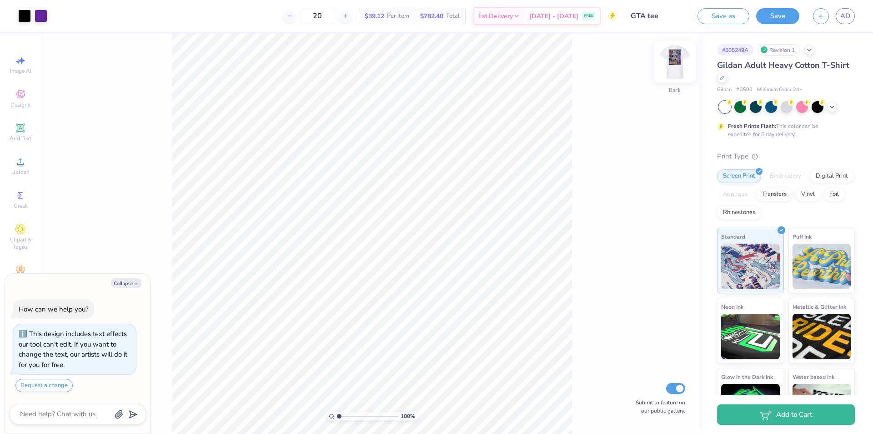
click at [676, 58] on img at bounding box center [675, 62] width 36 height 36
type textarea "x"
type input "10"
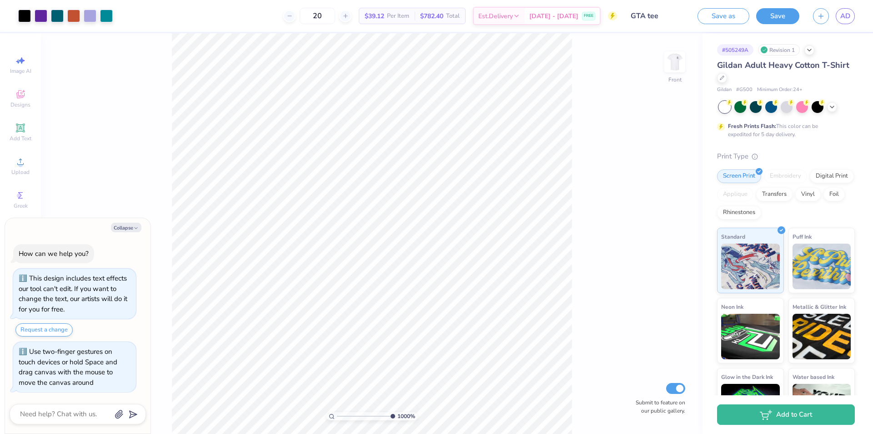
type textarea "x"
drag, startPoint x: 453, startPoint y: 409, endPoint x: 349, endPoint y: 412, distance: 103.8
click at [351, 415] on input "range" at bounding box center [367, 416] width 61 height 8
type input "2.9"
type textarea "x"
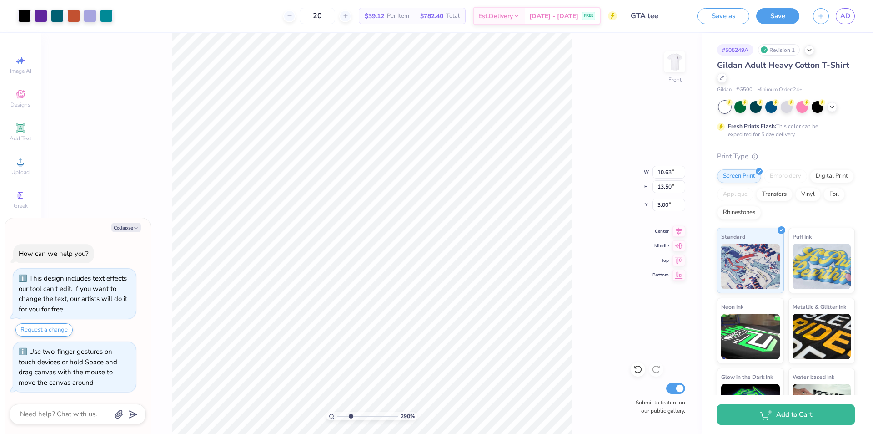
type input "9.67"
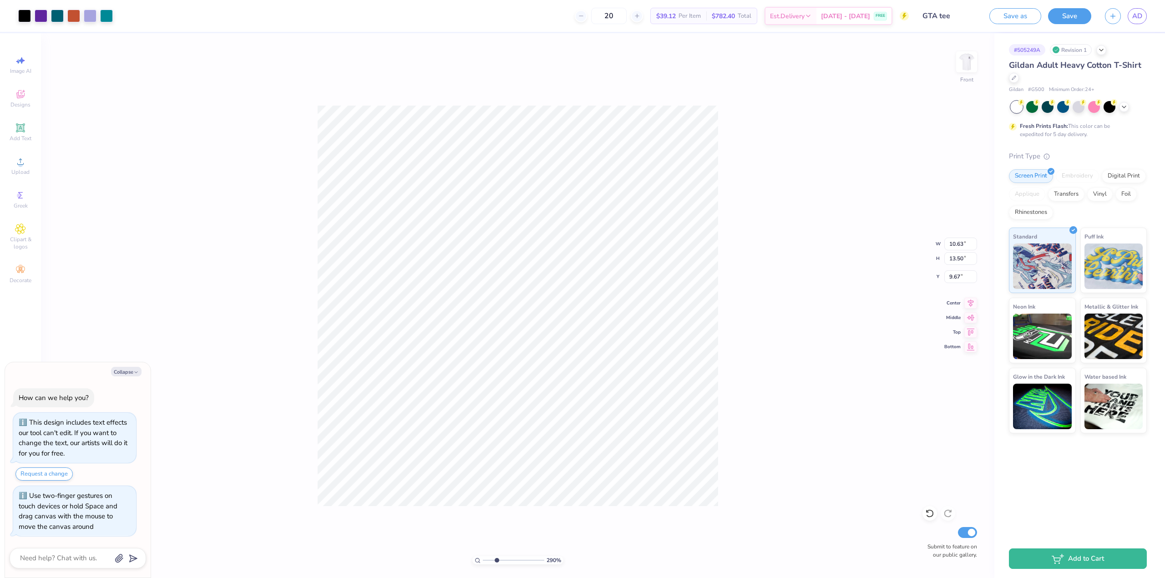
type textarea "x"
type input "1"
type textarea "x"
type input "6.69"
type textarea "x"
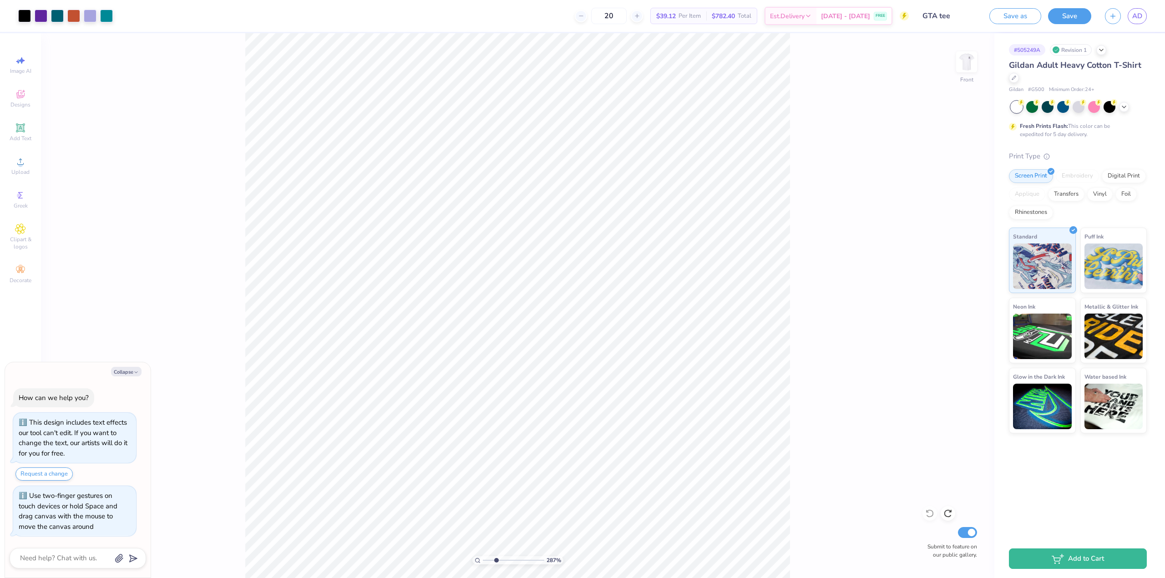
drag, startPoint x: 485, startPoint y: 561, endPoint x: 493, endPoint y: 557, distance: 9.2
type input "2.68"
click at [495, 433] on input "range" at bounding box center [513, 560] width 61 height 8
drag, startPoint x: 833, startPoint y: 197, endPoint x: 834, endPoint y: 204, distance: 7.3
click at [834, 204] on div "268 % Front Submit to feature on our public gallery." at bounding box center [517, 305] width 953 height 545
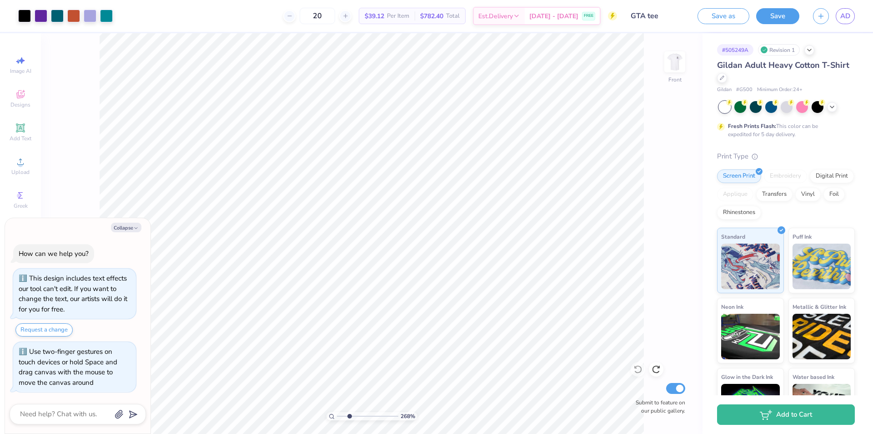
type textarea "x"
drag, startPoint x: 340, startPoint y: 416, endPoint x: 347, endPoint y: 416, distance: 6.8
type input "2.23"
click at [347, 416] on input "range" at bounding box center [367, 416] width 61 height 8
click at [120, 227] on button "Collapse" at bounding box center [126, 227] width 30 height 10
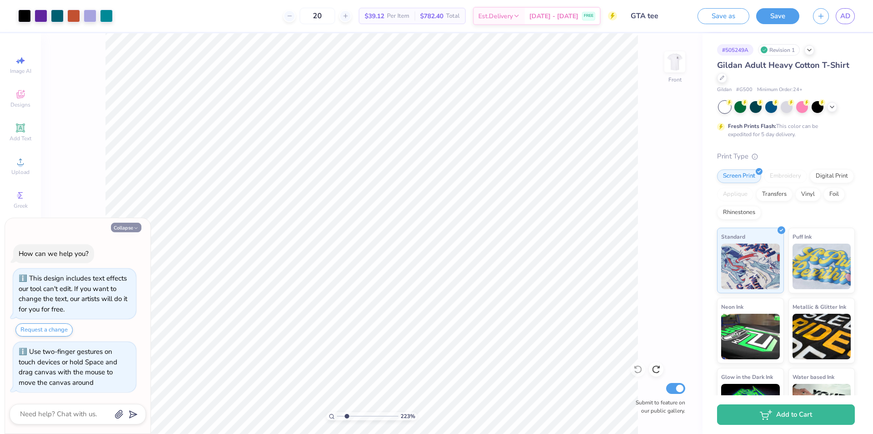
type textarea "x"
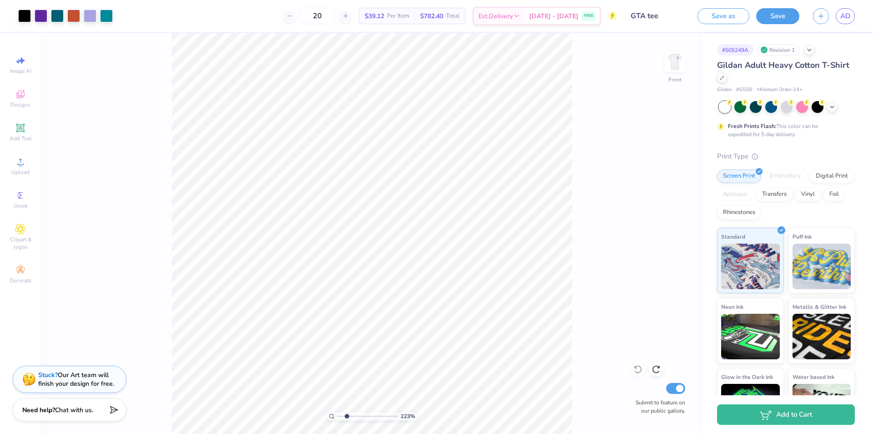
drag, startPoint x: 341, startPoint y: 415, endPoint x: 347, endPoint y: 417, distance: 5.8
click at [347, 417] on input "range" at bounding box center [367, 416] width 61 height 8
click at [346, 414] on input "range" at bounding box center [367, 416] width 61 height 8
drag, startPoint x: 362, startPoint y: 415, endPoint x: 348, endPoint y: 414, distance: 14.6
click at [348, 414] on input "range" at bounding box center [367, 416] width 61 height 8
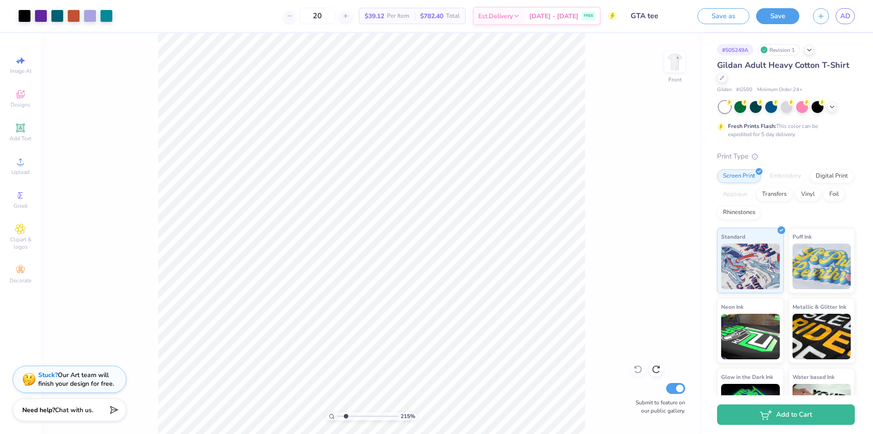
click at [346, 415] on input "range" at bounding box center [367, 416] width 61 height 8
click at [595, 107] on div "100 % Front W 10.63 10.63 " H 13.50 13.50 " Y 3.00 3.00 " Center Middle Top Bot…" at bounding box center [372, 233] width 662 height 400
click at [668, 64] on img at bounding box center [675, 62] width 36 height 36
click at [678, 66] on img at bounding box center [675, 62] width 18 height 18
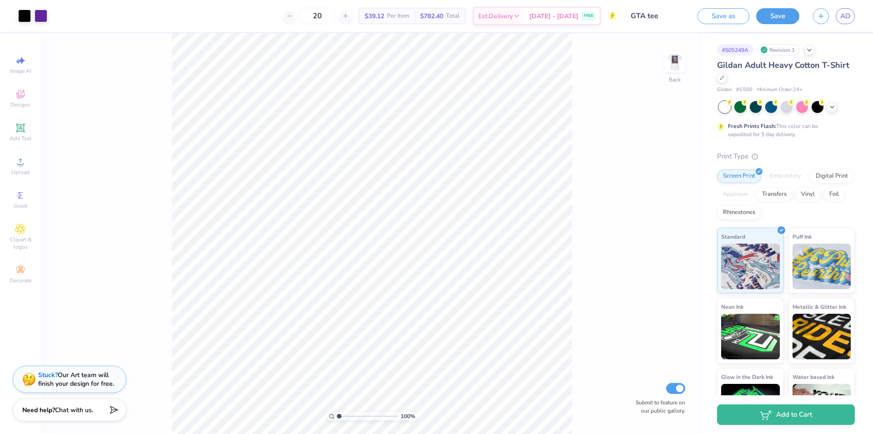
click at [778, 126] on div "Fresh Prints Flash: This color can be expedited for 5 day delivery." at bounding box center [784, 130] width 112 height 16
click at [587, 121] on div "100 % Back W 3.00 3.00 " H 3.80 3.80 " Y 3.00 3.00 " Center Middle Top Bottom S…" at bounding box center [372, 233] width 662 height 400
click at [818, 105] on div at bounding box center [818, 106] width 12 height 12
click at [661, 109] on div "100 % Back W 3.00 3.00 " H 3.80 3.80 " Y 3.00 3.00 " Center Middle Top Bottom S…" at bounding box center [372, 233] width 662 height 400
click at [666, 60] on img at bounding box center [675, 62] width 36 height 36
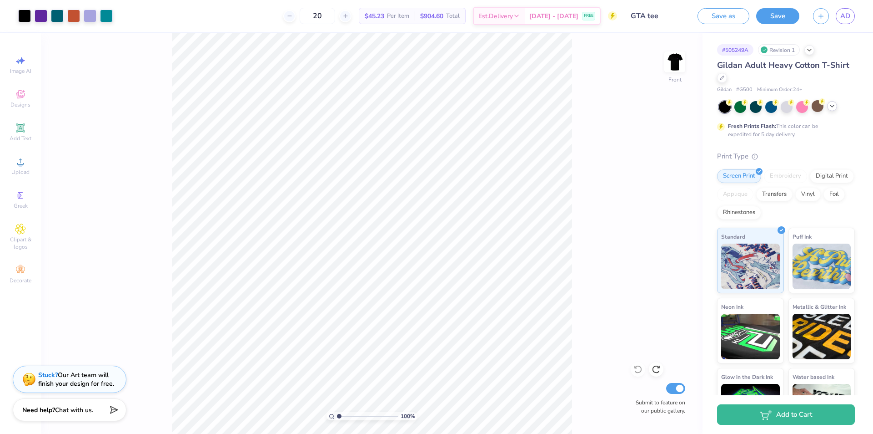
click at [833, 107] on icon at bounding box center [832, 105] width 7 height 7
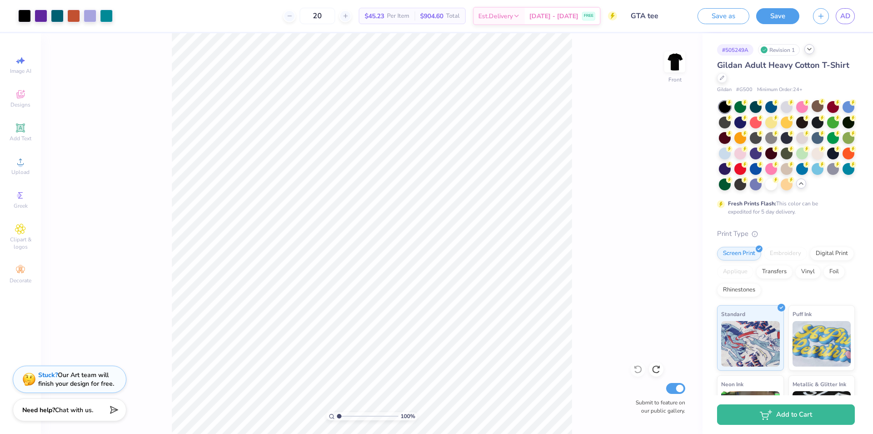
click at [812, 51] on icon at bounding box center [809, 48] width 7 height 7
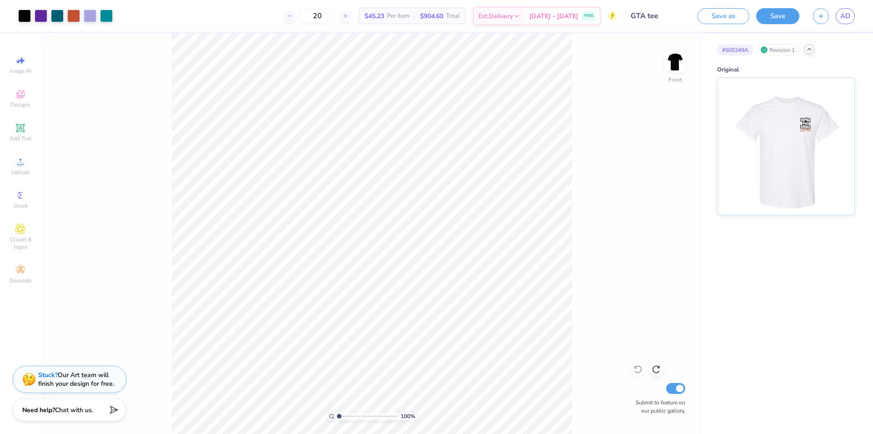
click at [812, 51] on icon at bounding box center [809, 48] width 7 height 7
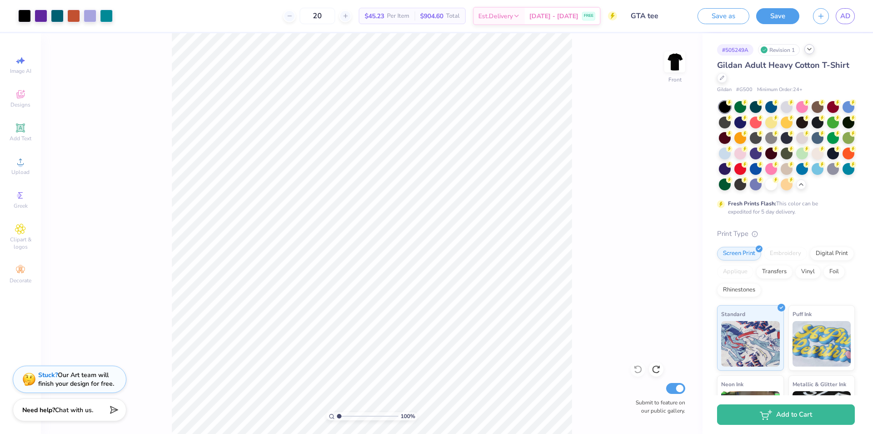
drag, startPoint x: 735, startPoint y: 69, endPoint x: 745, endPoint y: 70, distance: 10.5
click at [732, 66] on span "Gildan Adult Heavy Cotton T-Shirt" at bounding box center [783, 65] width 132 height 11
click at [725, 75] on icon at bounding box center [722, 77] width 5 height 5
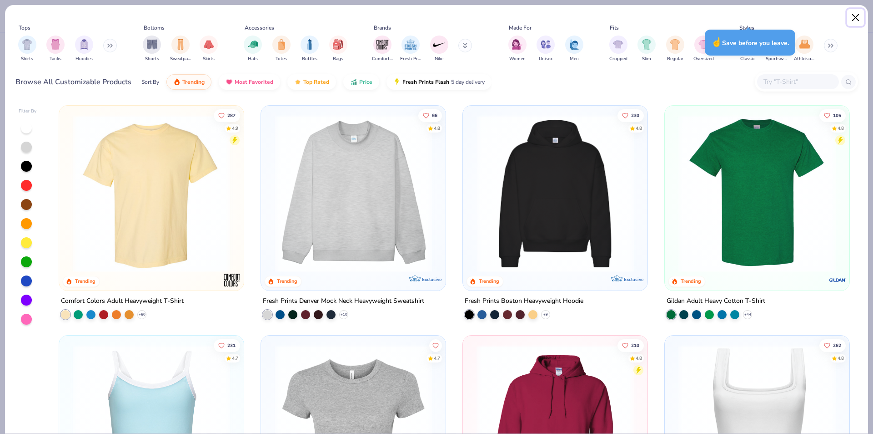
click at [857, 20] on button "Close" at bounding box center [856, 17] width 17 height 17
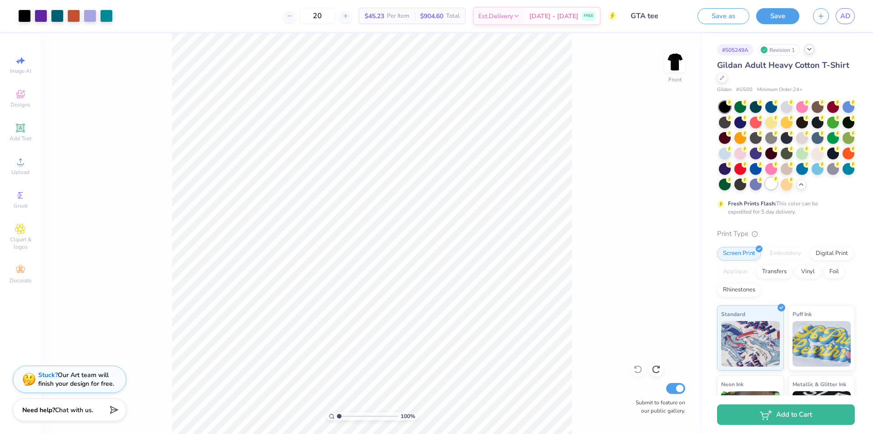
click at [766, 189] on div at bounding box center [772, 183] width 12 height 12
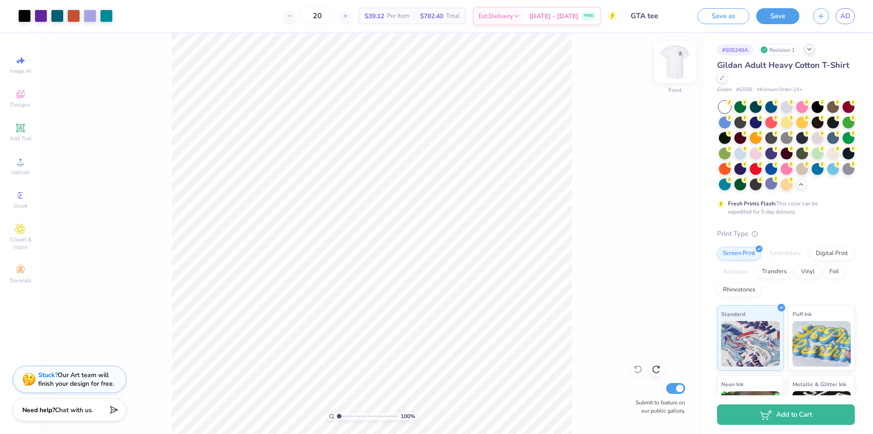
click at [667, 68] on img at bounding box center [675, 62] width 36 height 36
click at [781, 174] on div at bounding box center [787, 168] width 12 height 12
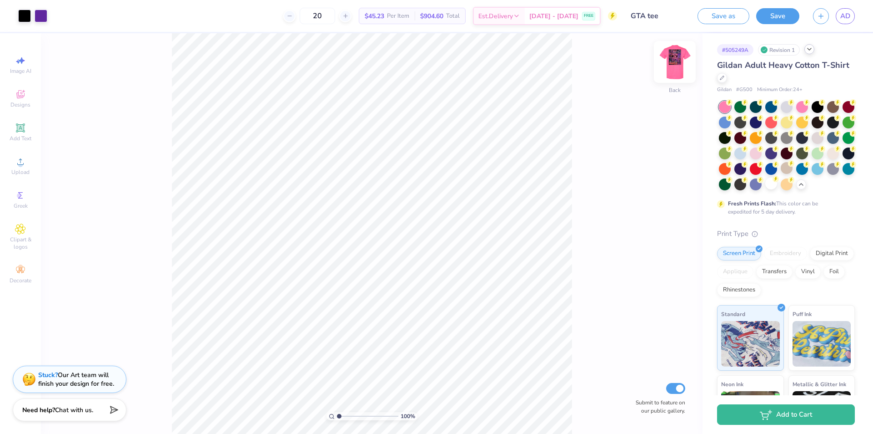
click at [671, 61] on img at bounding box center [675, 62] width 36 height 36
click at [766, 189] on div at bounding box center [772, 183] width 12 height 12
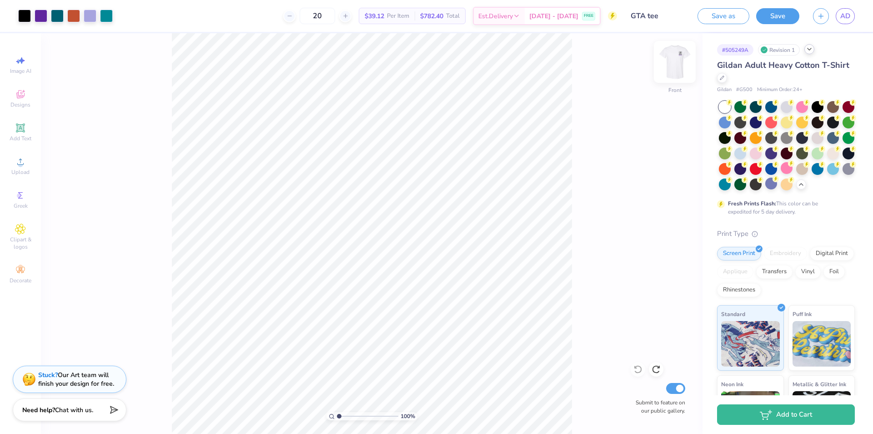
click at [669, 62] on img at bounding box center [675, 62] width 36 height 36
click at [675, 64] on img at bounding box center [675, 62] width 36 height 36
drag, startPoint x: 338, startPoint y: 415, endPoint x: 346, endPoint y: 417, distance: 8.8
type input "2.15"
click at [346, 417] on input "range" at bounding box center [367, 416] width 61 height 8
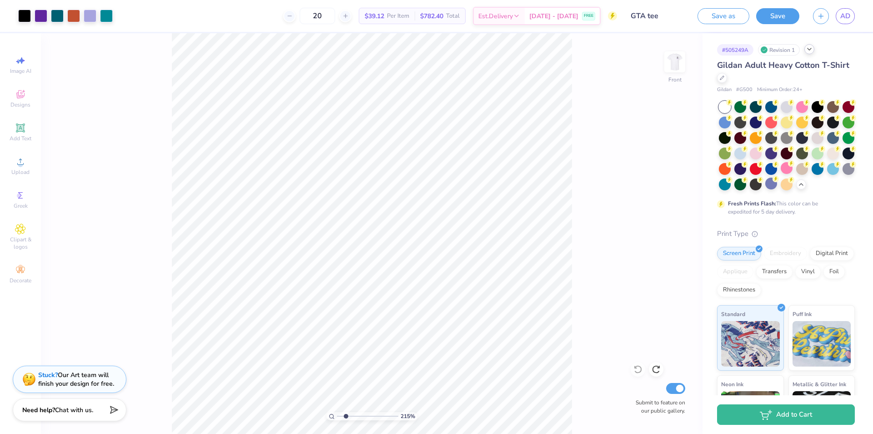
drag, startPoint x: 581, startPoint y: 216, endPoint x: 590, endPoint y: 255, distance: 40.1
click at [590, 255] on div "215 % Front Submit to feature on our public gallery." at bounding box center [372, 233] width 662 height 400
click at [580, 18] on div "[DATE] - [DATE] FREE" at bounding box center [562, 17] width 75 height 16
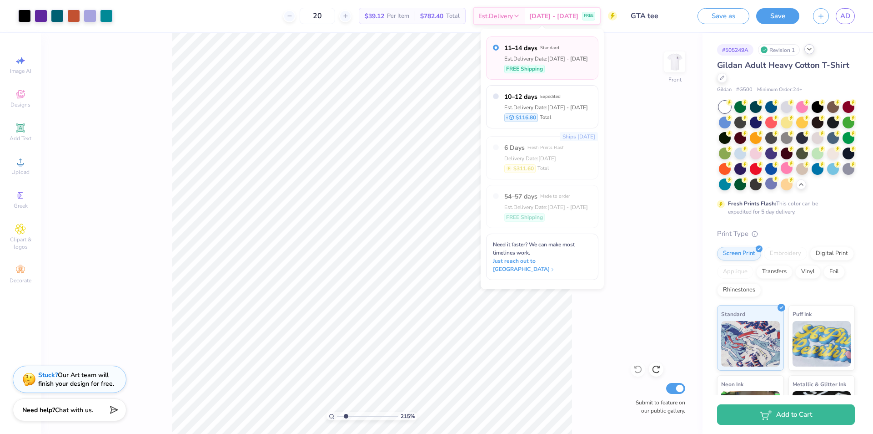
click at [634, 52] on div "215 % Front Submit to feature on our public gallery." at bounding box center [372, 233] width 662 height 400
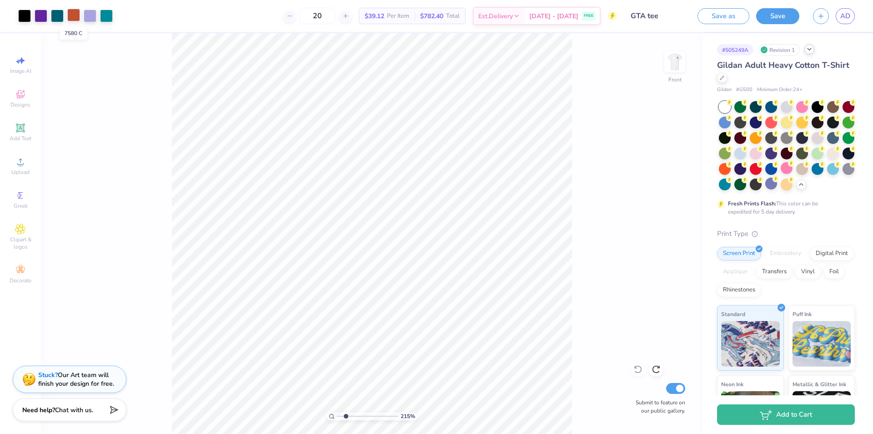
click at [75, 15] on div at bounding box center [73, 15] width 13 height 13
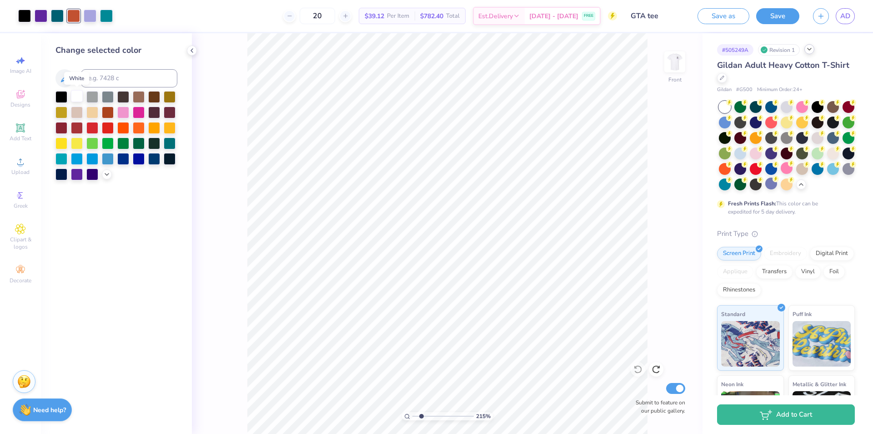
click at [77, 96] on div at bounding box center [77, 96] width 12 height 12
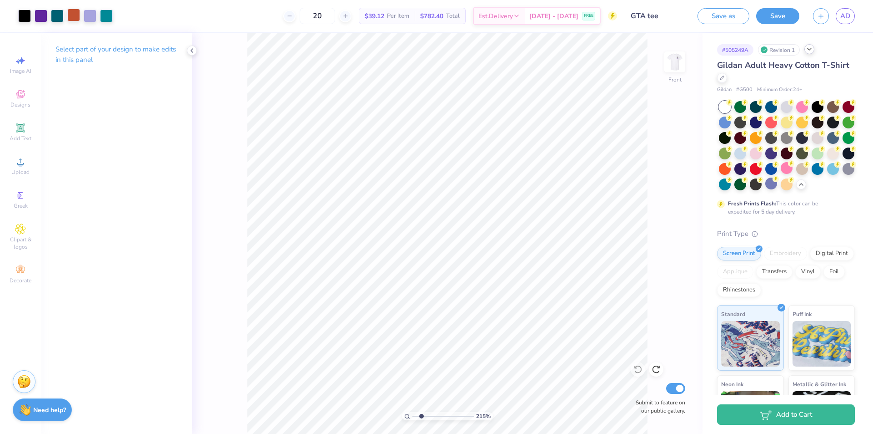
click at [71, 19] on div at bounding box center [73, 15] width 13 height 13
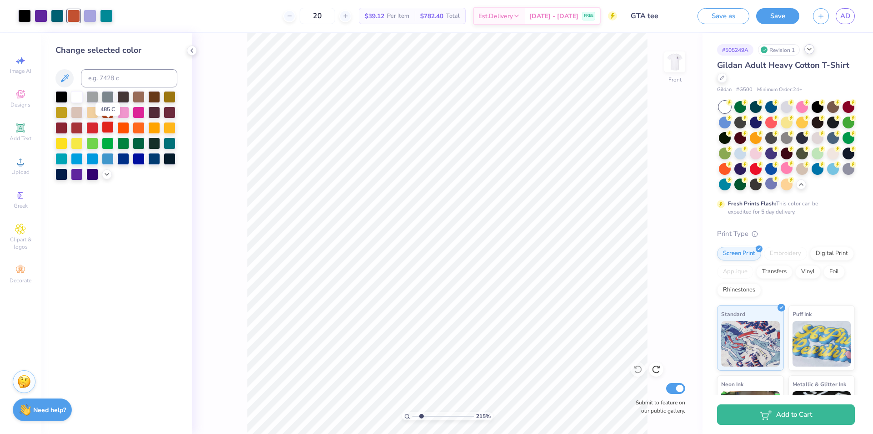
click at [104, 126] on div at bounding box center [108, 127] width 12 height 12
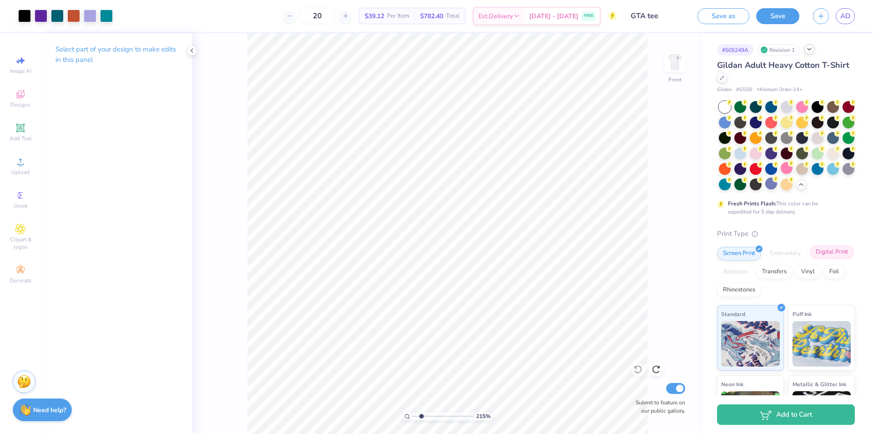
click at [810, 259] on div "Digital Print" at bounding box center [832, 252] width 44 height 14
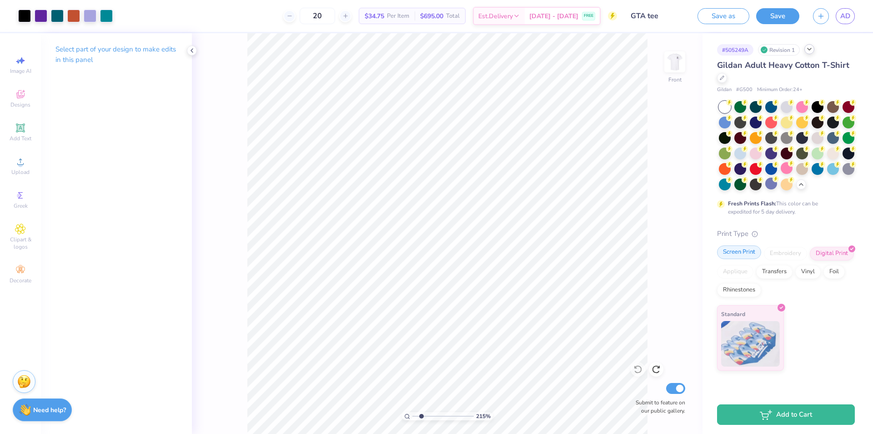
click at [748, 250] on div "Screen Print" at bounding box center [739, 252] width 44 height 14
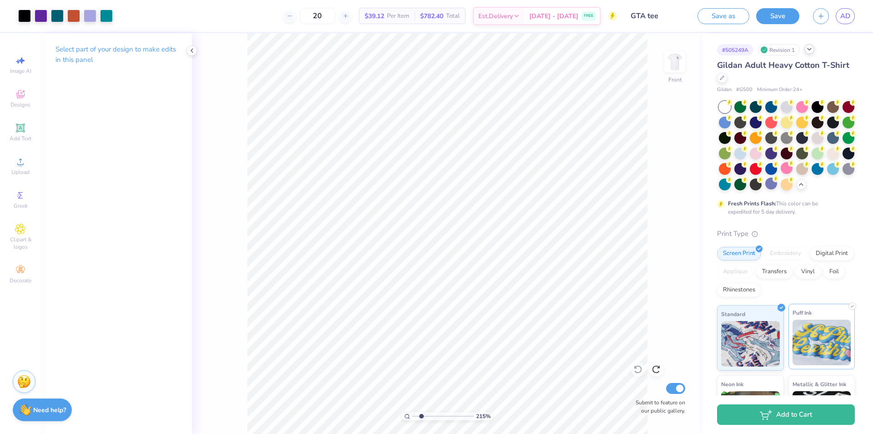
drag, startPoint x: 802, startPoint y: 335, endPoint x: 793, endPoint y: 337, distance: 8.8
click at [802, 335] on img at bounding box center [822, 341] width 59 height 45
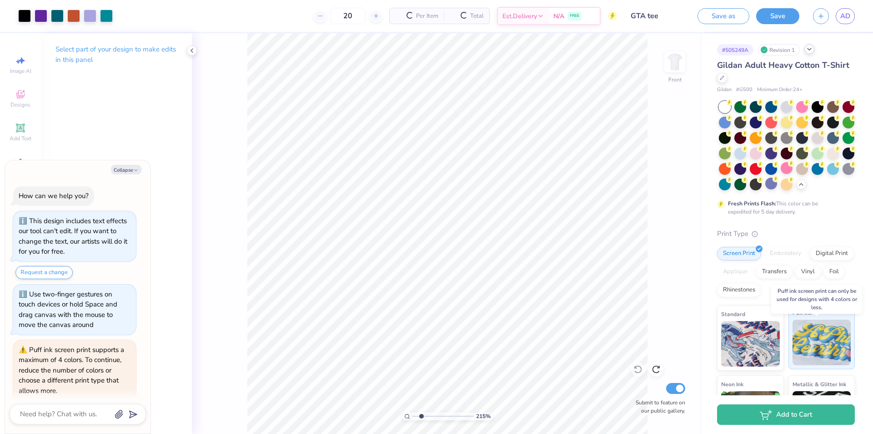
scroll to position [33, 0]
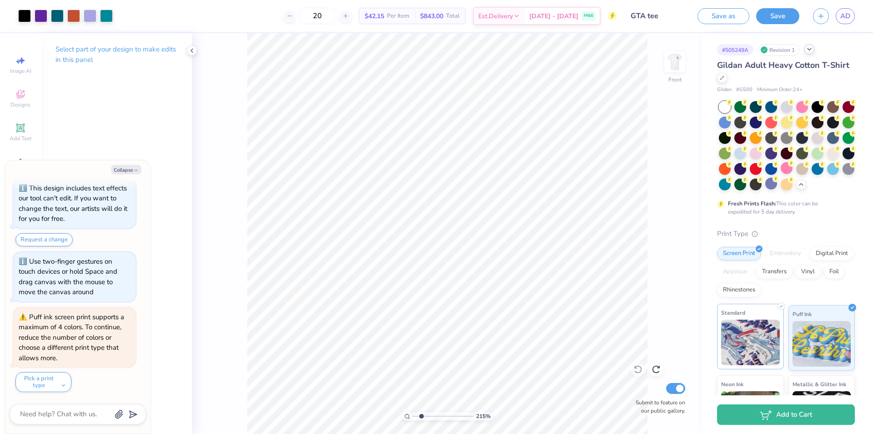
click at [751, 340] on img at bounding box center [751, 341] width 59 height 45
click at [828, 338] on img at bounding box center [822, 341] width 59 height 45
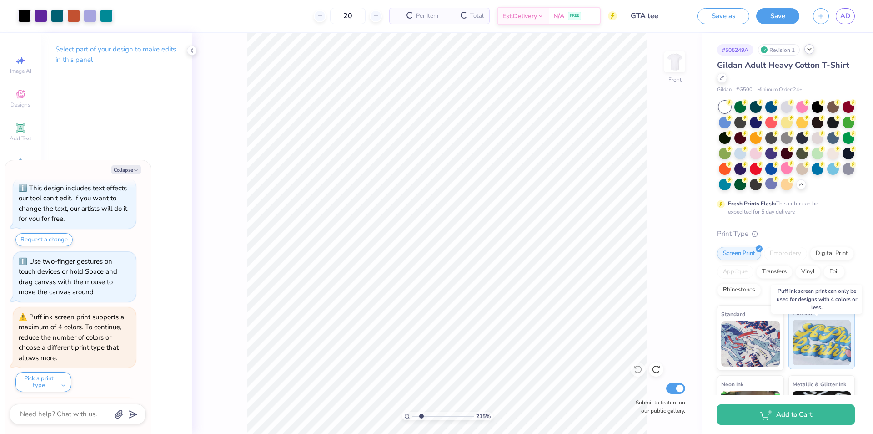
scroll to position [123, 0]
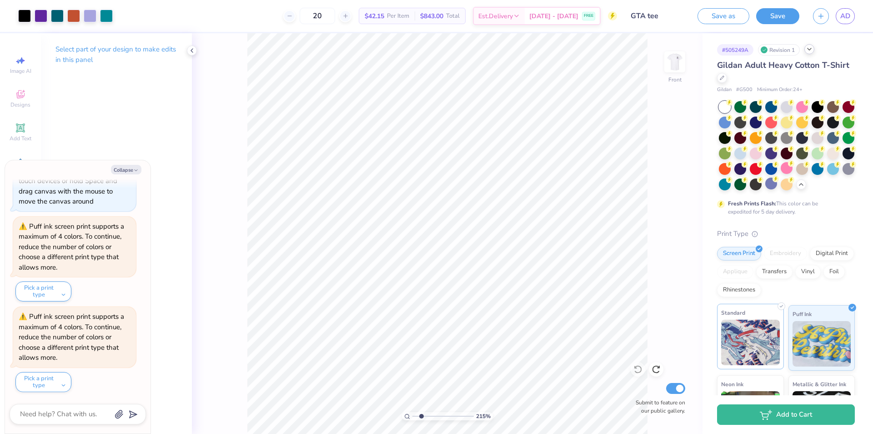
click at [738, 338] on img at bounding box center [751, 341] width 59 height 45
click at [810, 259] on div "Digital Print" at bounding box center [832, 252] width 44 height 14
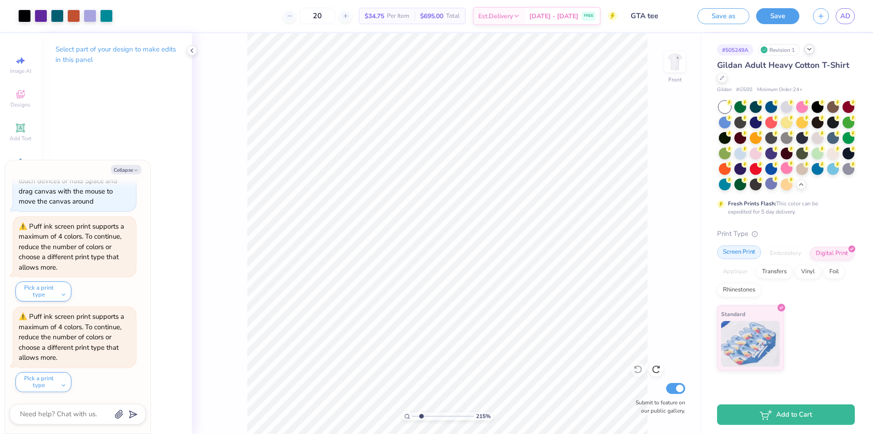
click at [741, 251] on div "Screen Print" at bounding box center [739, 252] width 44 height 14
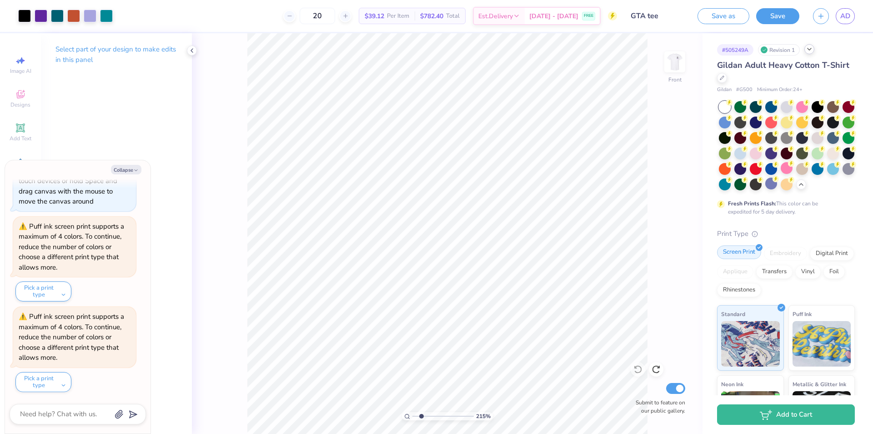
type textarea "x"
drag, startPoint x: 423, startPoint y: 416, endPoint x: 441, endPoint y: 416, distance: 18.2
type input "5.36"
click at [441, 416] on input "range" at bounding box center [443, 416] width 61 height 8
click at [678, 332] on div "536 % Front Submit to feature on our public gallery." at bounding box center [447, 233] width 511 height 400
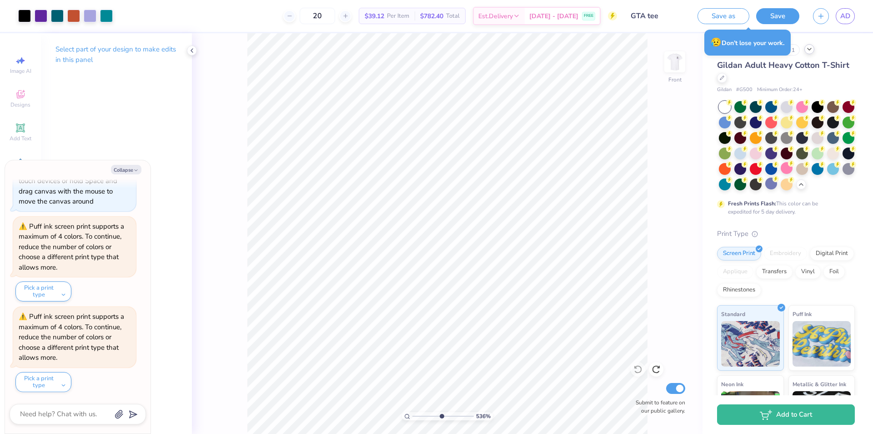
type textarea "x"
drag, startPoint x: 441, startPoint y: 418, endPoint x: 425, endPoint y: 416, distance: 16.0
type input "2.68"
click at [425, 416] on input "range" at bounding box center [443, 416] width 61 height 8
click at [785, 51] on div "Revision 1" at bounding box center [779, 49] width 42 height 11
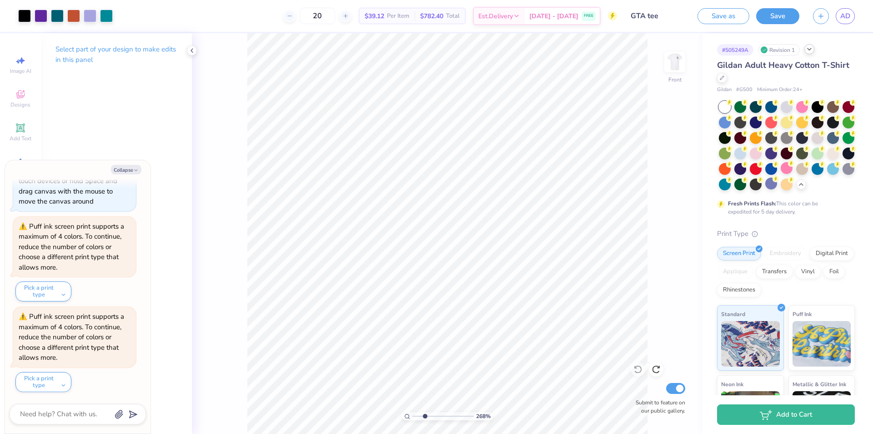
click at [808, 51] on icon at bounding box center [809, 48] width 7 height 7
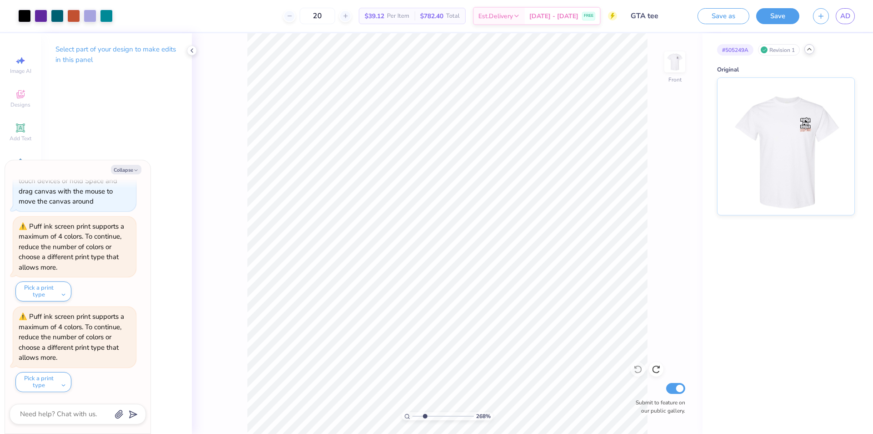
click at [808, 51] on icon at bounding box center [809, 48] width 7 height 7
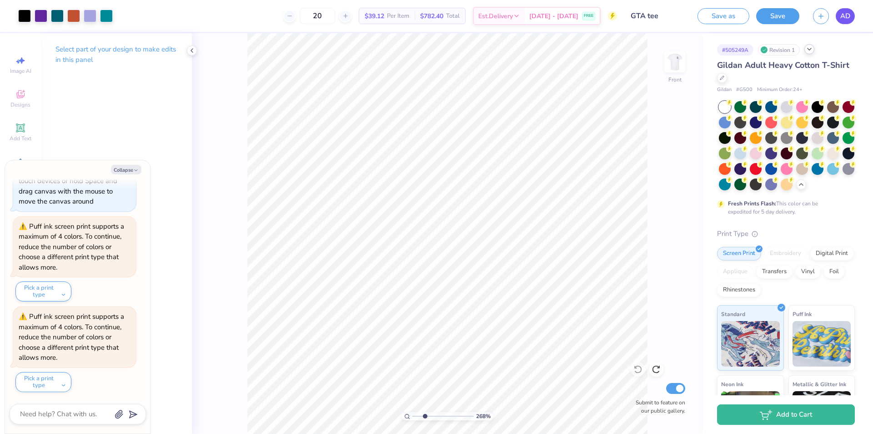
click at [838, 15] on link "AD" at bounding box center [845, 16] width 19 height 16
click at [678, 64] on img at bounding box center [675, 62] width 36 height 36
type textarea "x"
type input "2.3"
click at [423, 414] on input "range" at bounding box center [443, 416] width 61 height 8
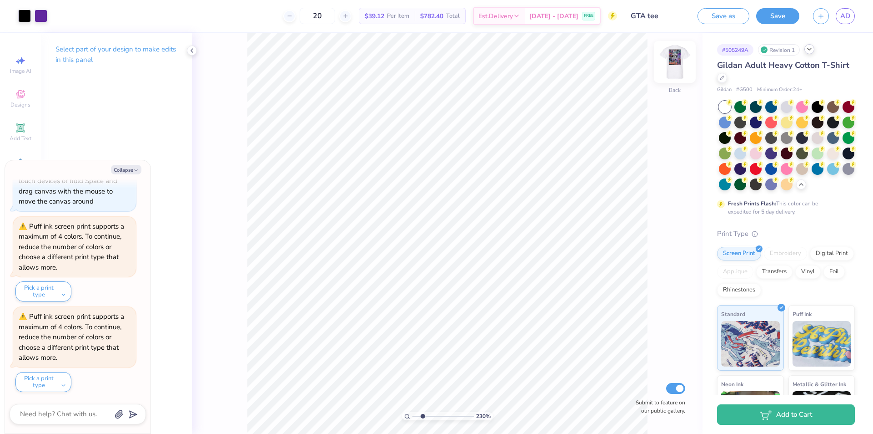
click at [674, 62] on img at bounding box center [675, 62] width 36 height 36
click at [841, 19] on span "AD" at bounding box center [846, 16] width 10 height 10
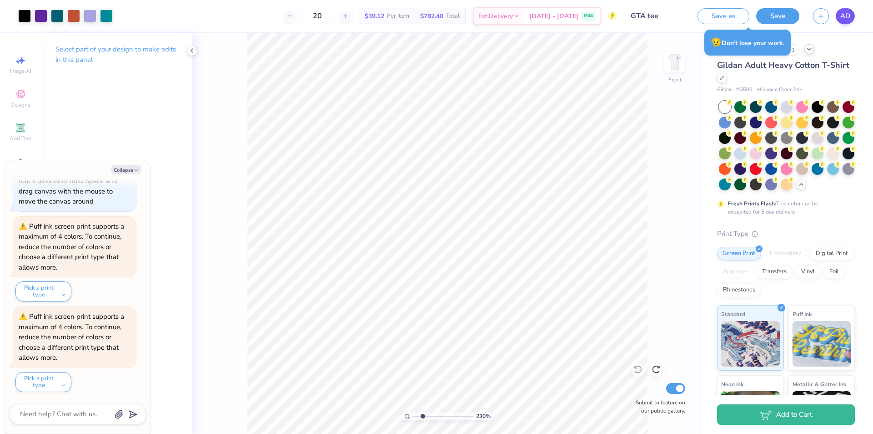
type textarea "x"
drag, startPoint x: 423, startPoint y: 416, endPoint x: 418, endPoint y: 415, distance: 4.6
type input "1.56"
click at [418, 415] on input "range" at bounding box center [443, 416] width 61 height 8
click at [810, 259] on div "Digital Print" at bounding box center [832, 252] width 44 height 14
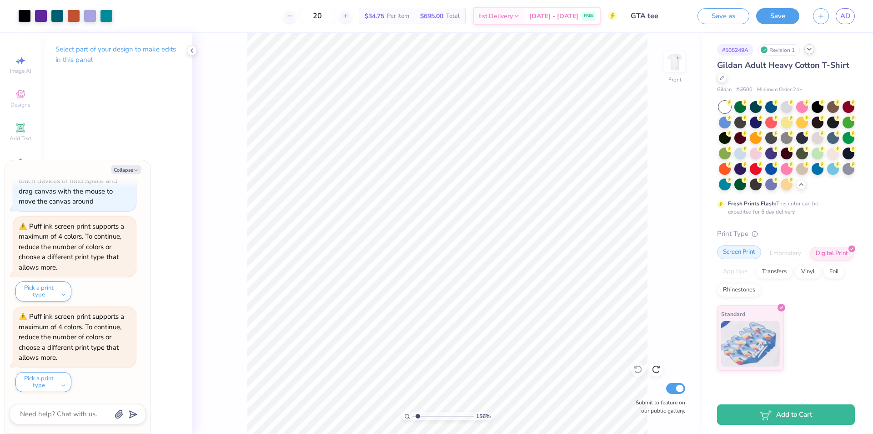
click at [740, 253] on div "Screen Print" at bounding box center [739, 252] width 44 height 14
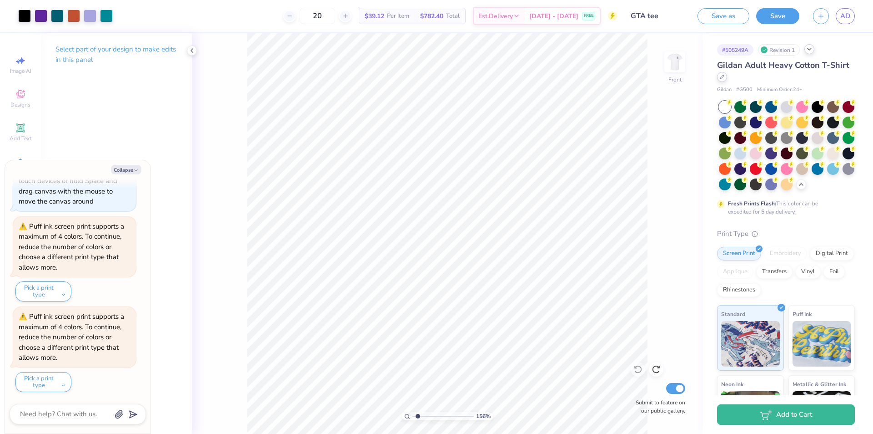
click at [725, 76] on icon at bounding box center [722, 77] width 5 height 5
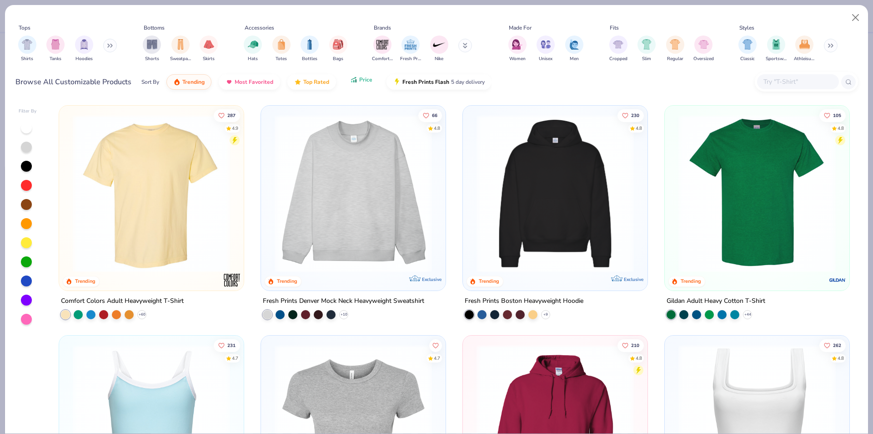
click at [357, 85] on button "Price" at bounding box center [361, 79] width 36 height 15
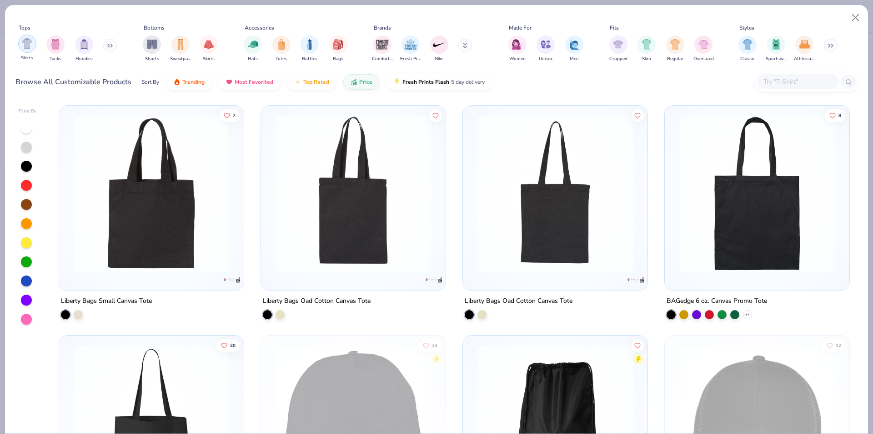
click at [26, 49] on img "filter for Shirts" at bounding box center [27, 43] width 10 height 10
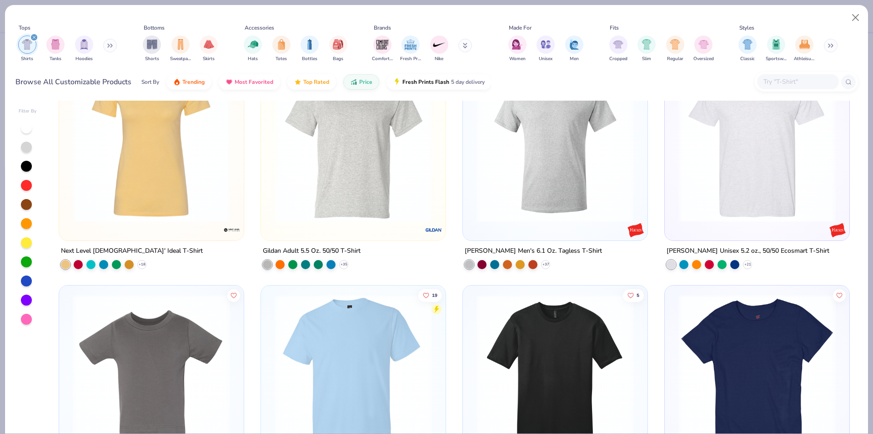
scroll to position [455, 0]
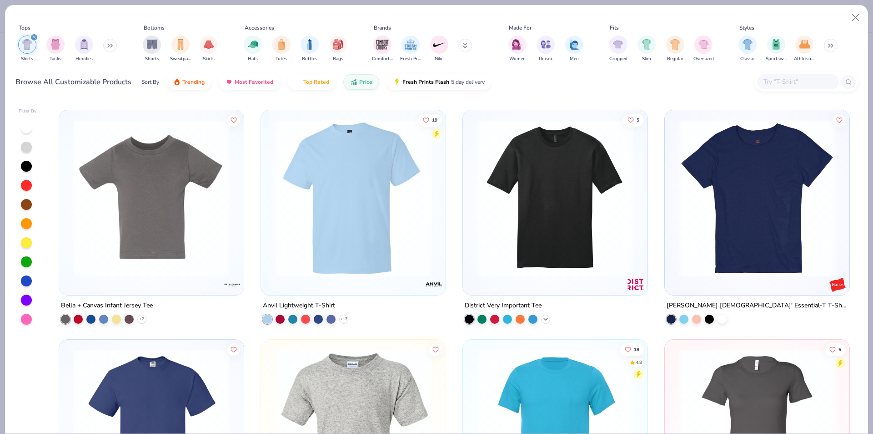
click at [542, 316] on icon at bounding box center [545, 318] width 7 height 7
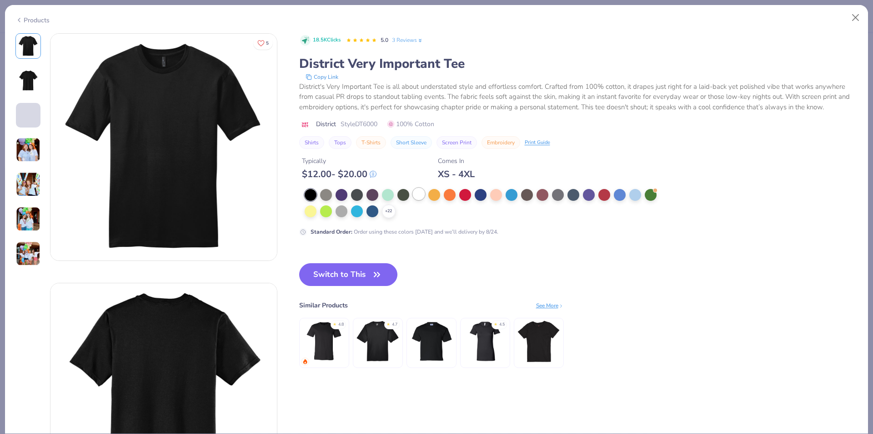
click at [422, 197] on div at bounding box center [419, 194] width 12 height 12
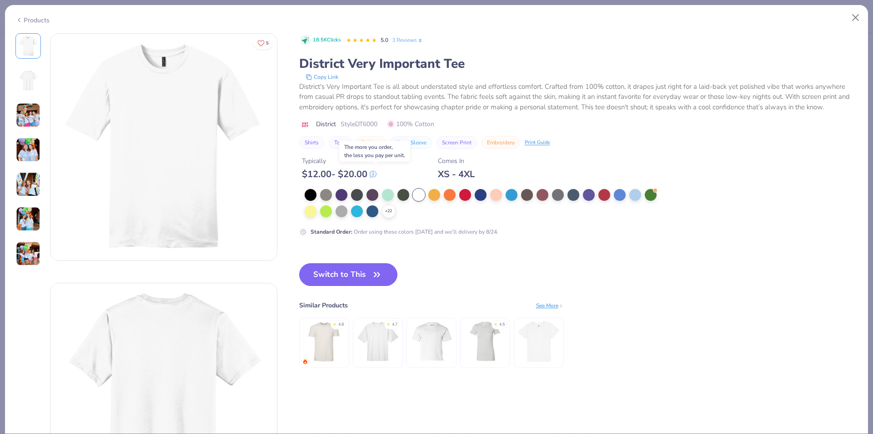
click at [374, 175] on icon at bounding box center [373, 174] width 6 height 6
click at [848, 23] on button "Close" at bounding box center [856, 17] width 17 height 17
type textarea "x"
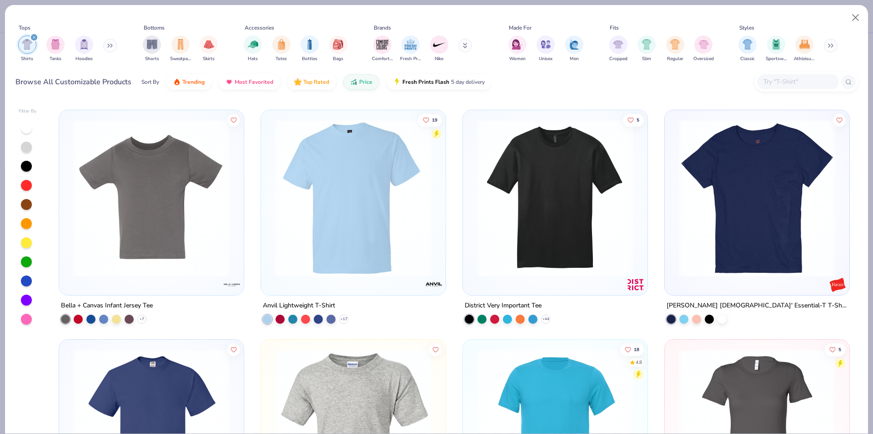
click at [775, 84] on input "text" at bounding box center [798, 81] width 70 height 10
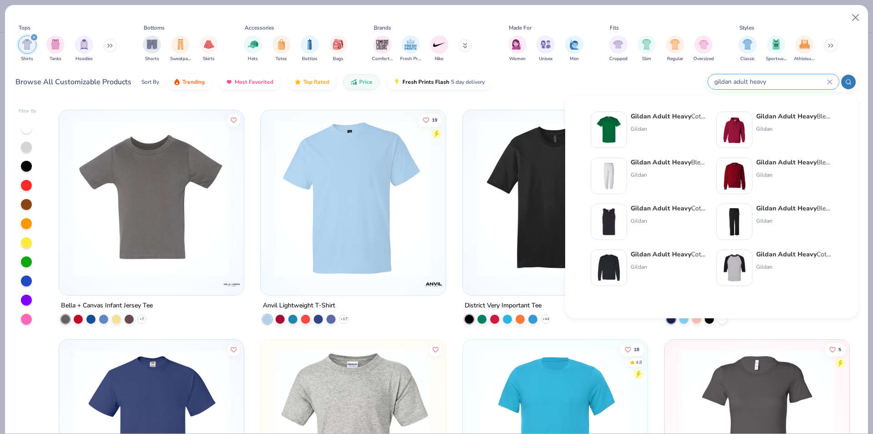
type input "gildan adult heavy"
click at [690, 117] on strong "Gildan Adult Heavy" at bounding box center [661, 116] width 61 height 9
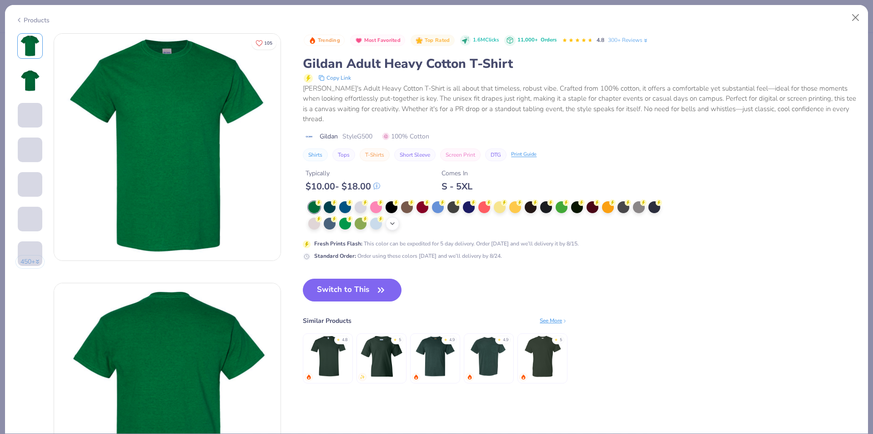
click at [391, 221] on icon at bounding box center [392, 223] width 7 height 7
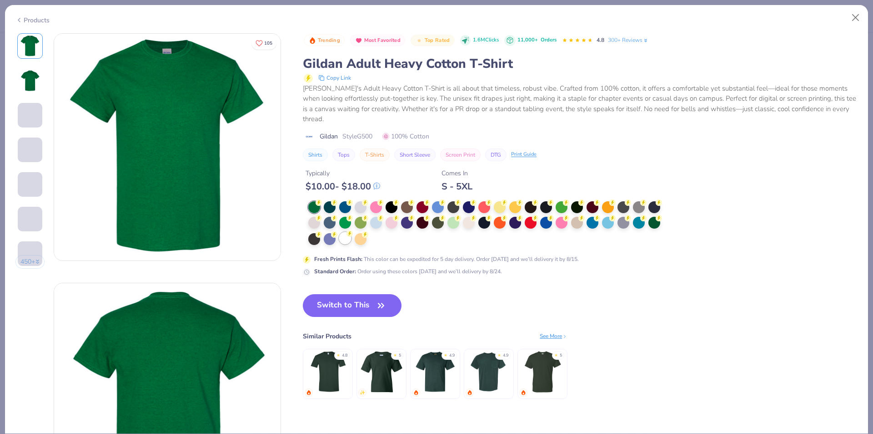
click at [344, 242] on div at bounding box center [345, 238] width 12 height 12
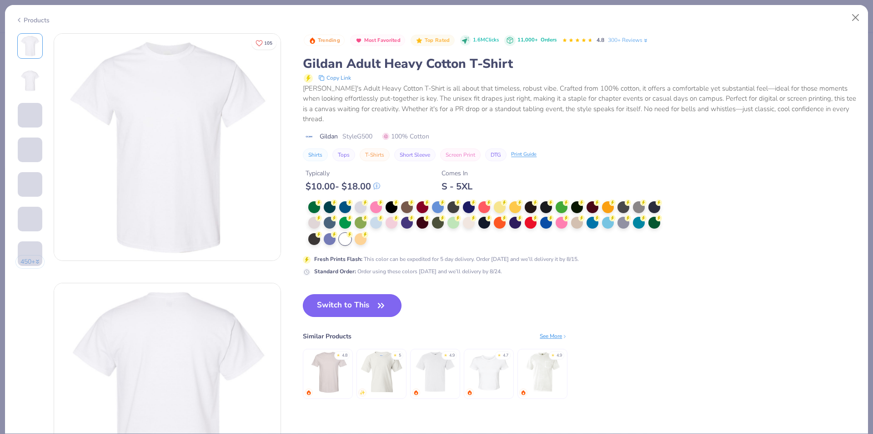
click at [333, 297] on button "Switch to This" at bounding box center [352, 305] width 99 height 23
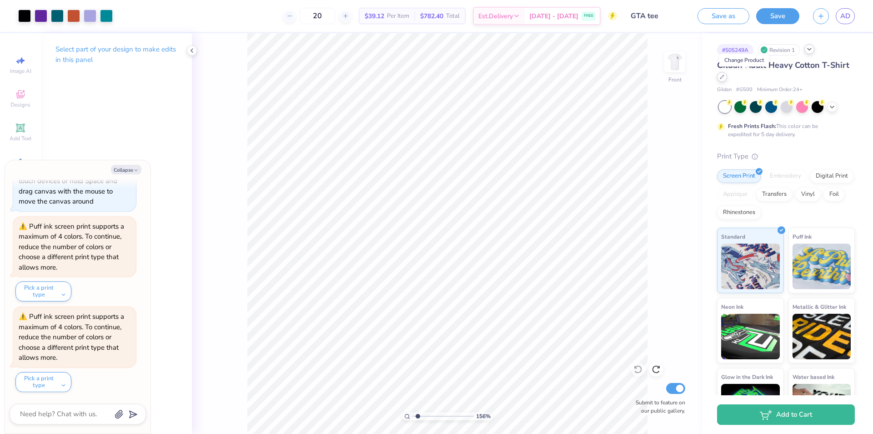
click at [724, 75] on icon at bounding box center [723, 77] width 4 height 4
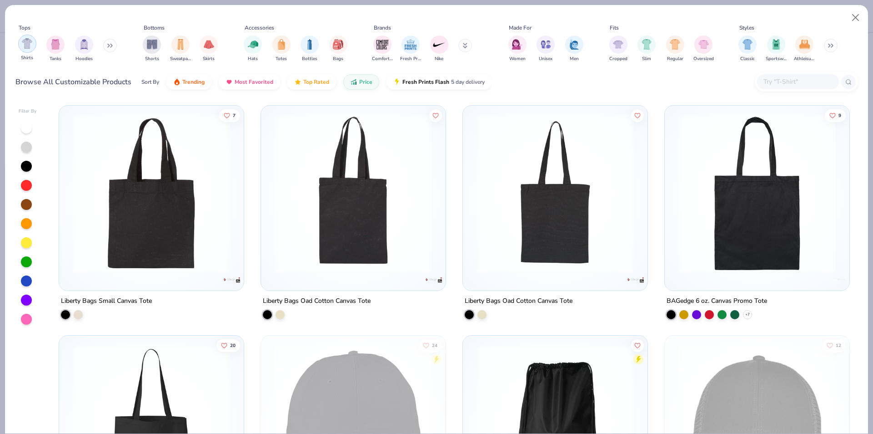
click at [31, 49] on img "filter for Shirts" at bounding box center [27, 43] width 10 height 10
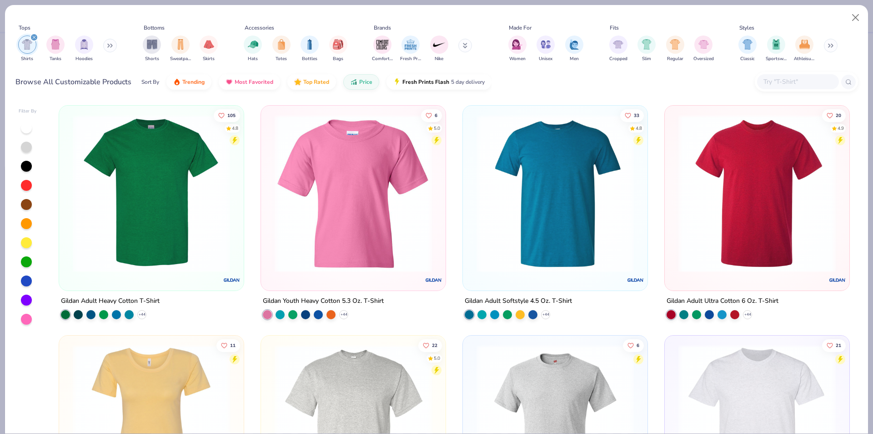
click at [751, 314] on div "Gildan Adult Ultra Cotton 6 Oz. T-Shirt + 44" at bounding box center [758, 307] width 186 height 24
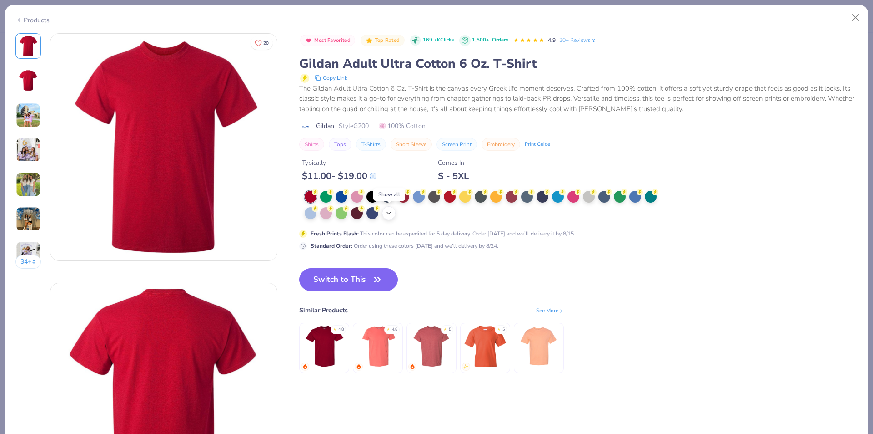
click at [394, 214] on div "+ 22" at bounding box center [389, 213] width 14 height 14
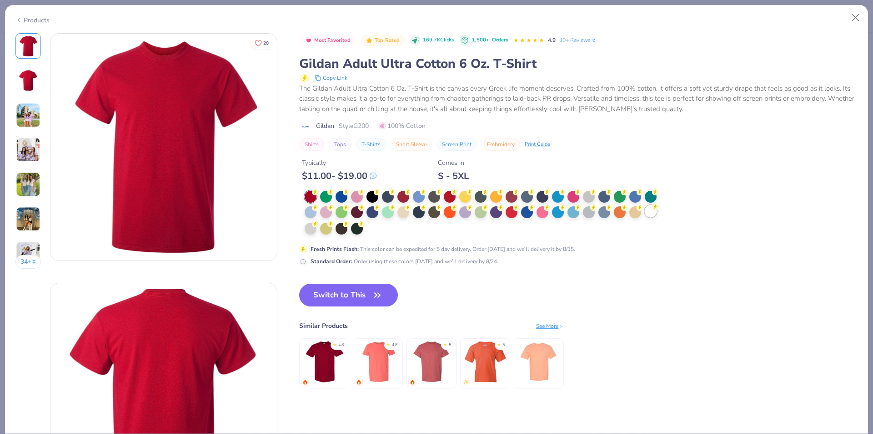
click at [650, 213] on div at bounding box center [651, 211] width 12 height 12
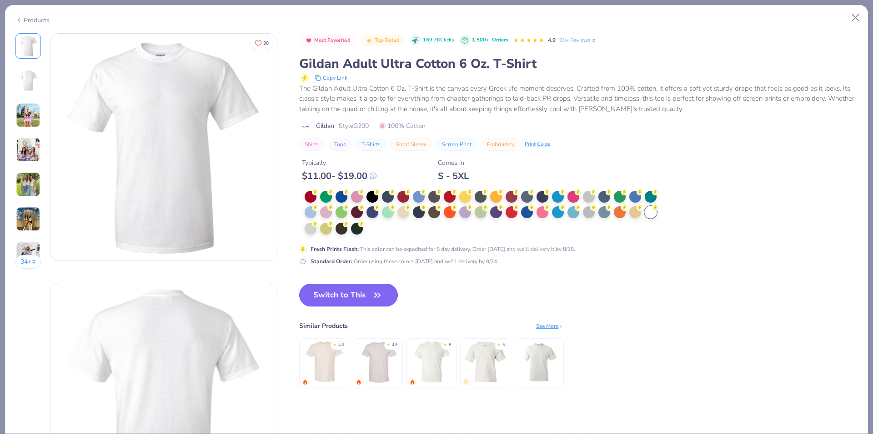
click at [348, 291] on button "Switch to This" at bounding box center [348, 294] width 99 height 23
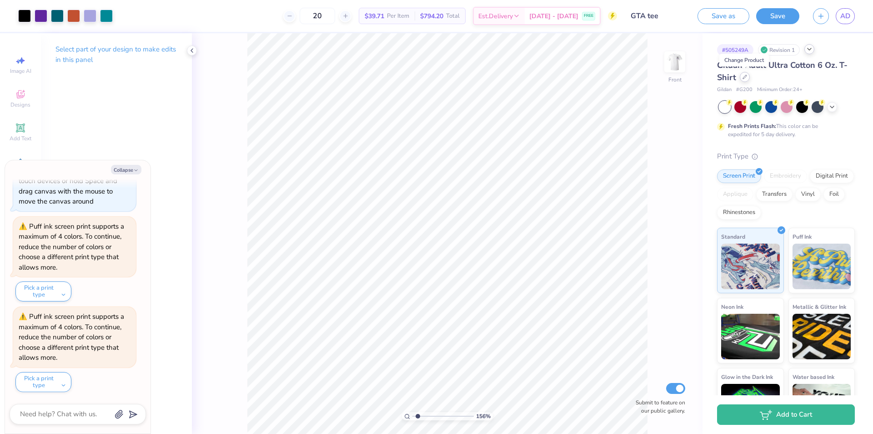
click at [742, 76] on div at bounding box center [745, 77] width 10 height 10
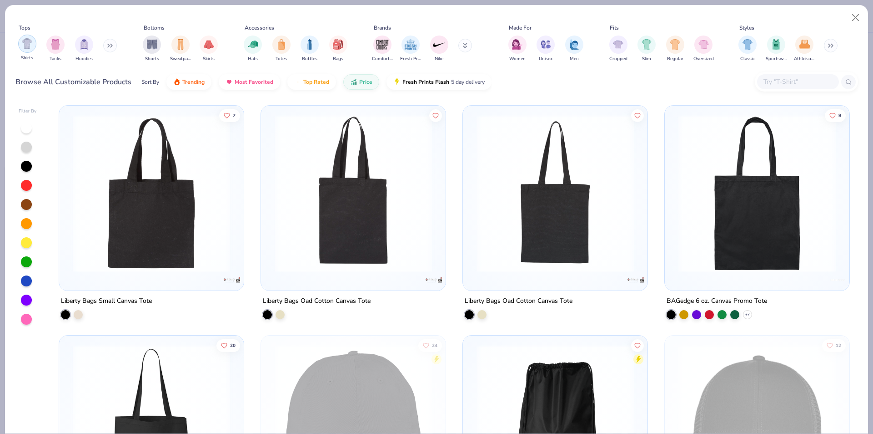
click at [27, 46] on img "filter for Shirts" at bounding box center [27, 43] width 10 height 10
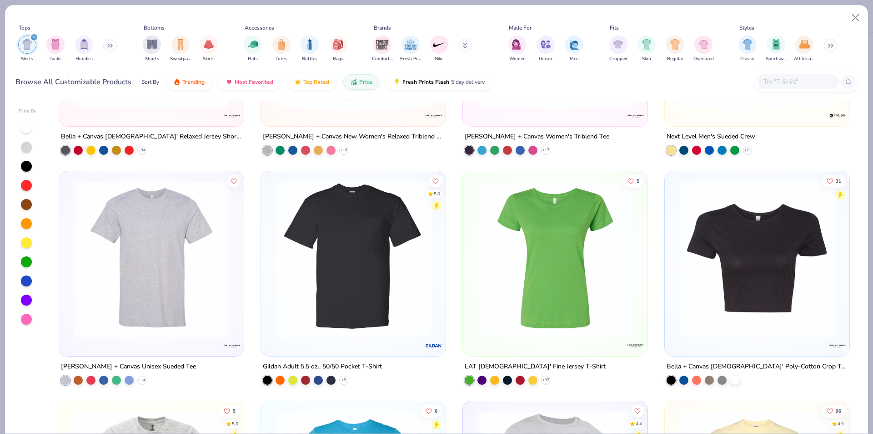
scroll to position [2957, 0]
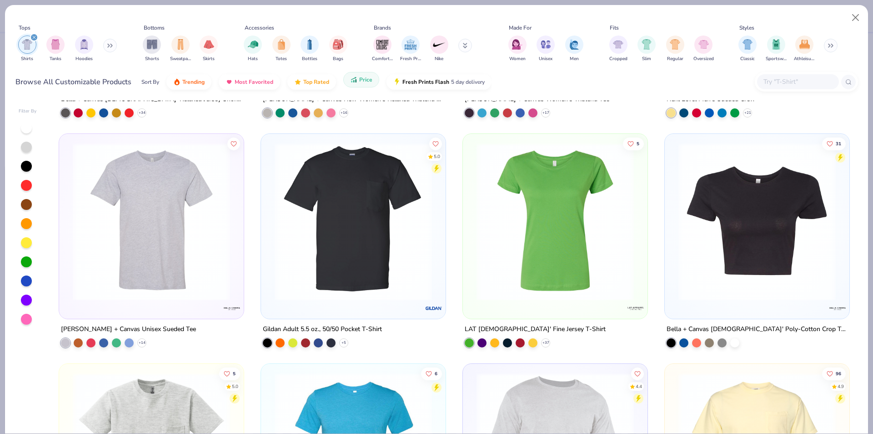
click at [351, 88] on div "Sort By Trending Most Favorited Top Rated Price Fresh Prints Flash 5 day delive…" at bounding box center [316, 81] width 350 height 25
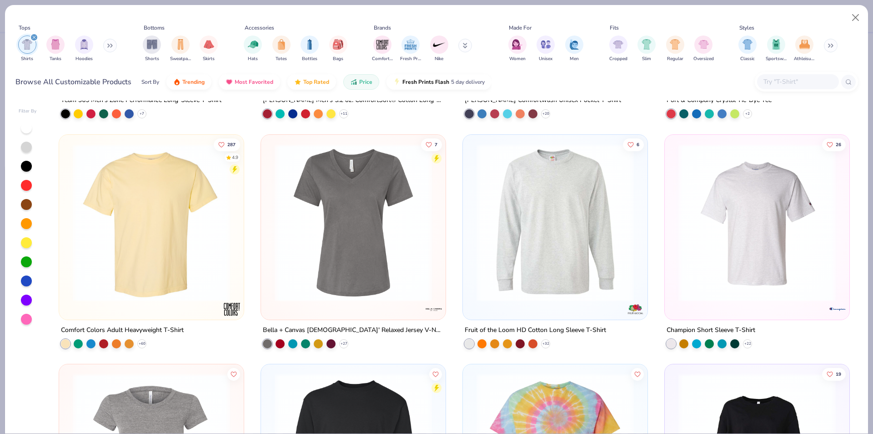
scroll to position [4140, 0]
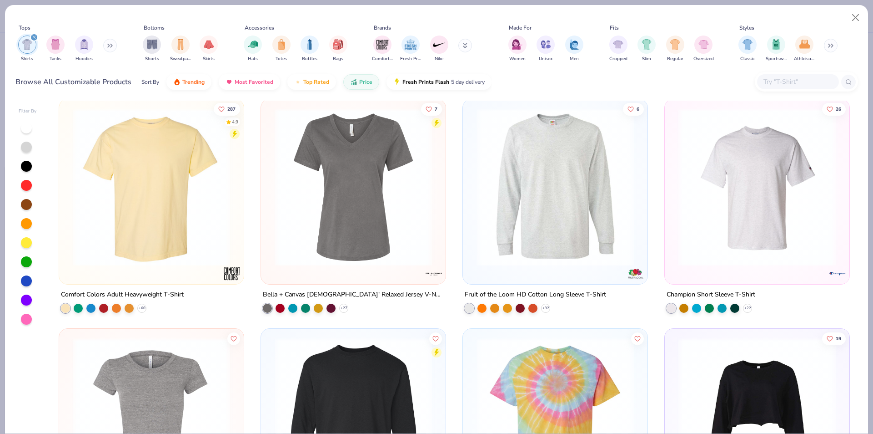
click at [738, 221] on img at bounding box center [757, 186] width 167 height 157
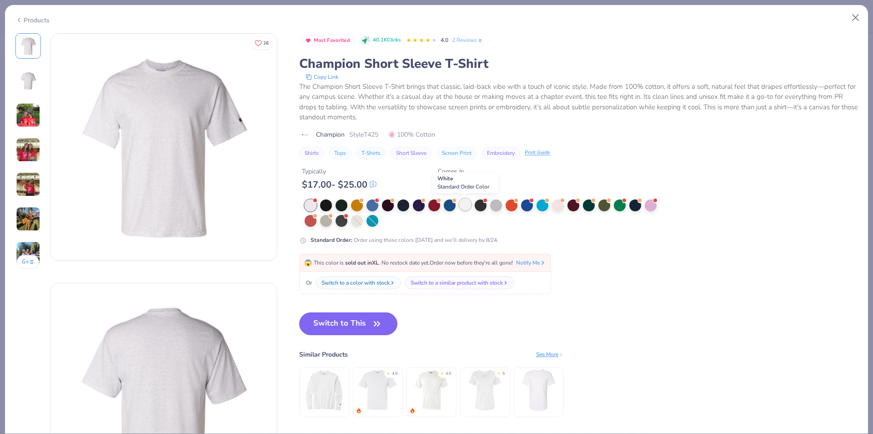
click at [462, 206] on div at bounding box center [465, 204] width 12 height 12
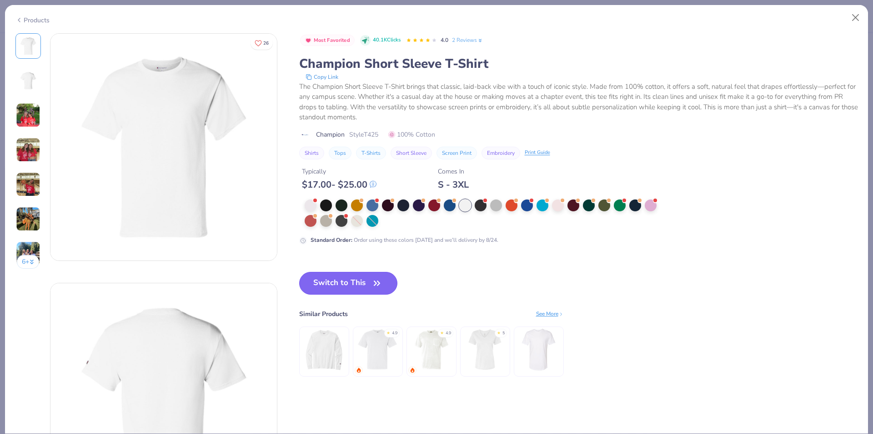
click at [356, 282] on button "Switch to This" at bounding box center [348, 283] width 99 height 23
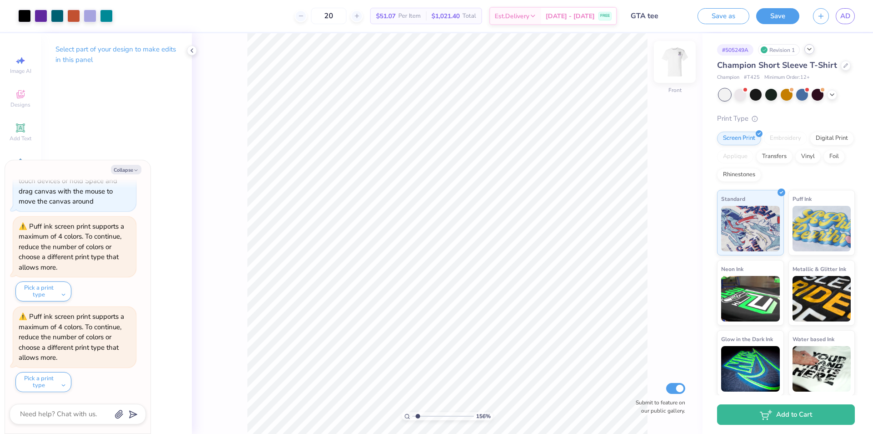
click at [671, 59] on img at bounding box center [675, 62] width 36 height 36
click at [723, 71] on div "Champion Short Sleeve T-Shirt" at bounding box center [786, 65] width 138 height 12
click at [844, 67] on icon at bounding box center [846, 64] width 5 height 5
type textarea "x"
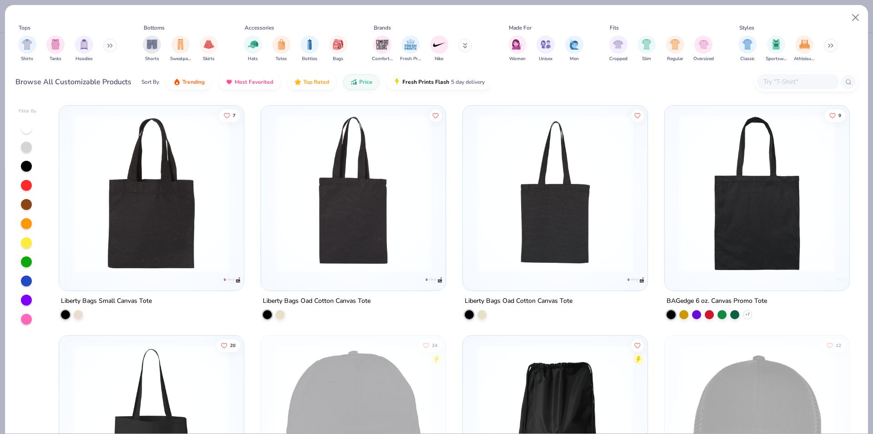
click at [772, 76] on div at bounding box center [798, 81] width 82 height 15
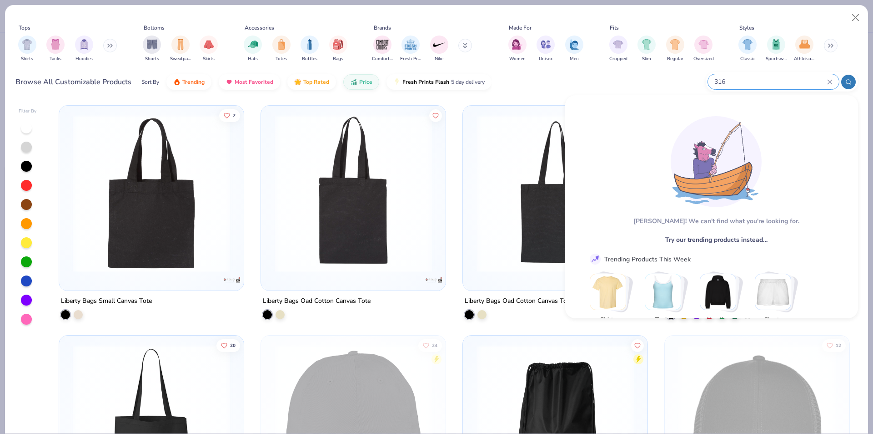
click at [734, 81] on input "316" at bounding box center [771, 81] width 114 height 10
click at [724, 82] on input "3 aixteen" at bounding box center [771, 81] width 114 height 10
type input "3sixteen"
click at [26, 45] on img "filter for Shirts" at bounding box center [27, 43] width 10 height 10
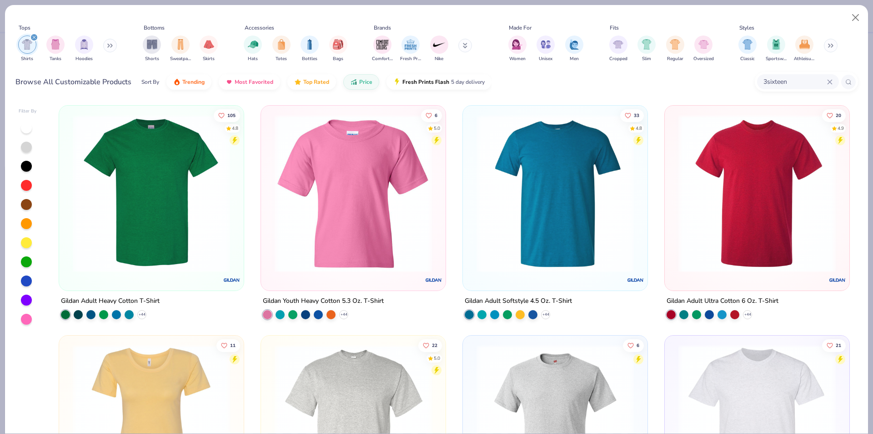
type textarea "x"
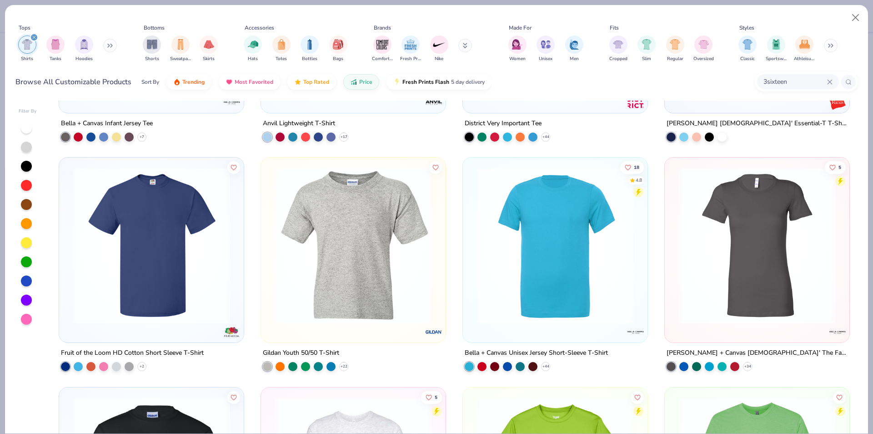
scroll to position [364, 0]
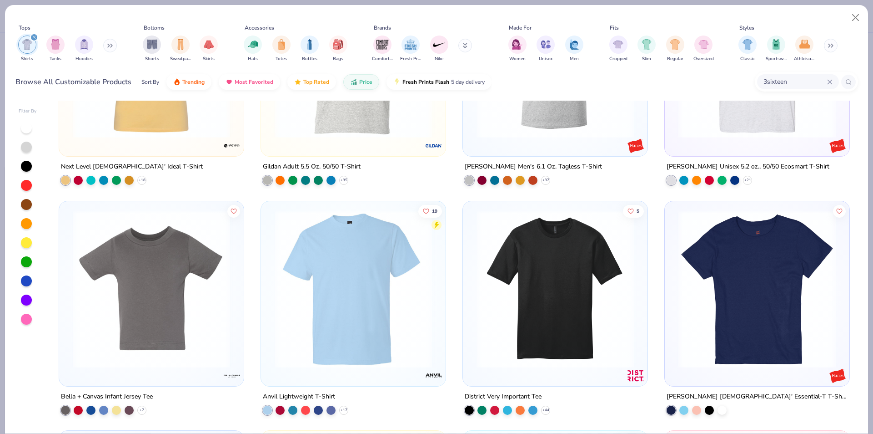
click at [793, 89] on div "3sixteen" at bounding box center [798, 81] width 82 height 15
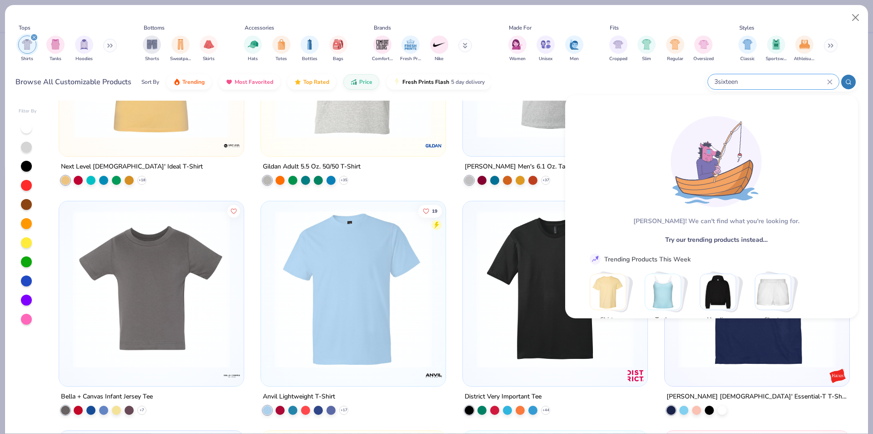
drag, startPoint x: 804, startPoint y: 83, endPoint x: 700, endPoint y: 78, distance: 104.3
click at [700, 78] on div "Browse All Customizable Products Sort By Trending Most Favorited Top Rated Pric…" at bounding box center [436, 81] width 843 height 25
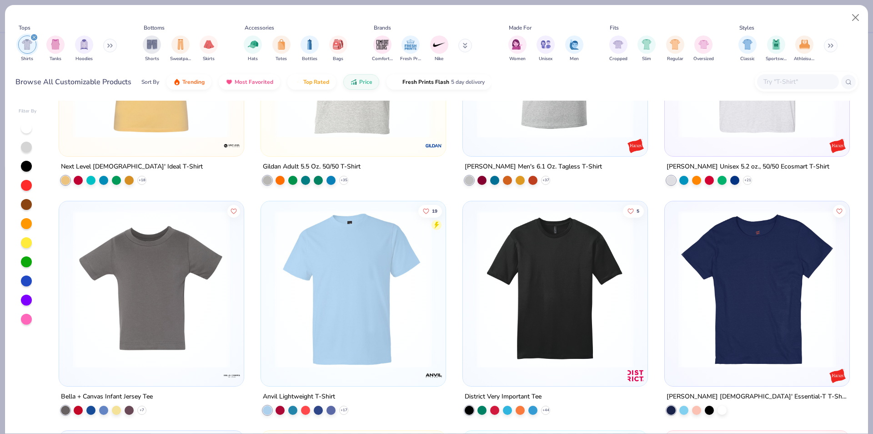
click at [828, 82] on input "text" at bounding box center [798, 81] width 70 height 10
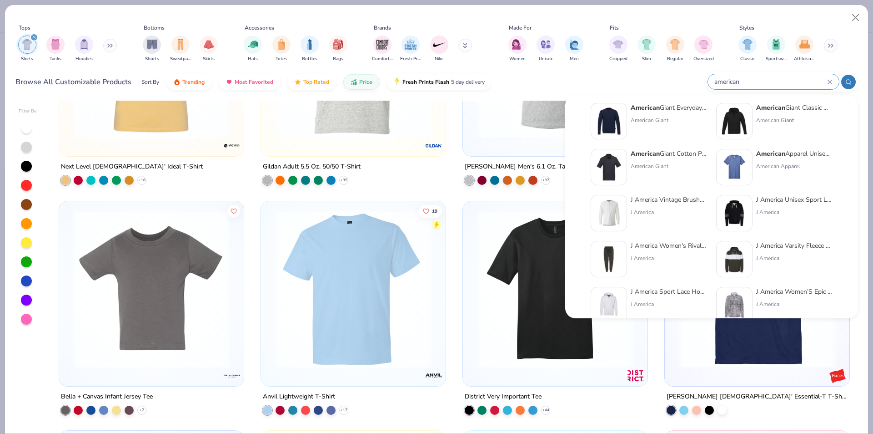
scroll to position [0, 0]
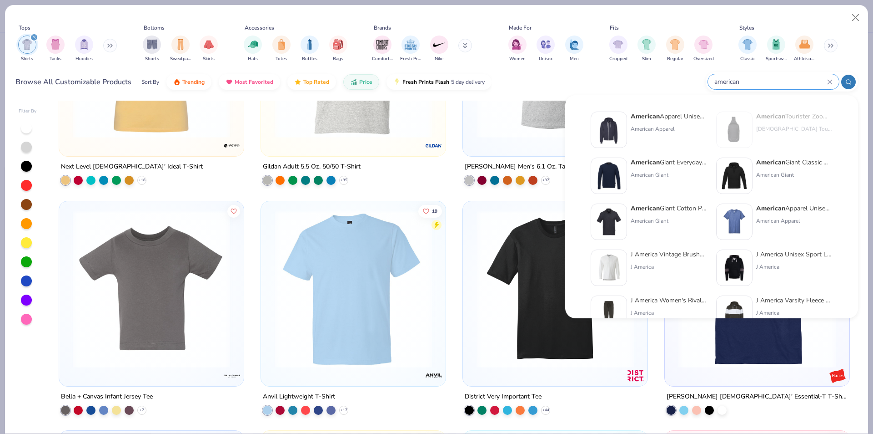
click at [848, 83] on icon at bounding box center [849, 82] width 6 height 6
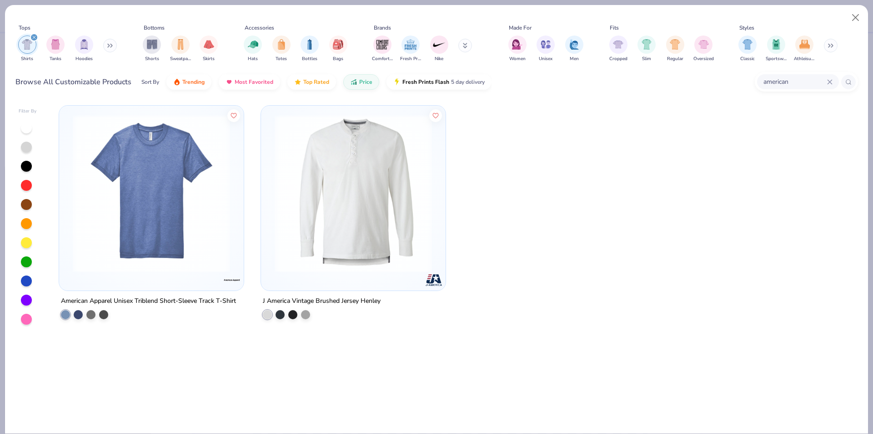
type input "american"
click at [159, 192] on img at bounding box center [151, 193] width 167 height 157
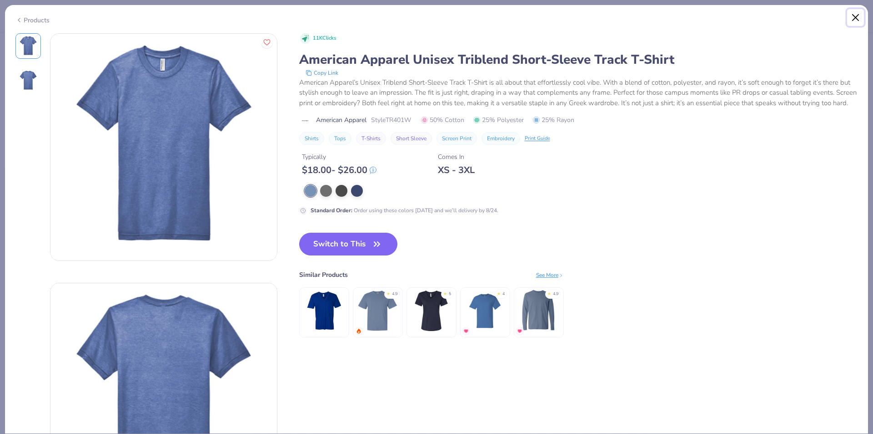
click at [854, 16] on button "Close" at bounding box center [856, 17] width 17 height 17
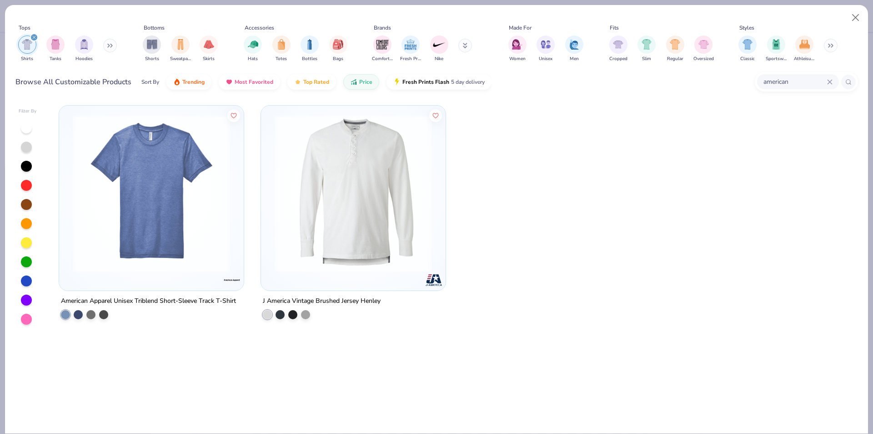
click at [343, 152] on img at bounding box center [353, 193] width 167 height 157
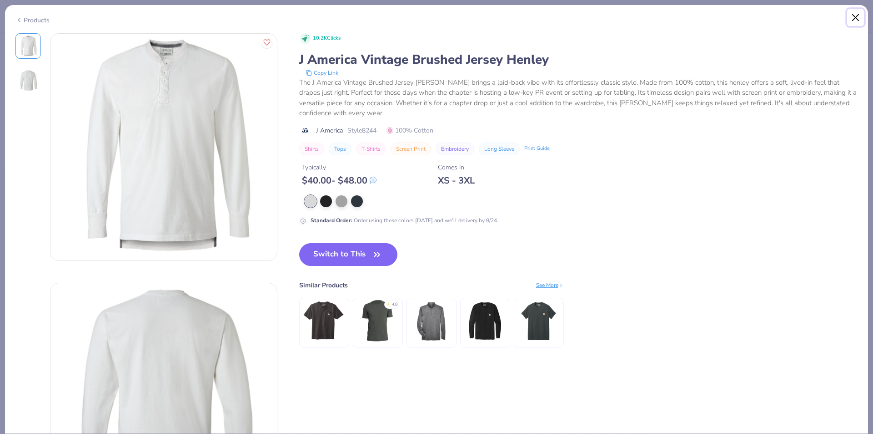
click at [861, 16] on button "Close" at bounding box center [856, 17] width 17 height 17
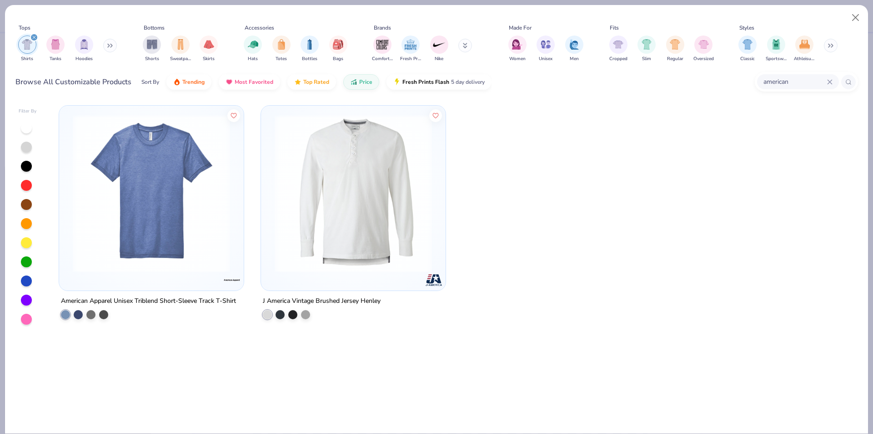
type textarea "x"
click at [830, 86] on div "american" at bounding box center [798, 81] width 82 height 15
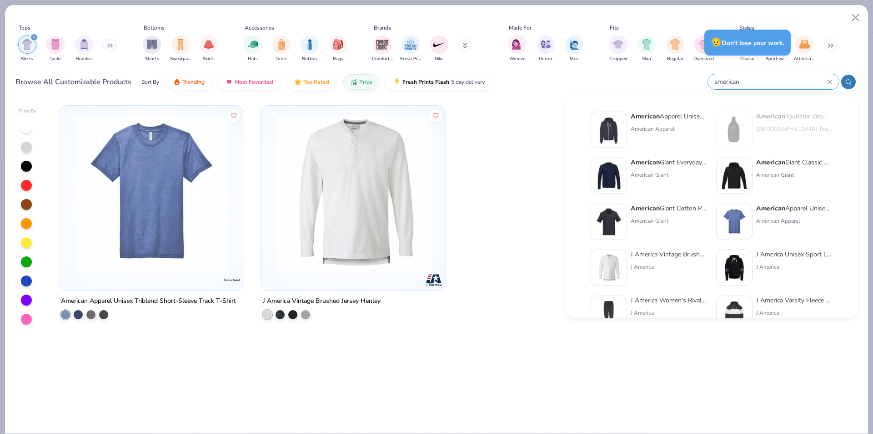
click at [830, 85] on div "american" at bounding box center [773, 81] width 131 height 15
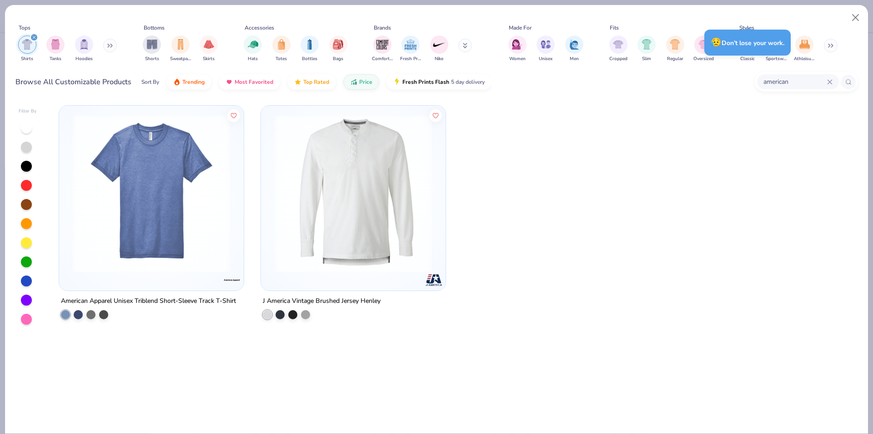
drag, startPoint x: 807, startPoint y: 80, endPoint x: 719, endPoint y: 80, distance: 87.8
click at [720, 80] on div "Browse All Customizable Products Sort By Trending Most Favorited Top Rated Pric…" at bounding box center [436, 81] width 843 height 25
type input "next"
type textarea "x"
type input "next"
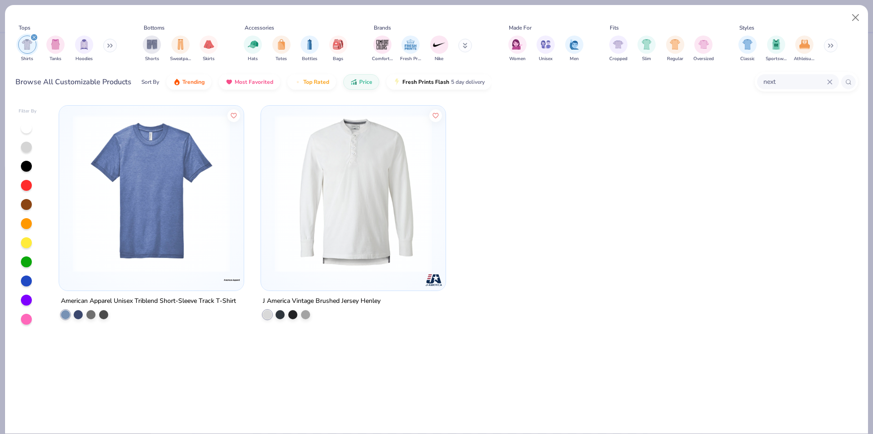
click at [848, 81] on icon at bounding box center [849, 82] width 6 height 6
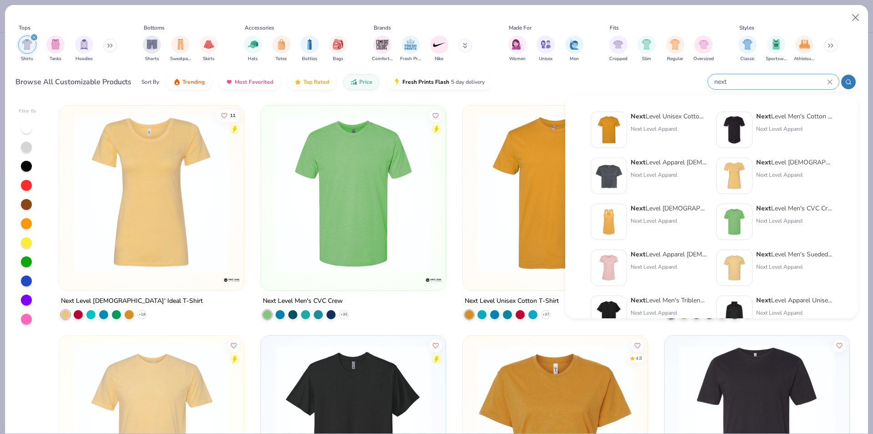
click at [515, 89] on div "Browse All Customizable Products Sort By Trending Most Favorited Top Rated Pric…" at bounding box center [436, 81] width 843 height 25
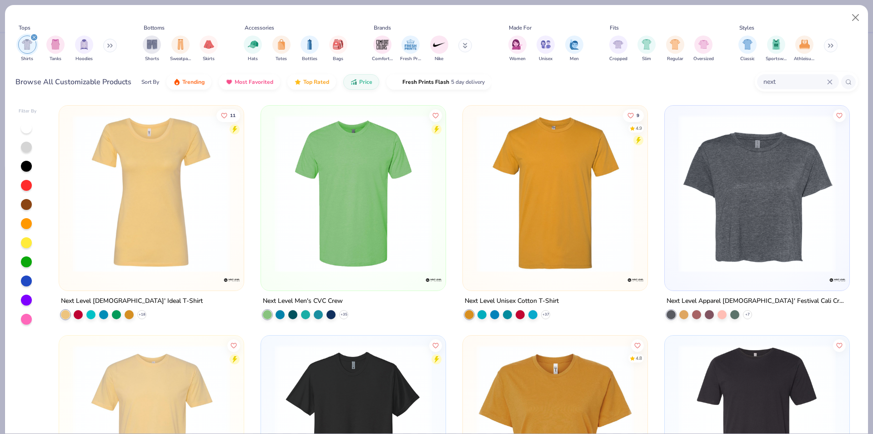
click at [363, 217] on img at bounding box center [353, 193] width 167 height 157
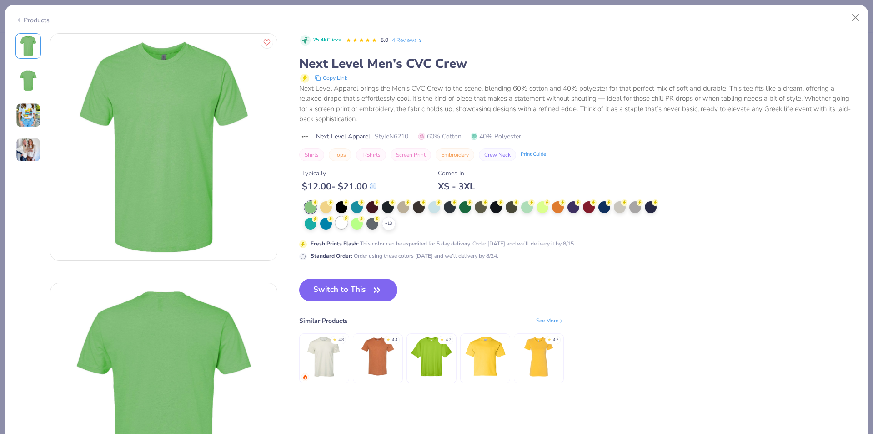
click at [344, 224] on div at bounding box center [342, 223] width 12 height 12
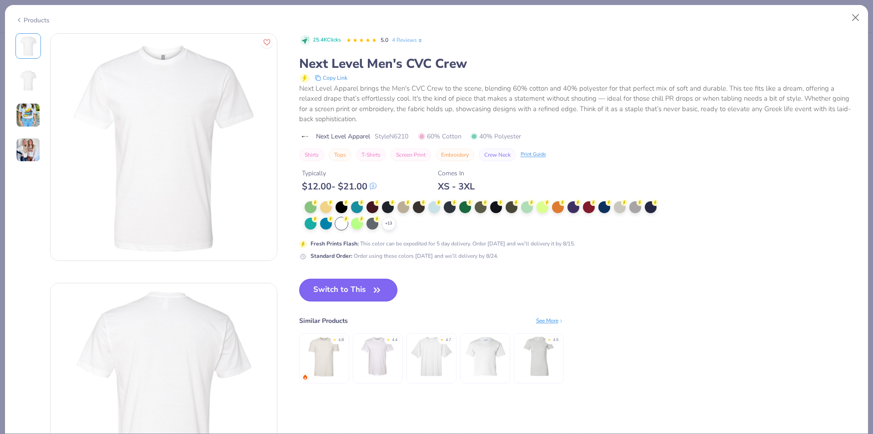
click at [370, 293] on button "Switch to This" at bounding box center [348, 289] width 99 height 23
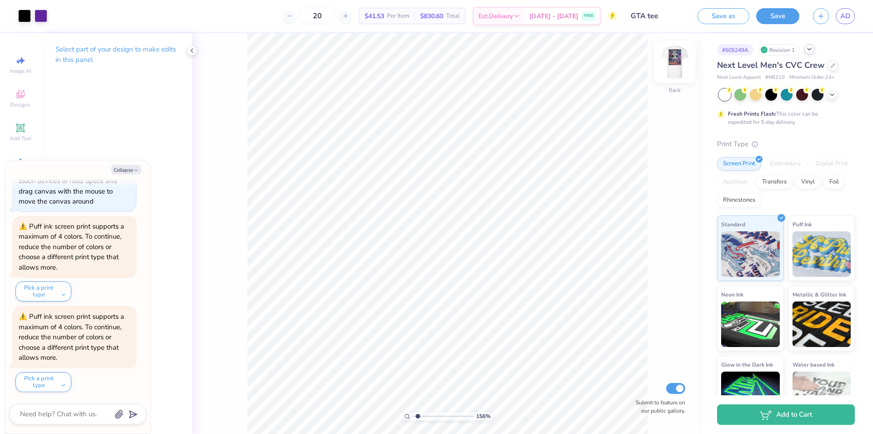
click at [675, 67] on img at bounding box center [675, 62] width 36 height 36
click at [832, 66] on icon at bounding box center [834, 65] width 4 height 4
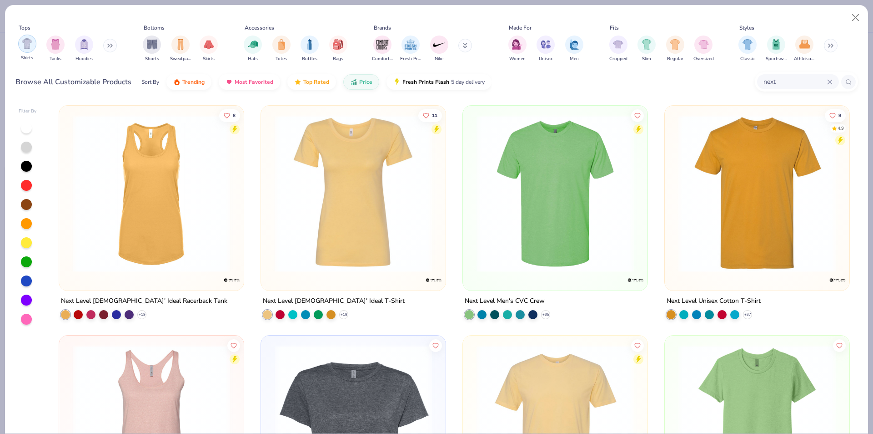
click at [28, 45] on img "filter for Shirts" at bounding box center [27, 43] width 10 height 10
type textarea "x"
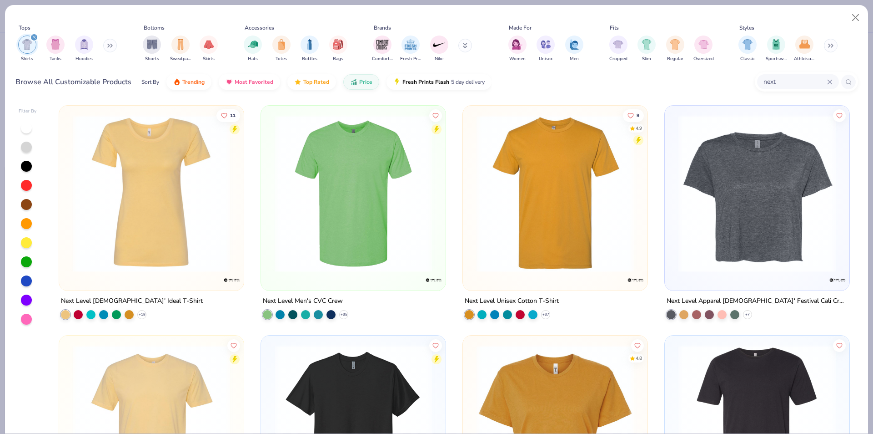
click at [828, 81] on icon at bounding box center [830, 81] width 5 height 5
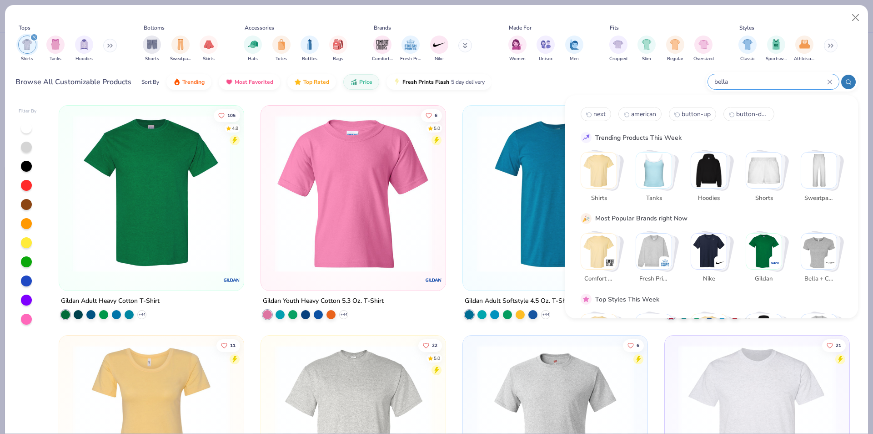
type input "bella"
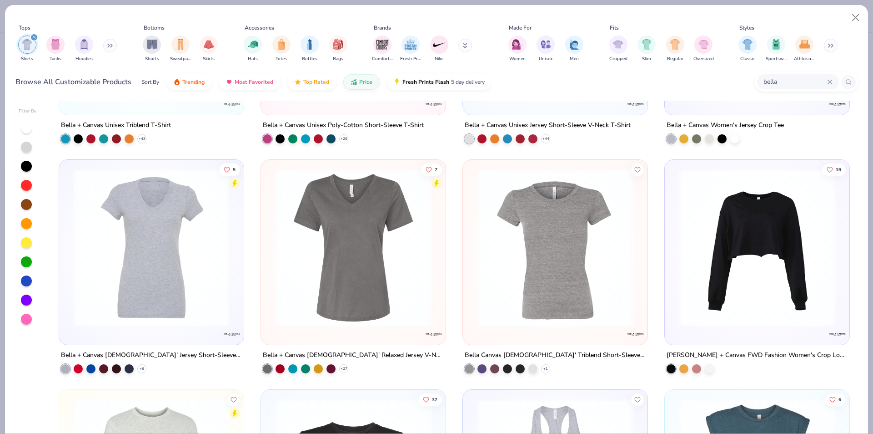
scroll to position [728, 0]
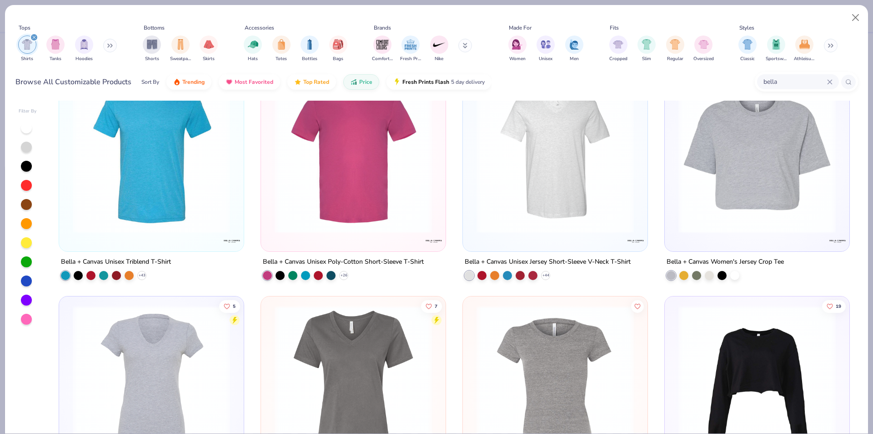
click at [157, 180] on img at bounding box center [151, 154] width 167 height 157
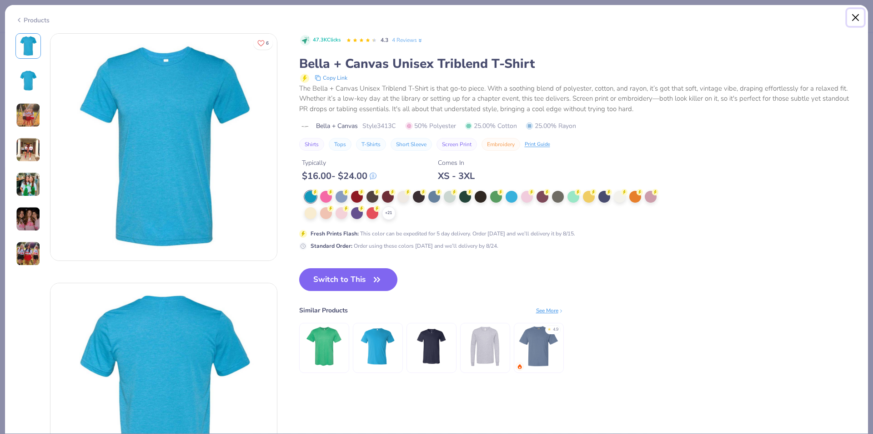
click at [863, 22] on button "Close" at bounding box center [856, 17] width 17 height 17
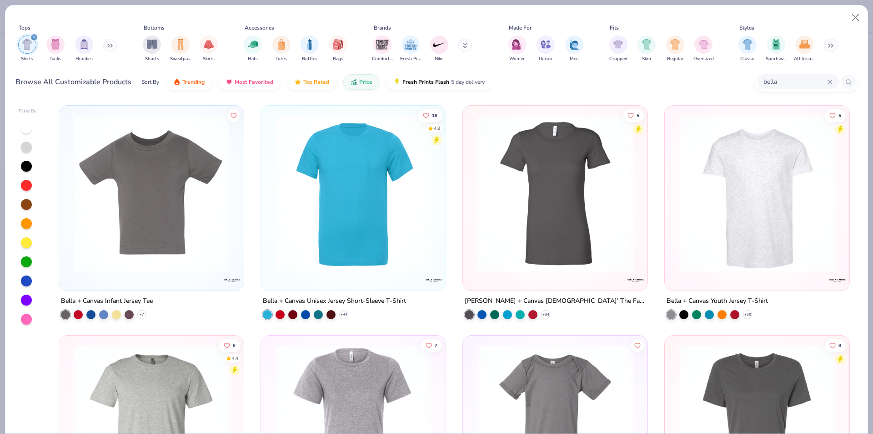
click at [406, 193] on img at bounding box center [353, 193] width 167 height 157
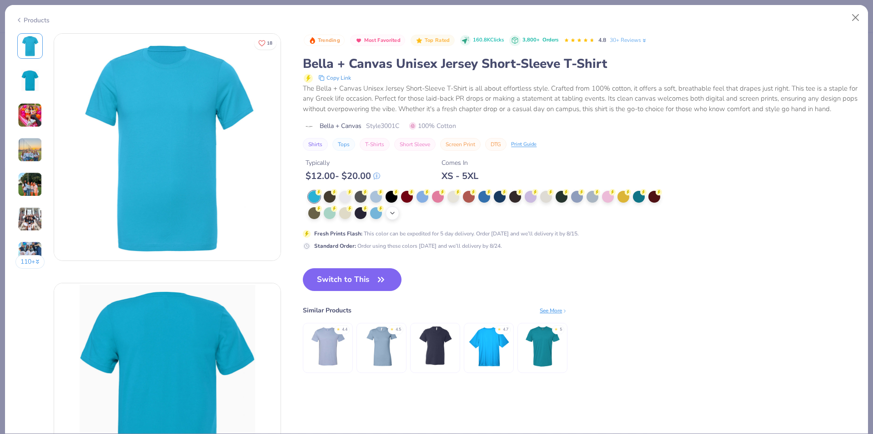
click at [393, 212] on icon at bounding box center [392, 212] width 7 height 7
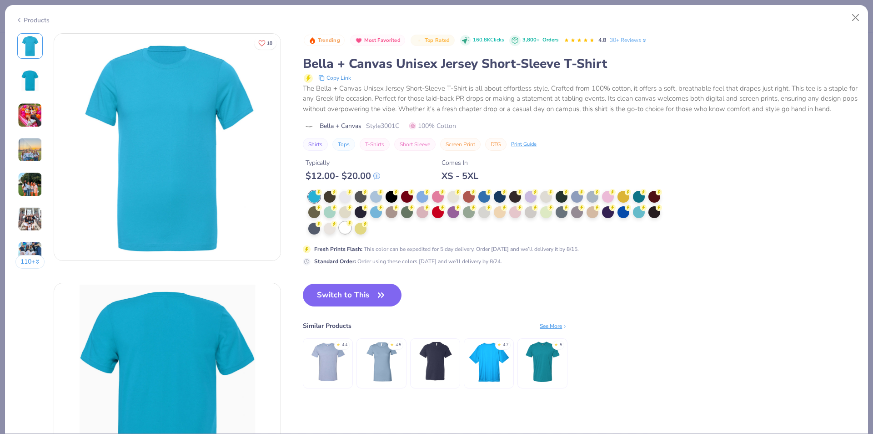
click at [346, 227] on div at bounding box center [345, 228] width 12 height 12
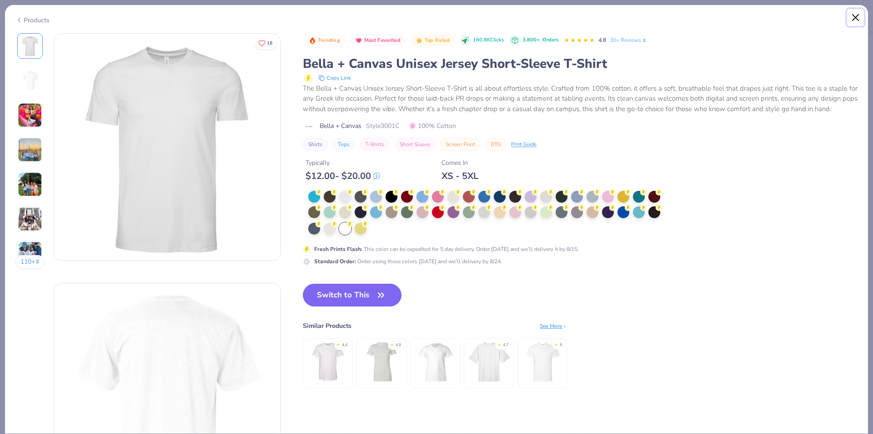
click at [858, 14] on button "Close" at bounding box center [856, 17] width 17 height 17
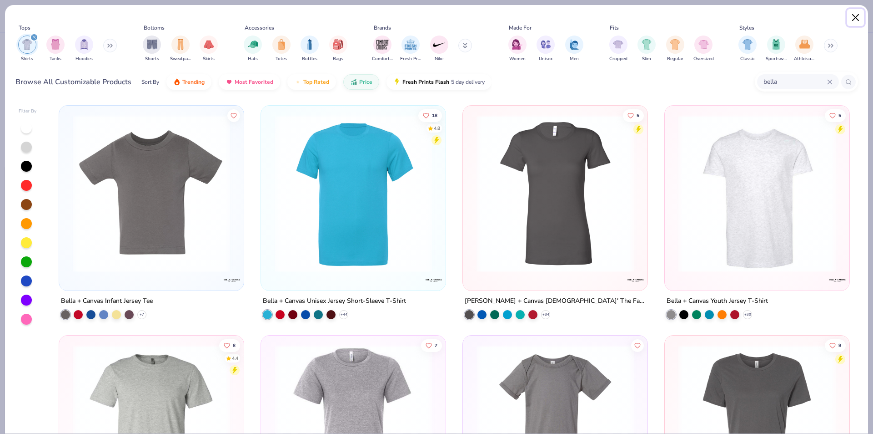
click at [855, 18] on button "Close" at bounding box center [856, 17] width 17 height 17
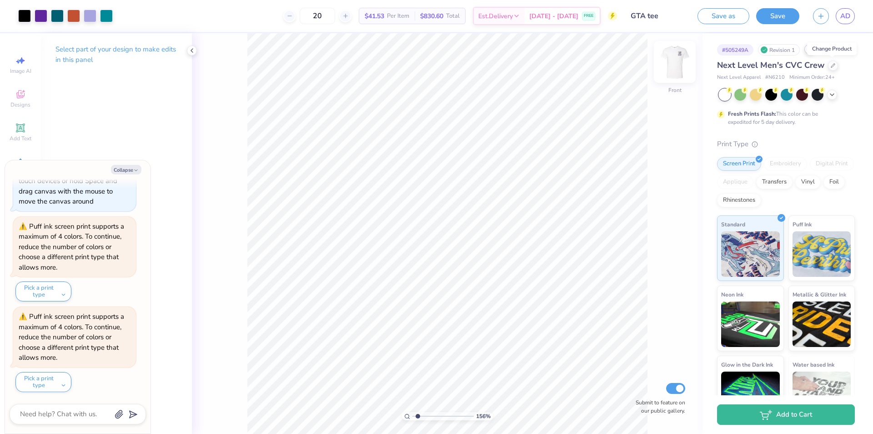
click at [672, 61] on img at bounding box center [675, 62] width 36 height 36
type textarea "x"
type input "1.41147574949739"
type textarea "x"
type input "1.41147574949739"
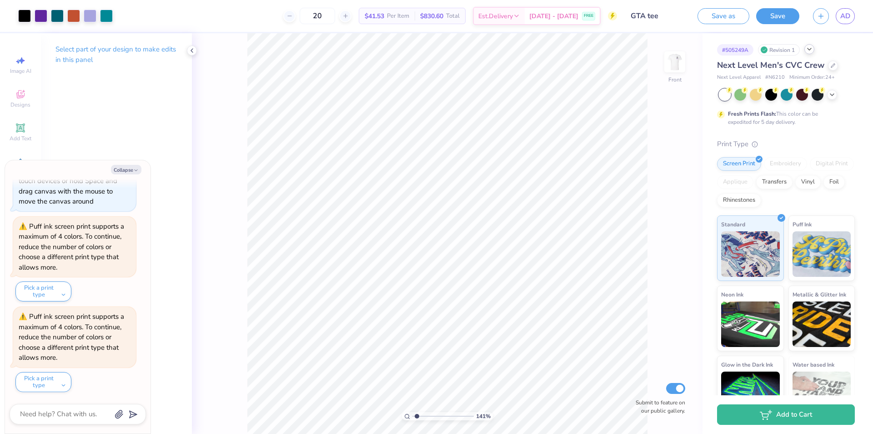
type textarea "x"
drag, startPoint x: 417, startPoint y: 417, endPoint x: 406, endPoint y: 417, distance: 10.5
type input "1"
click at [413, 417] on input "range" at bounding box center [443, 416] width 61 height 8
click at [676, 71] on img at bounding box center [675, 62] width 36 height 36
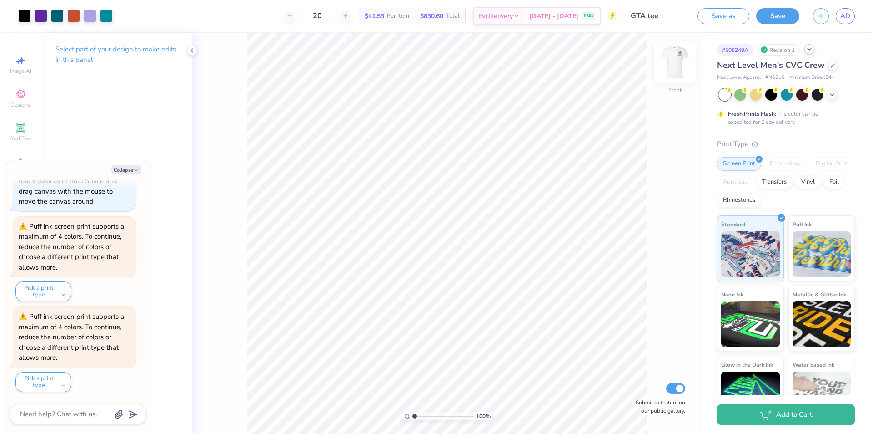
type textarea "x"
click at [349, 15] on icon at bounding box center [346, 16] width 6 height 6
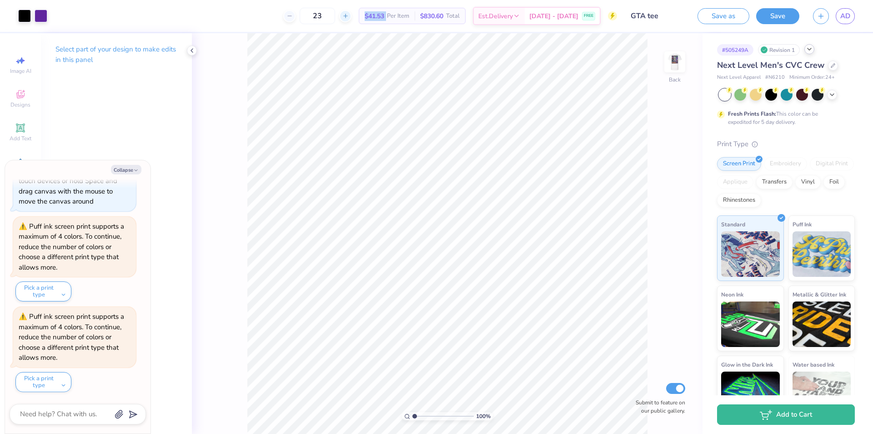
type input "24"
click at [273, 17] on div "24 $41.53 Per Item $830.60 Total Est. Delivery [DATE] - [DATE] FREE" at bounding box center [335, 16] width 563 height 32
type textarea "x"
click at [352, 20] on div at bounding box center [345, 16] width 12 height 12
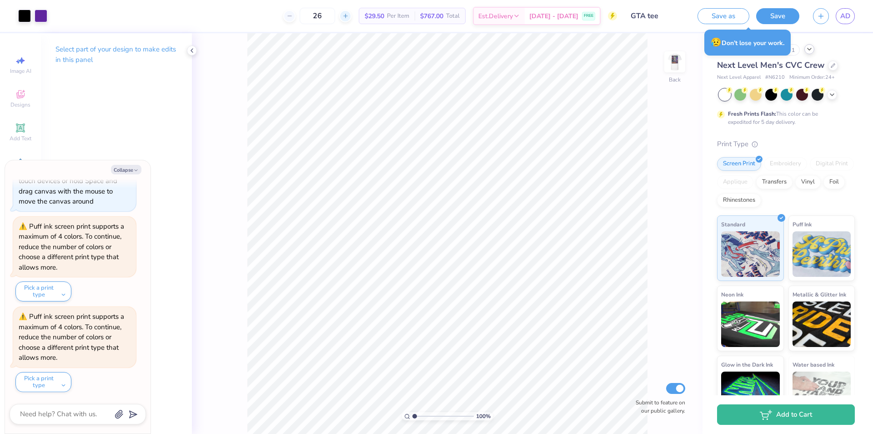
click at [352, 20] on div at bounding box center [345, 16] width 12 height 12
click at [268, 17] on div "28 $28.88 Per Item $808.64 Total Est. Delivery [DATE] - [DATE] FREE" at bounding box center [335, 16] width 563 height 32
click at [349, 16] on icon at bounding box center [346, 16] width 6 height 6
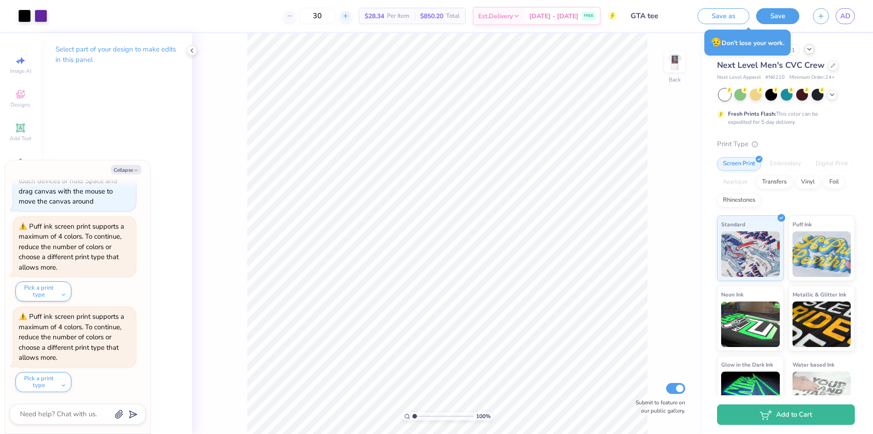
click at [349, 16] on icon at bounding box center [346, 16] width 6 height 6
type input "34"
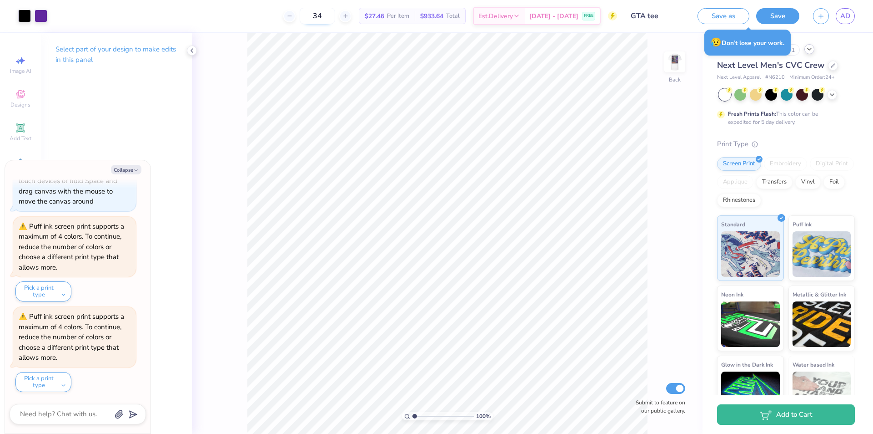
type textarea "x"
click at [296, 16] on div at bounding box center [289, 16] width 12 height 12
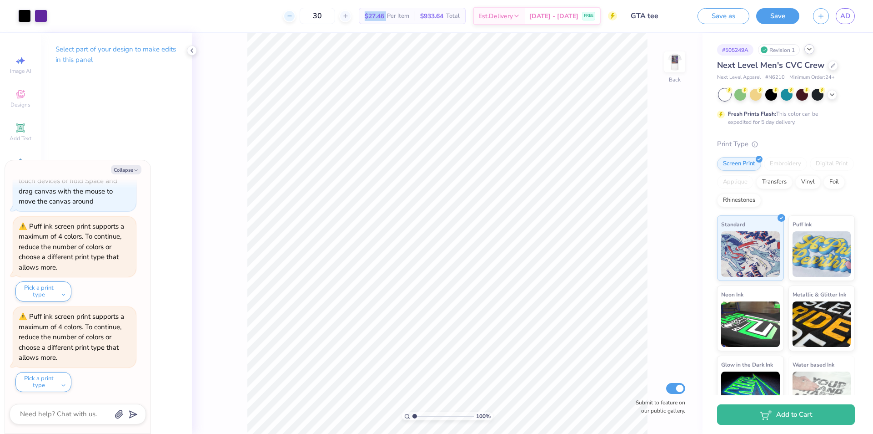
click at [296, 16] on div at bounding box center [289, 16] width 12 height 12
click at [302, 16] on div "26 $27.46 Per Item $933.64 Total Est. Delivery [DATE] - [DATE] FREE" at bounding box center [335, 16] width 563 height 32
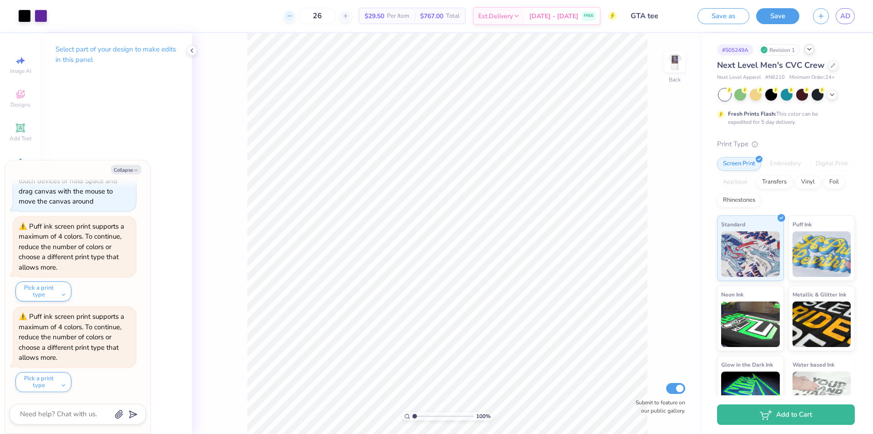
click at [293, 15] on icon at bounding box center [290, 16] width 6 height 6
click at [280, 12] on div "24 Per Item Total Est. Delivery N/A FREE" at bounding box center [335, 16] width 563 height 32
click at [349, 16] on icon at bounding box center [346, 16] width 6 height 6
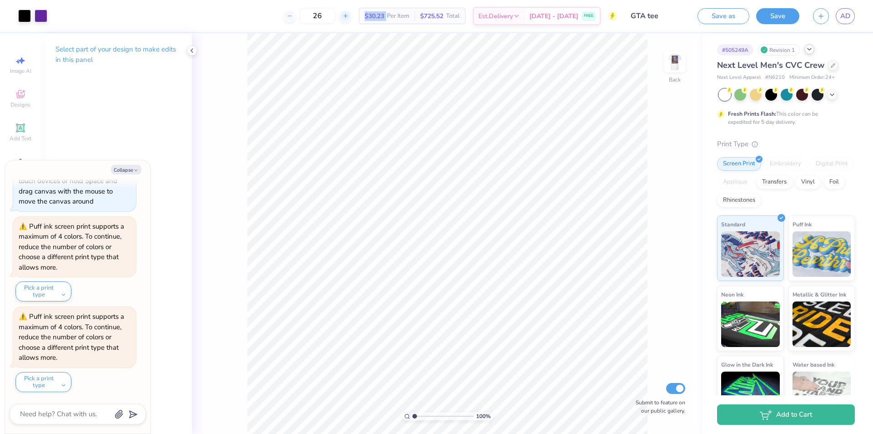
click at [349, 16] on icon at bounding box center [346, 16] width 6 height 6
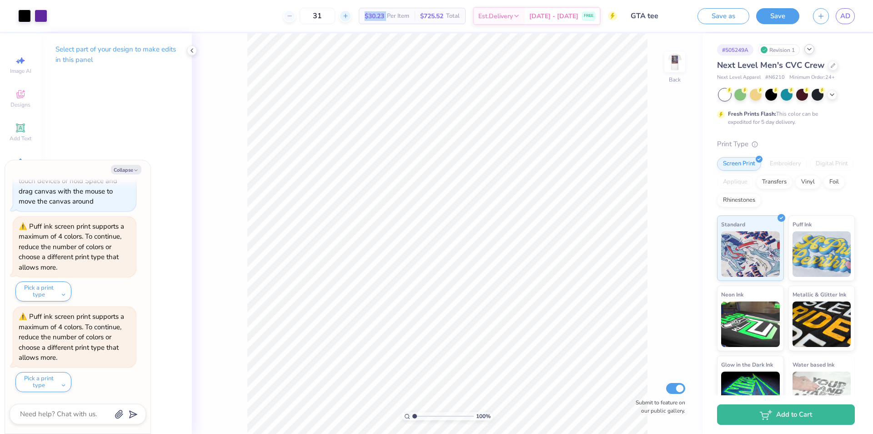
click at [349, 16] on icon at bounding box center [346, 16] width 6 height 6
click at [351, 16] on div "33" at bounding box center [348, 16] width 68 height 16
click at [373, 16] on icon at bounding box center [376, 16] width 6 height 6
click at [349, 16] on icon at bounding box center [346, 16] width 6 height 6
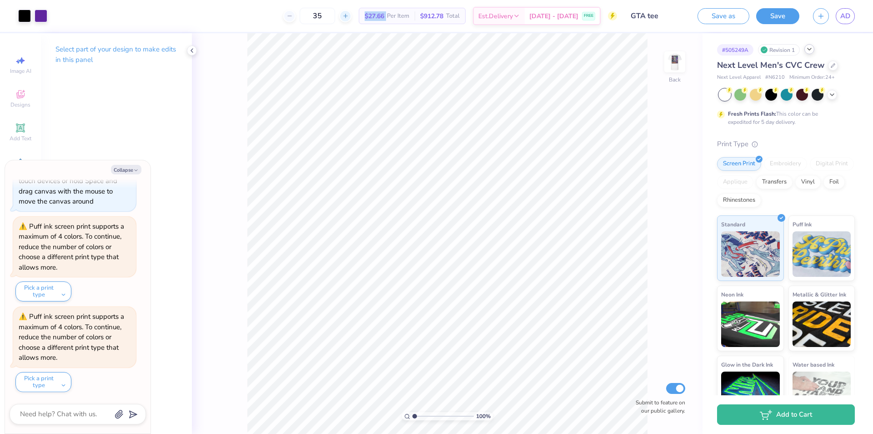
click at [349, 16] on icon at bounding box center [346, 16] width 6 height 6
click at [281, 12] on div "36 $25.39 Per Item $914.04 Total Est. Delivery [DATE] - [DATE] FREE" at bounding box center [335, 16] width 563 height 32
click at [349, 14] on icon at bounding box center [346, 16] width 6 height 6
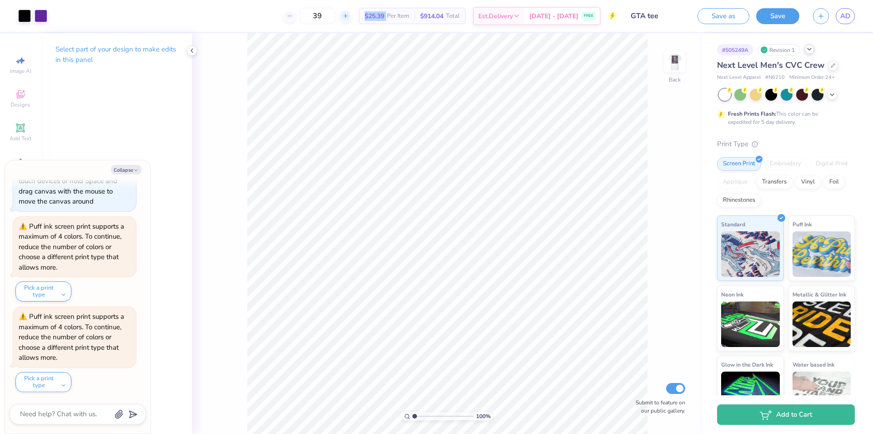
click at [349, 14] on icon at bounding box center [346, 16] width 6 height 6
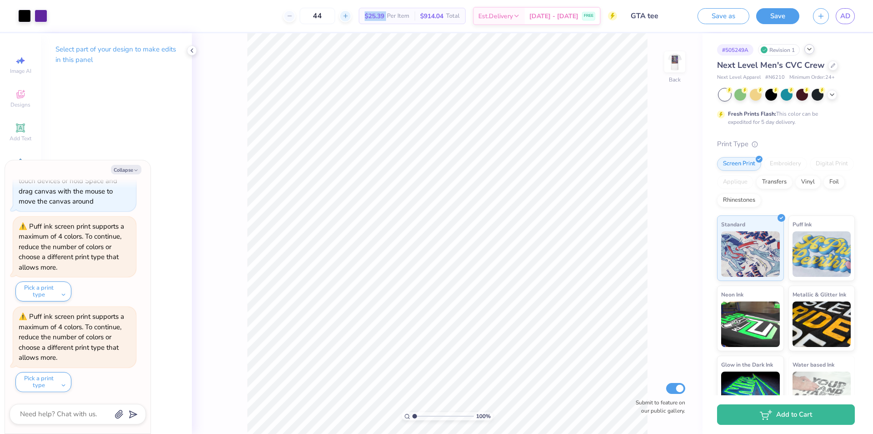
click at [349, 14] on icon at bounding box center [346, 16] width 6 height 6
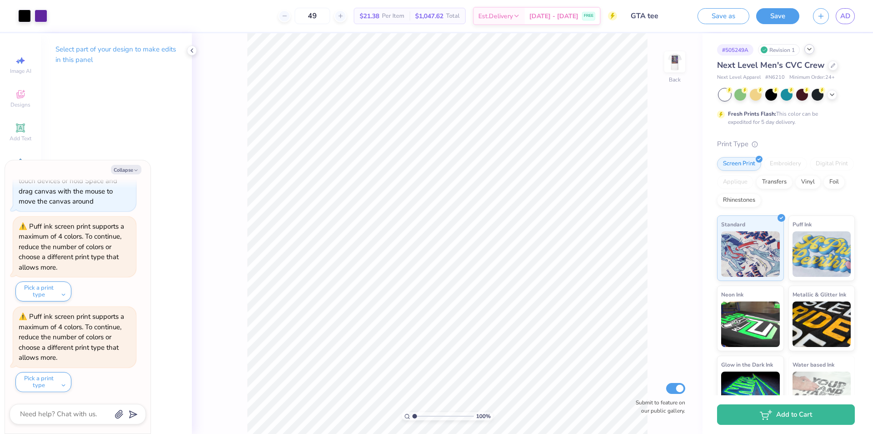
click at [299, 17] on div "49" at bounding box center [312, 16] width 68 height 16
click at [288, 15] on icon at bounding box center [285, 16] width 6 height 6
click at [291, 20] on div at bounding box center [284, 16] width 12 height 12
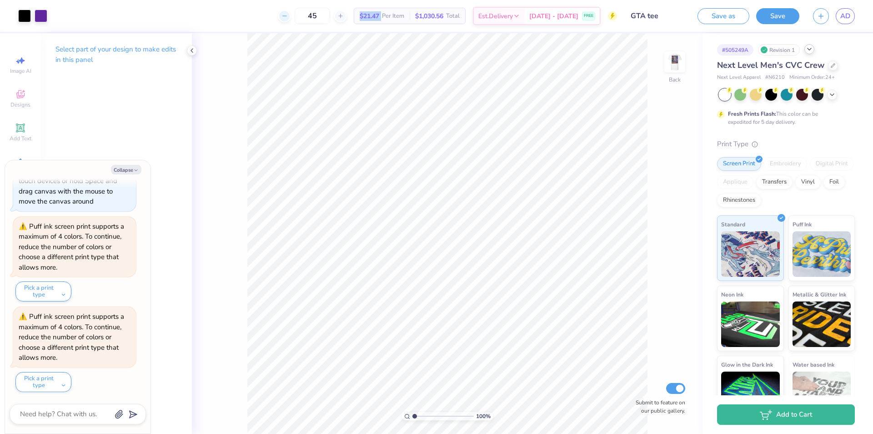
click at [291, 20] on div at bounding box center [284, 16] width 12 height 12
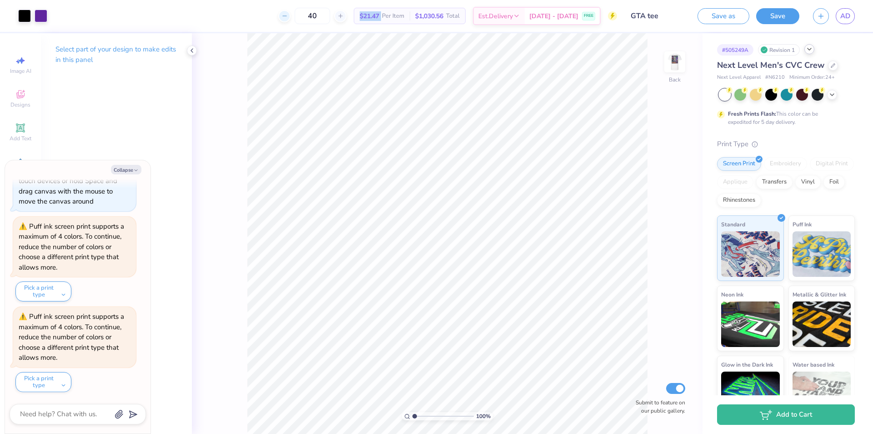
click at [291, 20] on div at bounding box center [284, 16] width 12 height 12
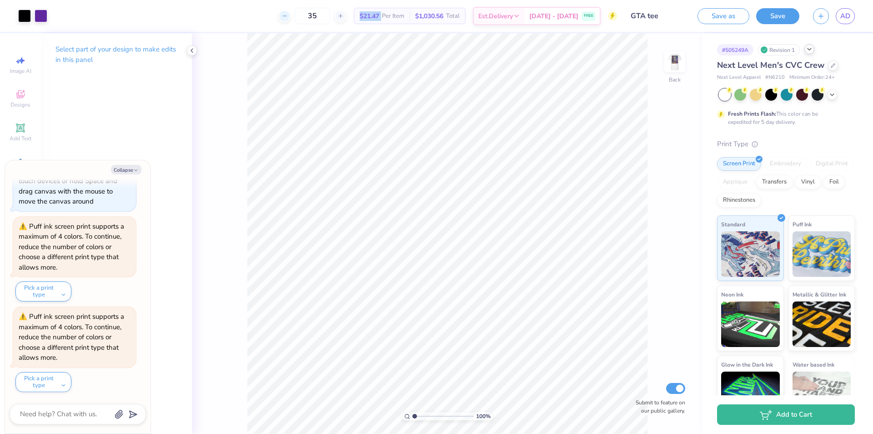
click at [291, 20] on div at bounding box center [284, 16] width 12 height 12
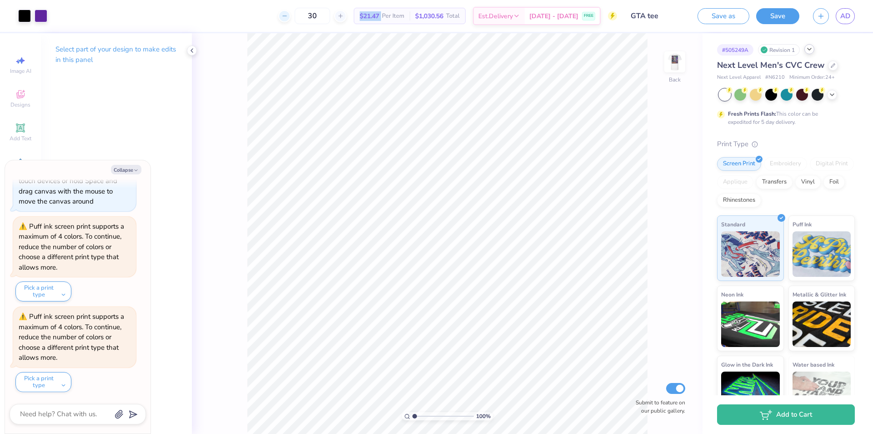
click at [291, 20] on div at bounding box center [284, 16] width 12 height 12
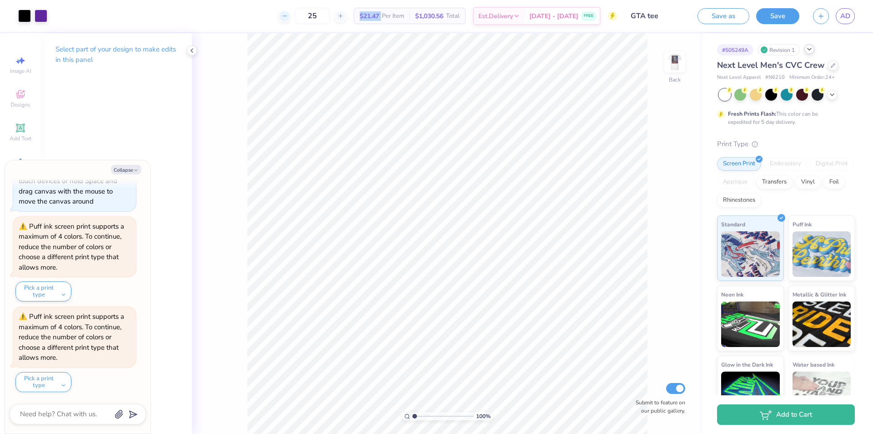
click at [291, 20] on div at bounding box center [284, 16] width 12 height 12
type input "24"
click at [262, 15] on div "24 $30.23 Per Item $725.52 Total Est. Delivery [DATE] - [DATE] FREE" at bounding box center [335, 16] width 563 height 32
type textarea "x"
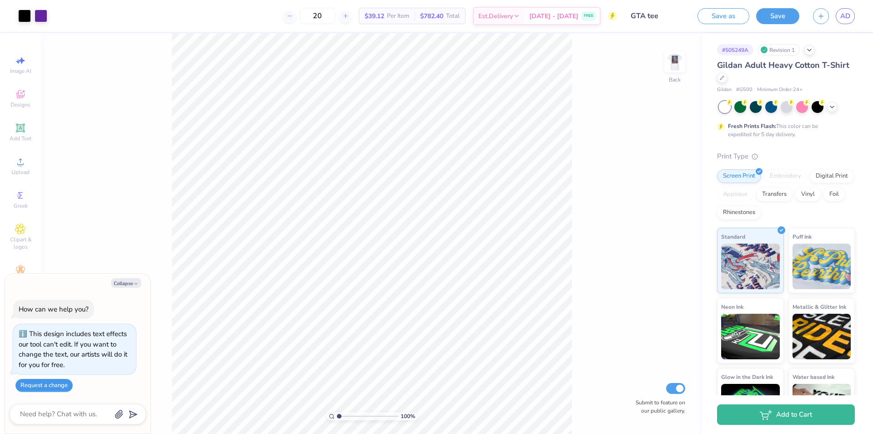
click at [57, 387] on button "Request a change" at bounding box center [43, 385] width 57 height 13
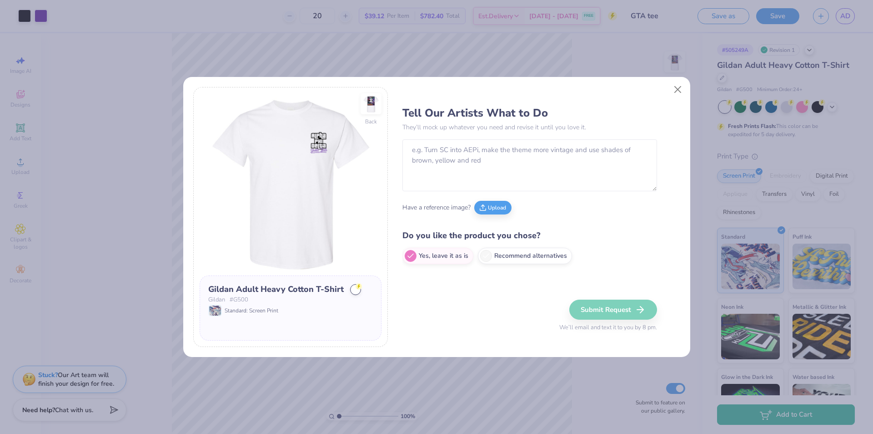
type textarea "x"
click at [492, 210] on button "Upload" at bounding box center [492, 206] width 37 height 14
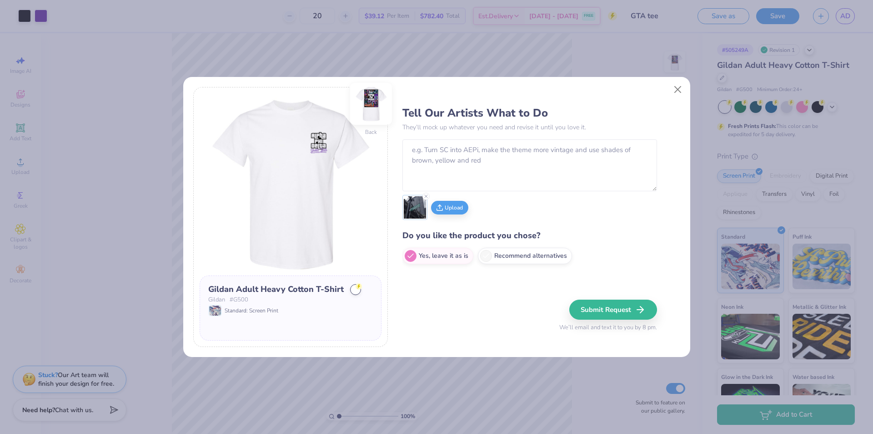
click at [366, 109] on img at bounding box center [371, 104] width 42 height 42
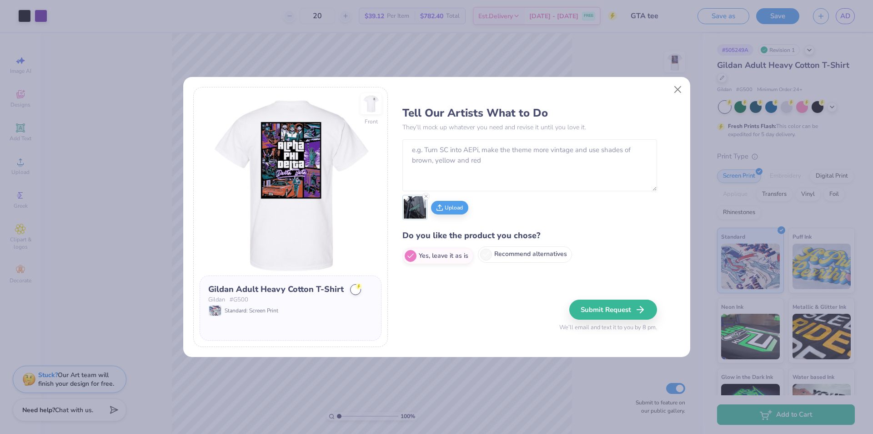
click at [511, 253] on label "Recommend alternatives" at bounding box center [525, 254] width 94 height 16
click at [409, 253] on input "Recommend alternatives" at bounding box center [406, 255] width 6 height 6
radio input "true"
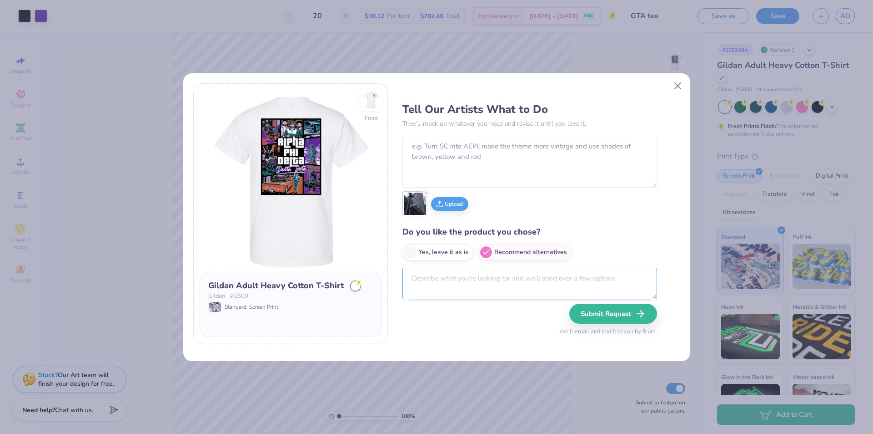
click at [474, 277] on textarea at bounding box center [530, 283] width 255 height 31
click at [626, 282] on textarea "Our chapter was interested in comparing both t-shirts and Hawaiian/" at bounding box center [530, 283] width 255 height 31
click at [601, 290] on textarea "Our chapter was interested in comparing both t-shirts and Hawaiian/button-down …" at bounding box center [530, 283] width 255 height 31
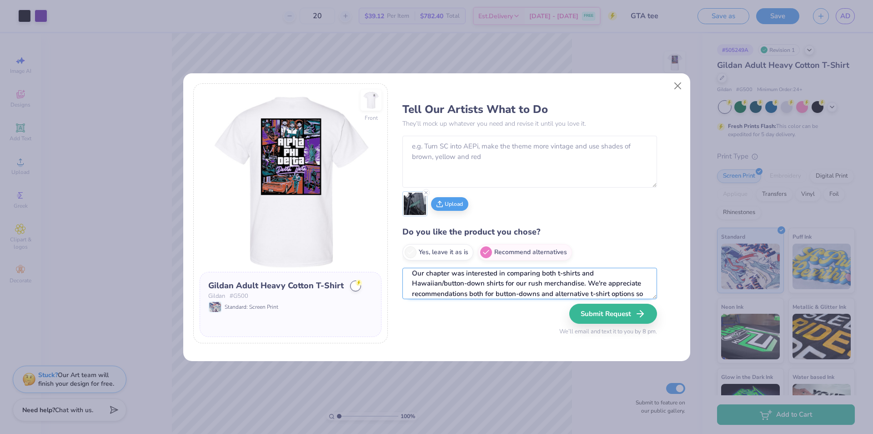
scroll to position [15, 0]
type textarea "Our chapter was interested in comparing both t-shirts and Hawaiian/button-down …"
click at [537, 160] on textarea at bounding box center [530, 162] width 255 height 52
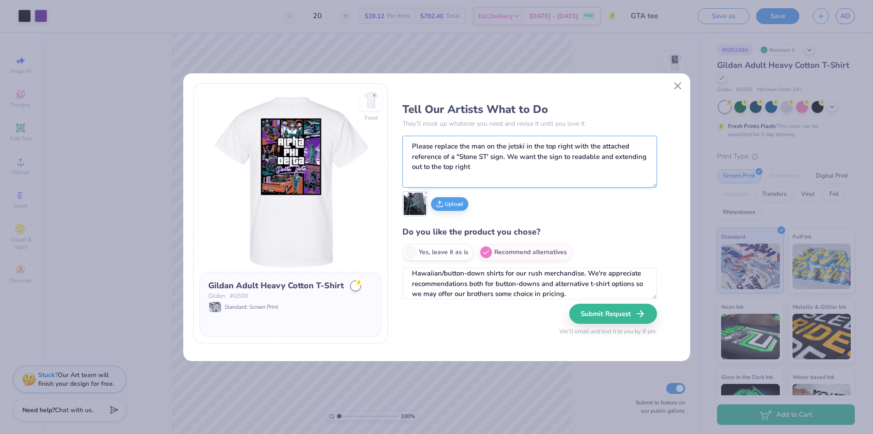
drag, startPoint x: 517, startPoint y: 147, endPoint x: 492, endPoint y: 174, distance: 36.7
click at [492, 174] on textarea "Please replace the man on the jetski in the top right with the attached referen…" at bounding box center [530, 162] width 255 height 52
type textarea "Please replace the man on the jetski in the top right with the attached referen…"
click at [611, 317] on button "Submit Request" at bounding box center [615, 313] width 88 height 20
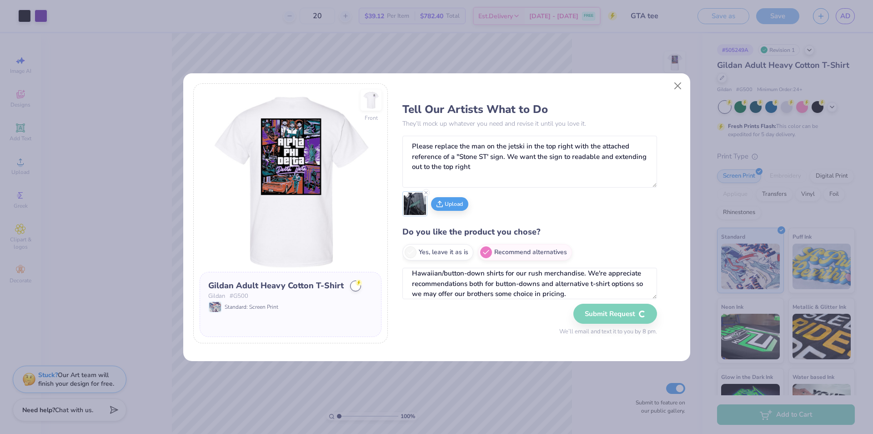
radio input "true"
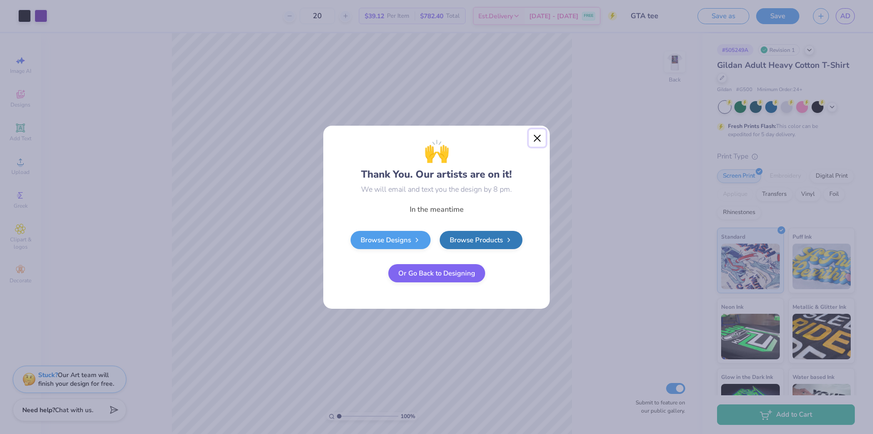
click at [539, 132] on button "Close" at bounding box center [537, 137] width 17 height 17
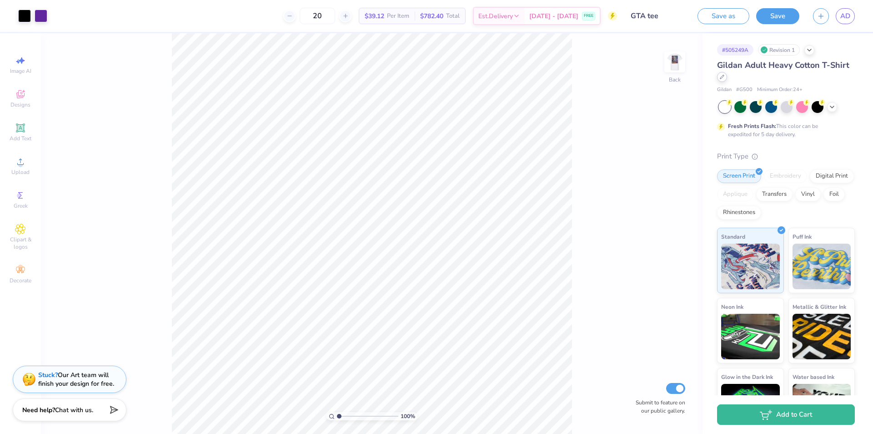
click at [724, 78] on icon at bounding box center [723, 77] width 4 height 4
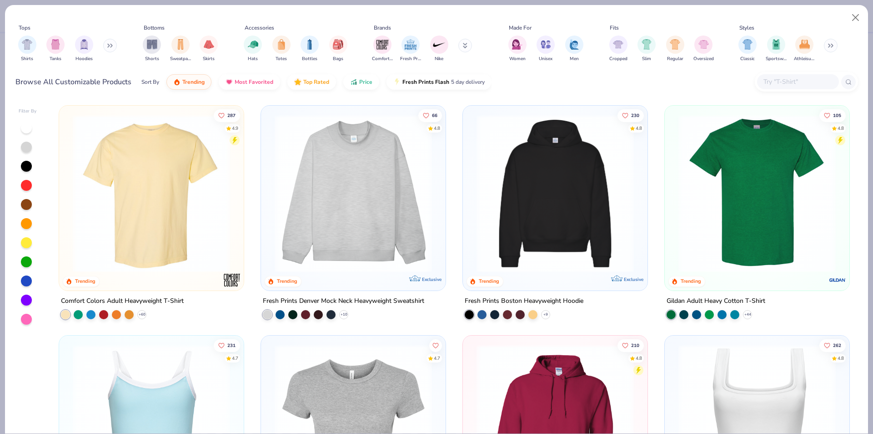
click at [109, 45] on icon at bounding box center [109, 45] width 5 height 5
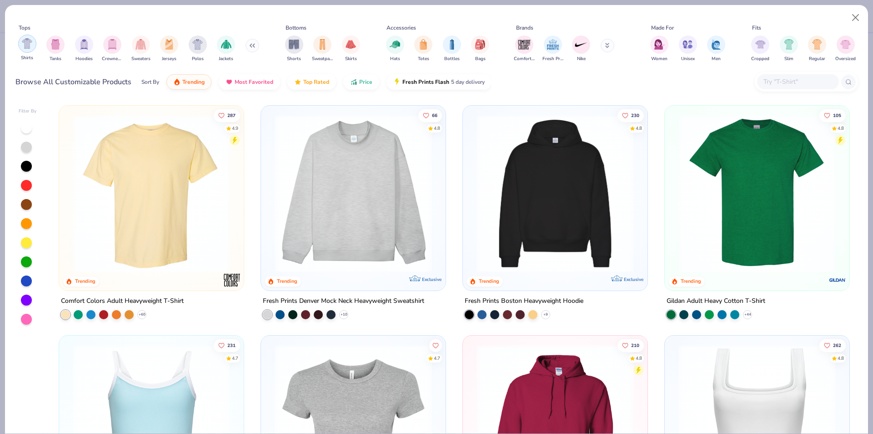
click at [22, 43] on img "filter for Shirts" at bounding box center [27, 43] width 10 height 10
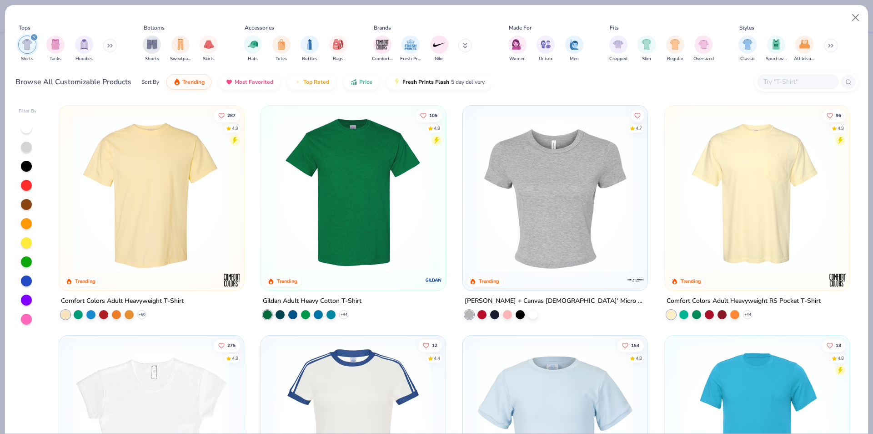
click at [772, 84] on input "text" at bounding box center [798, 81] width 70 height 10
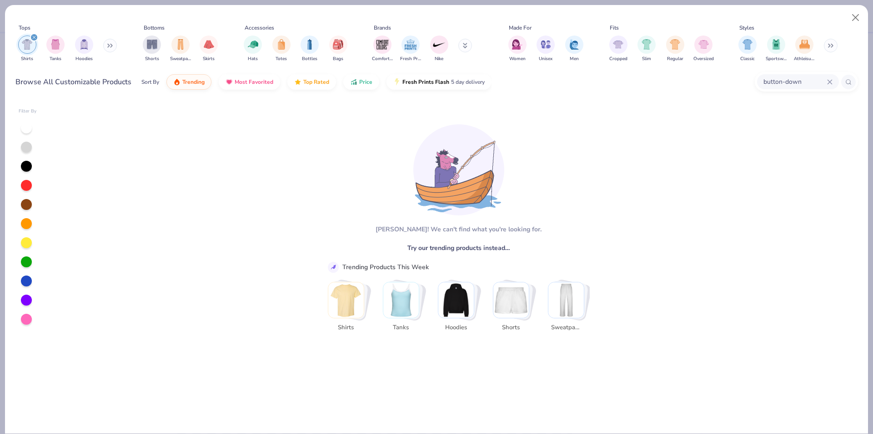
drag, startPoint x: 803, startPoint y: 78, endPoint x: 787, endPoint y: 80, distance: 16.5
click at [787, 80] on input "button-down" at bounding box center [795, 81] width 65 height 10
type input "b"
type input "butt"
click at [838, 42] on button at bounding box center [831, 46] width 14 height 14
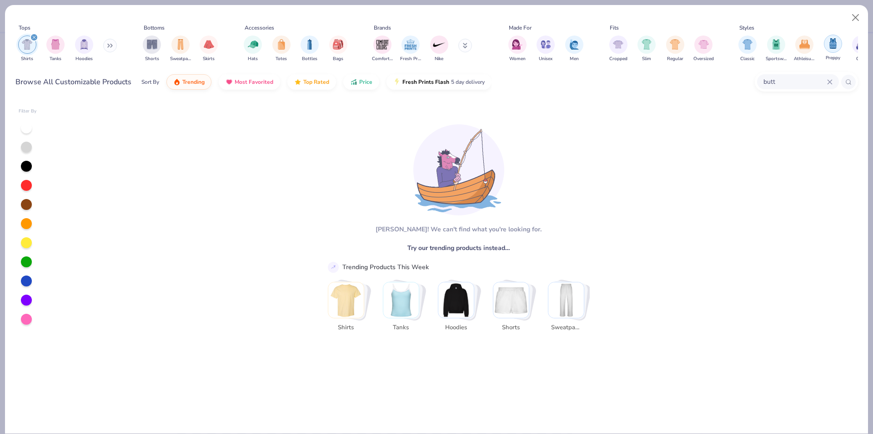
click at [829, 42] on img "filter for Preppy" at bounding box center [833, 43] width 10 height 10
click at [829, 84] on icon at bounding box center [830, 81] width 5 height 5
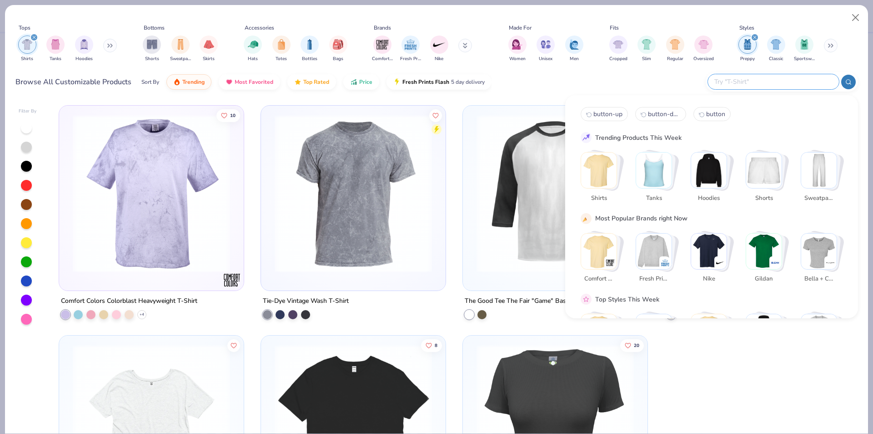
click at [35, 37] on icon "filter for Shirts" at bounding box center [34, 37] width 4 height 4
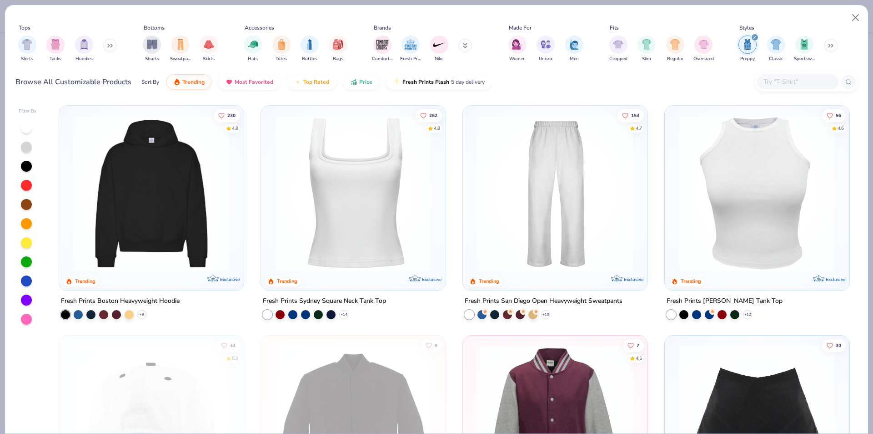
click at [756, 36] on icon "filter for Preppy" at bounding box center [755, 37] width 4 height 4
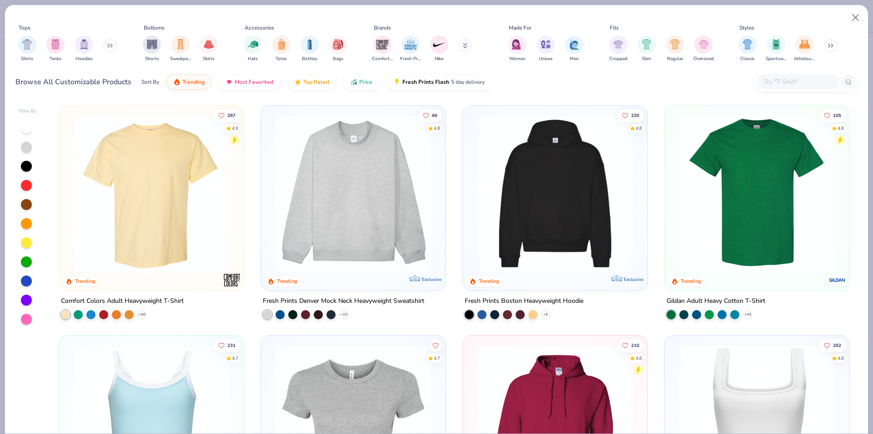
click at [790, 83] on input "text" at bounding box center [798, 81] width 70 height 10
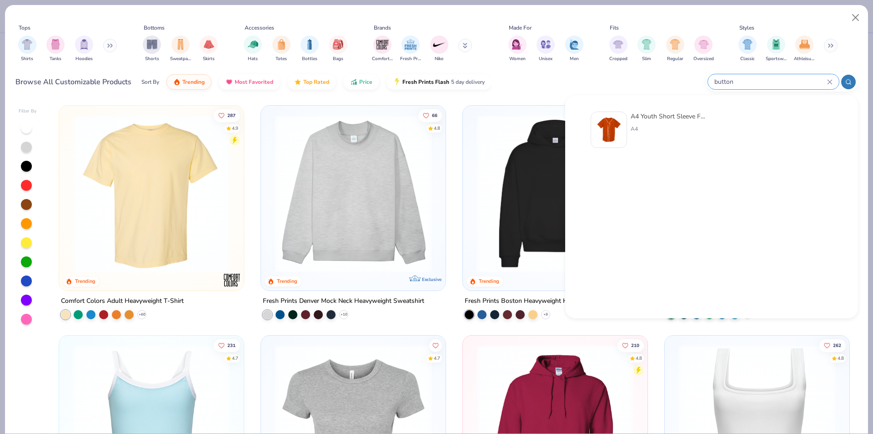
type input "button"
click at [680, 119] on div "A4 Youth Short Sleeve Full Button Baseball Jersey" at bounding box center [669, 116] width 76 height 10
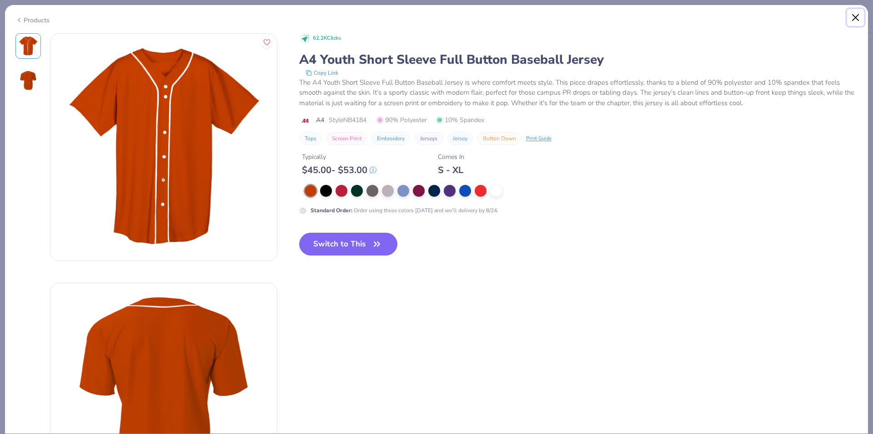
click at [850, 20] on button "Close" at bounding box center [856, 17] width 17 height 17
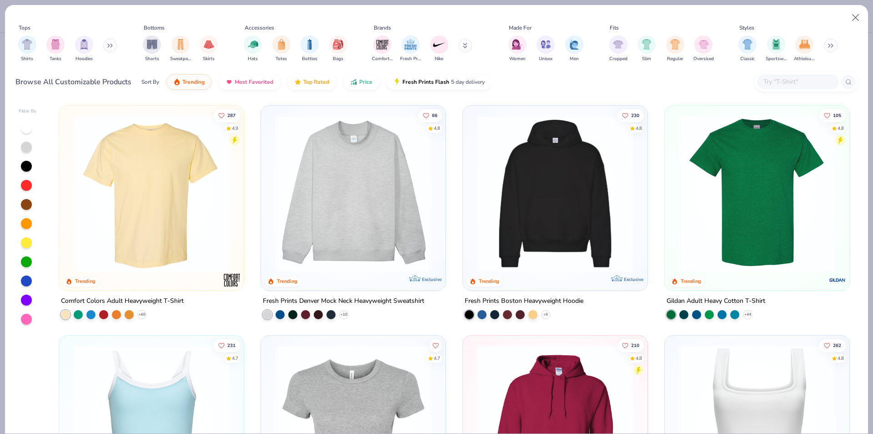
click at [111, 48] on button at bounding box center [110, 46] width 14 height 14
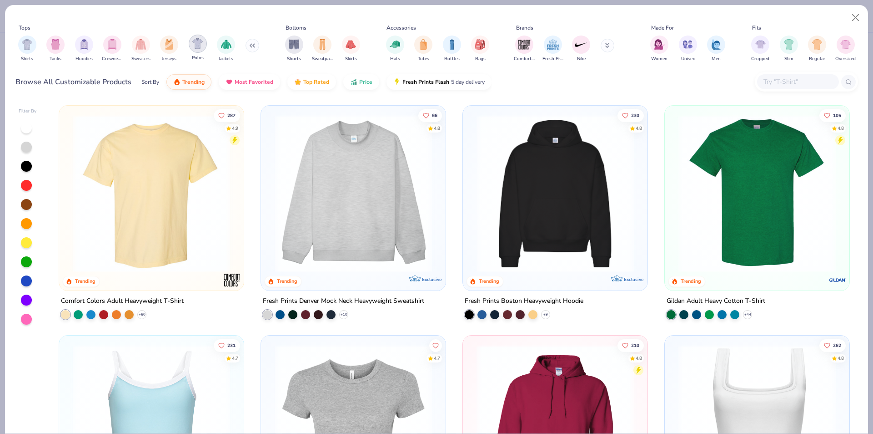
click at [198, 52] on div "filter for Polos" at bounding box center [198, 44] width 18 height 18
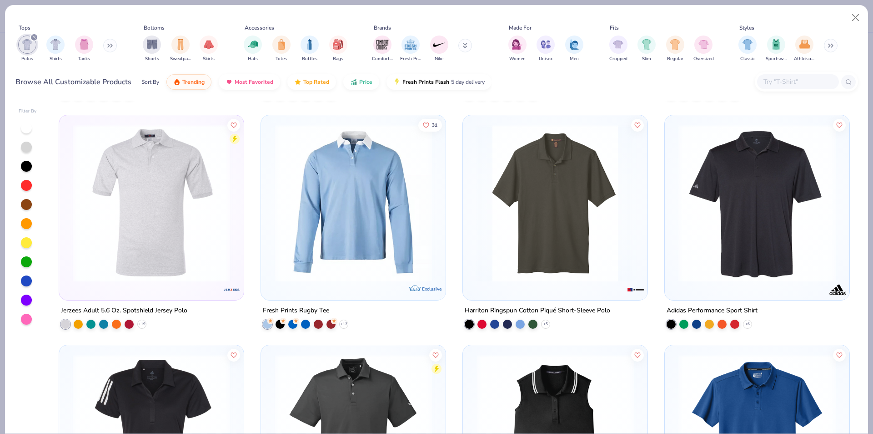
scroll to position [227, 0]
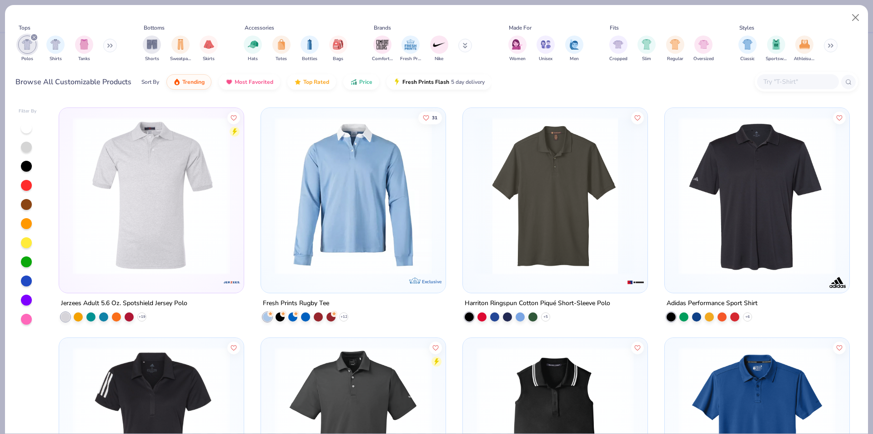
click at [401, 182] on img at bounding box center [353, 195] width 167 height 157
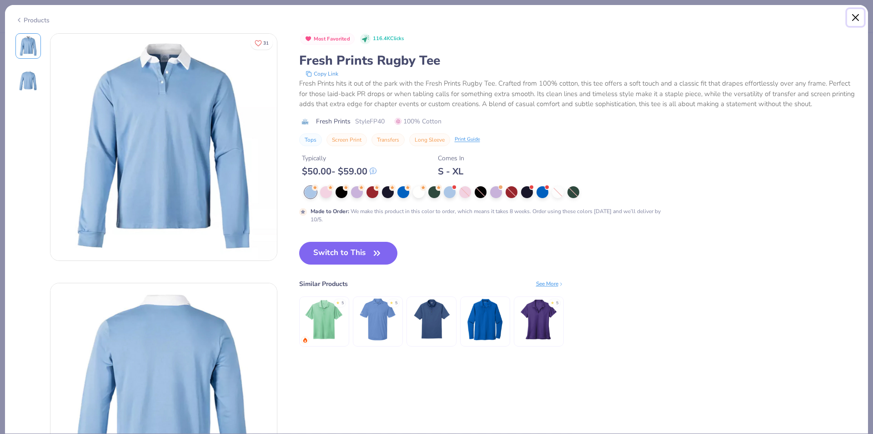
click at [853, 15] on button "Close" at bounding box center [856, 17] width 17 height 17
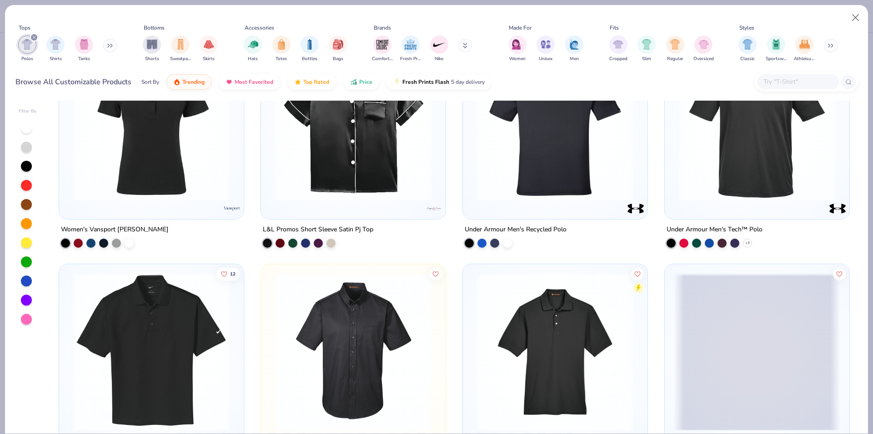
scroll to position [864, 0]
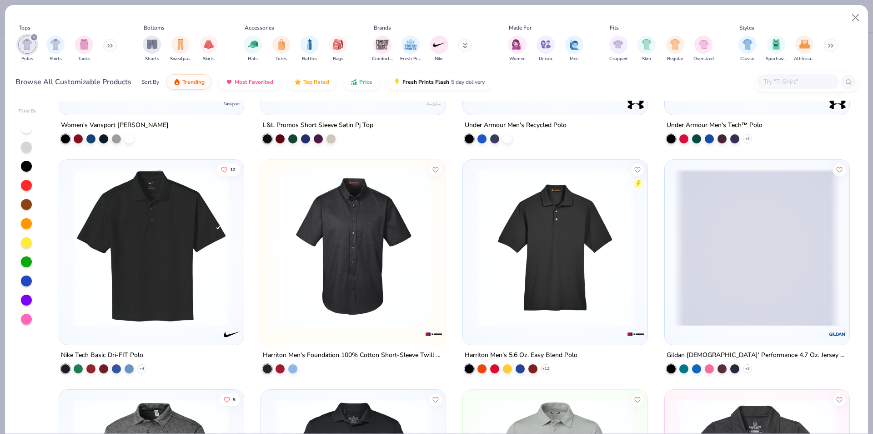
click at [340, 238] on img at bounding box center [353, 247] width 167 height 157
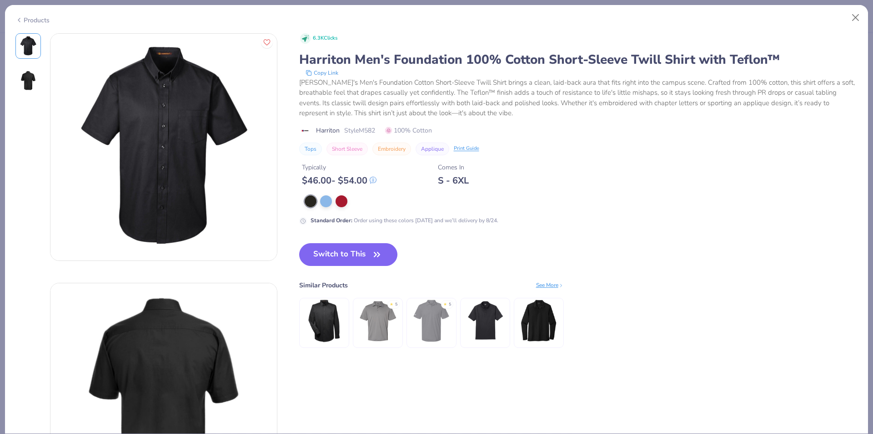
click at [37, 86] on img at bounding box center [28, 81] width 22 height 22
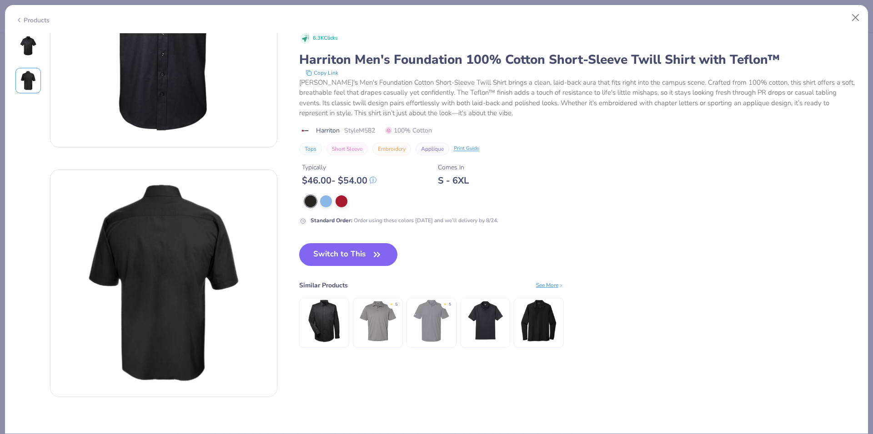
click at [37, 50] on img at bounding box center [28, 46] width 22 height 22
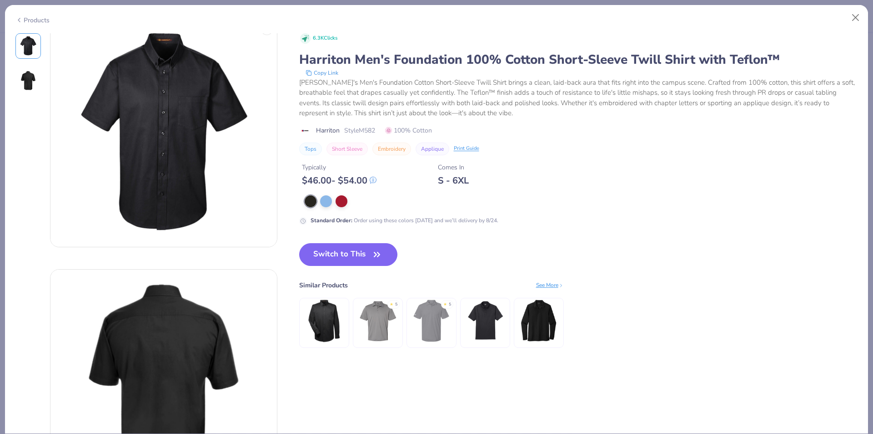
scroll to position [0, 0]
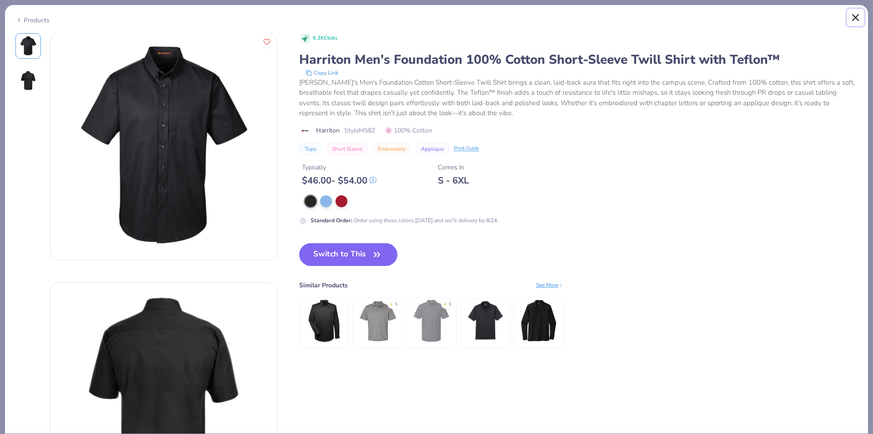
click at [853, 20] on button "Close" at bounding box center [856, 17] width 17 height 17
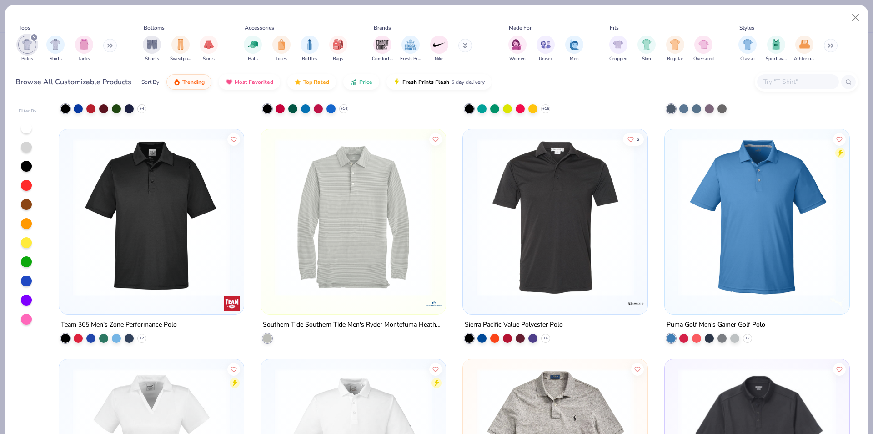
scroll to position [2775, 0]
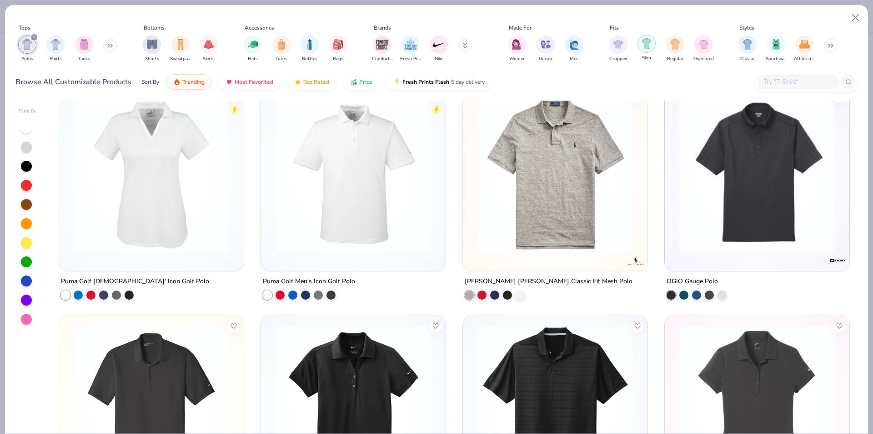
click at [650, 46] on img "filter for Slim" at bounding box center [647, 43] width 10 height 10
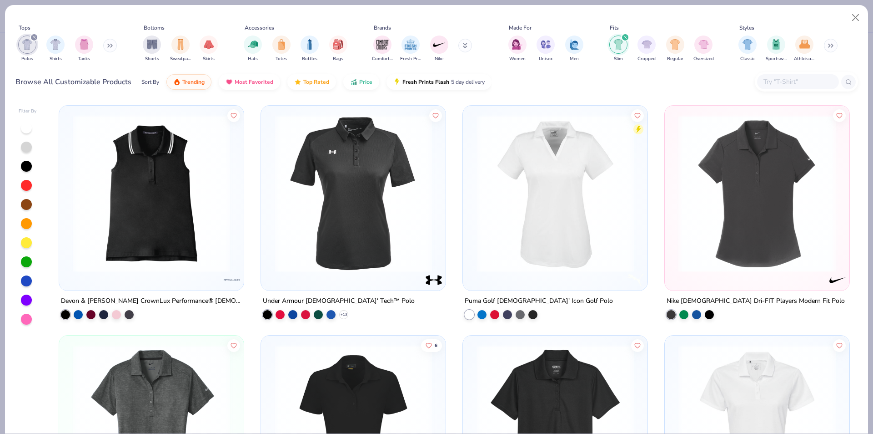
click at [626, 36] on icon "filter for Slim" at bounding box center [626, 37] width 4 height 4
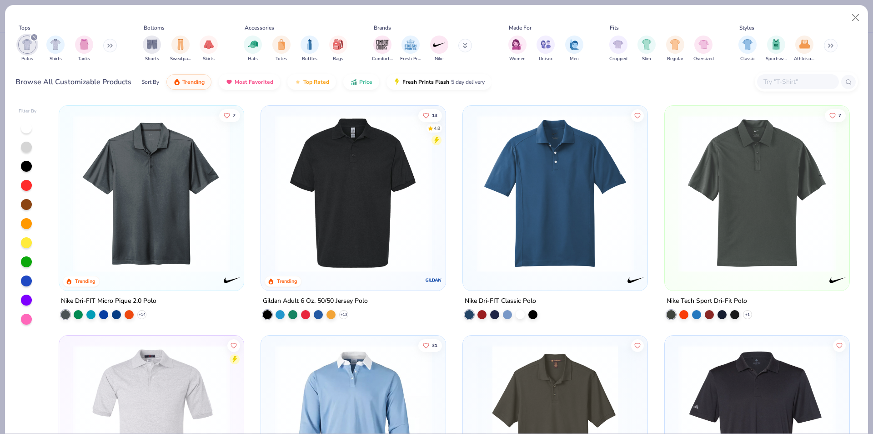
click at [115, 46] on button at bounding box center [110, 46] width 14 height 14
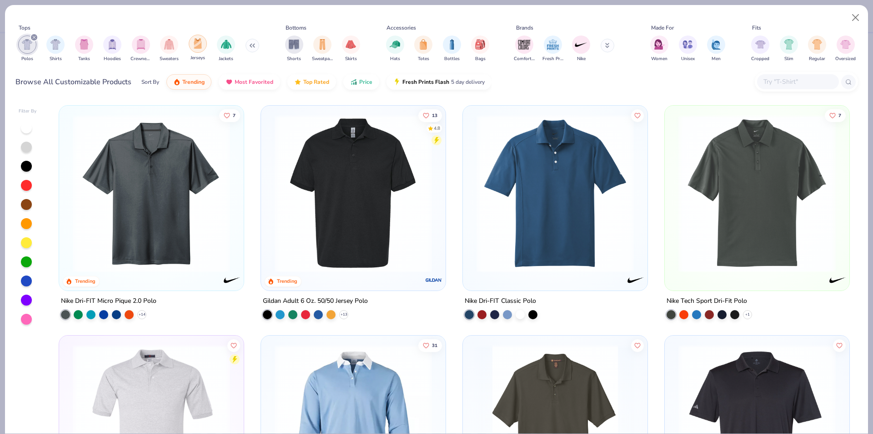
click at [198, 45] on img "filter for Jerseys" at bounding box center [198, 43] width 10 height 10
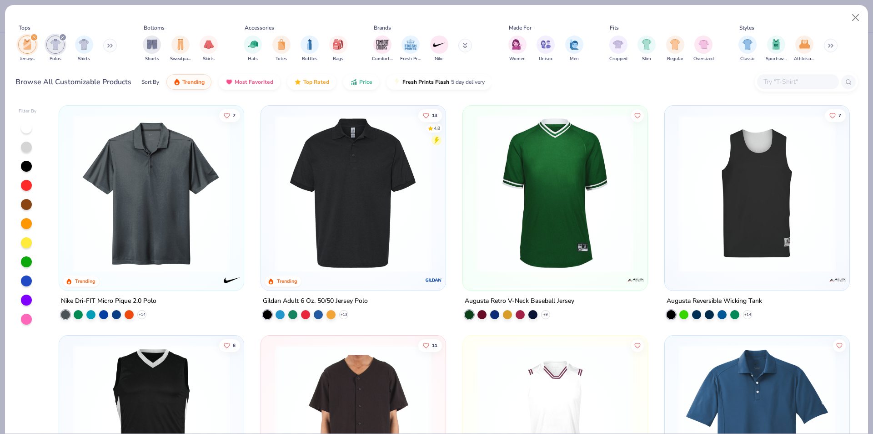
click at [60, 37] on div "filter for Polos" at bounding box center [63, 37] width 8 height 8
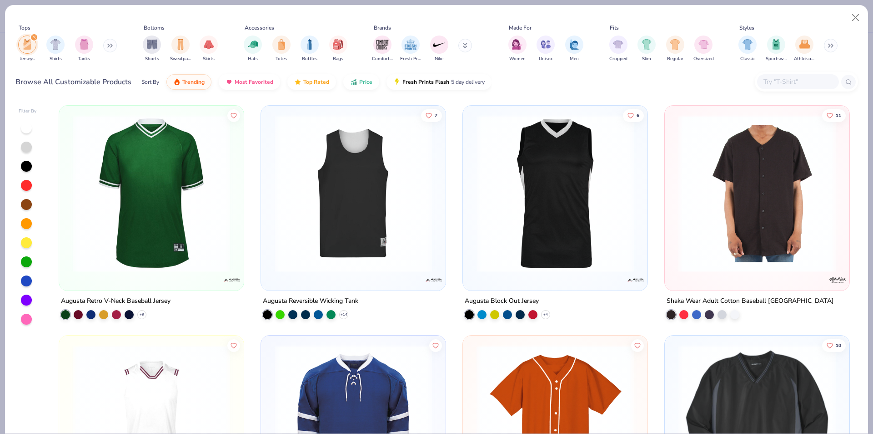
click at [36, 39] on div "filter for Jerseys" at bounding box center [34, 37] width 8 height 8
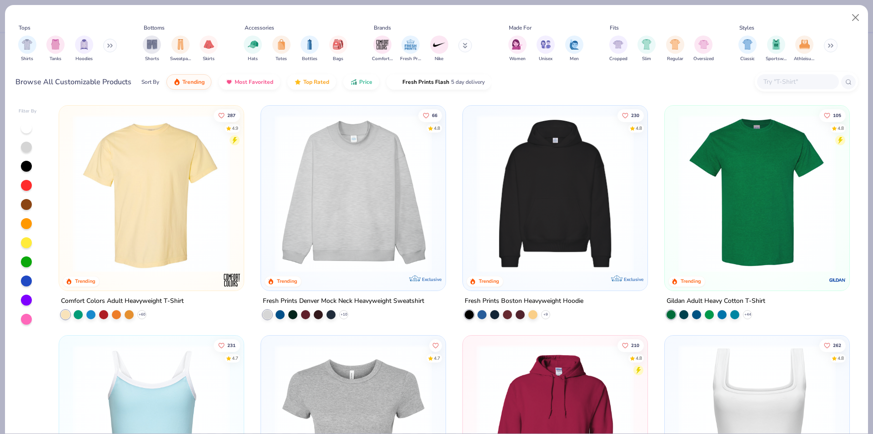
click at [111, 43] on icon at bounding box center [109, 45] width 5 height 5
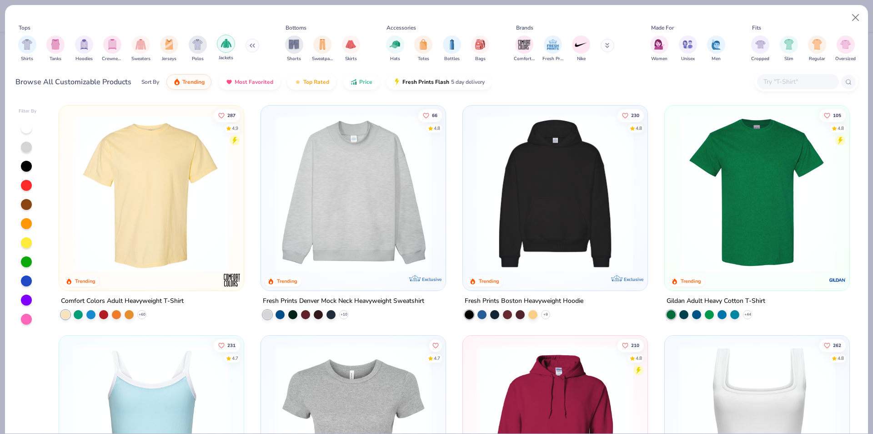
click at [229, 45] on img "filter for Jackets" at bounding box center [226, 43] width 10 height 10
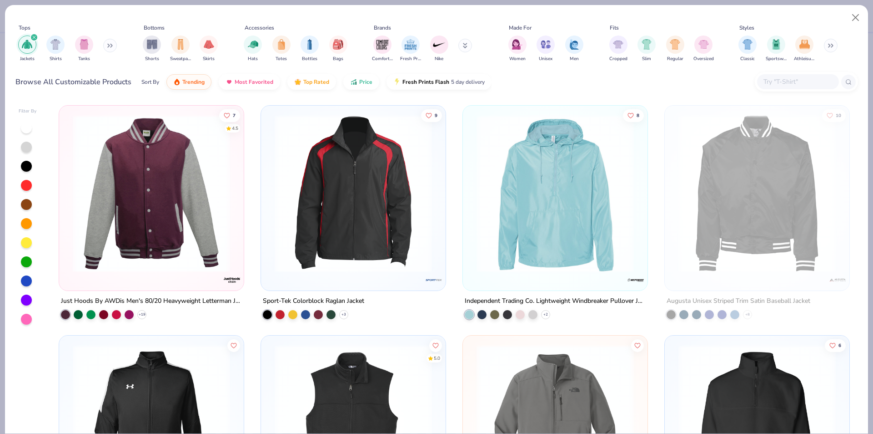
click at [172, 173] on img at bounding box center [151, 193] width 167 height 157
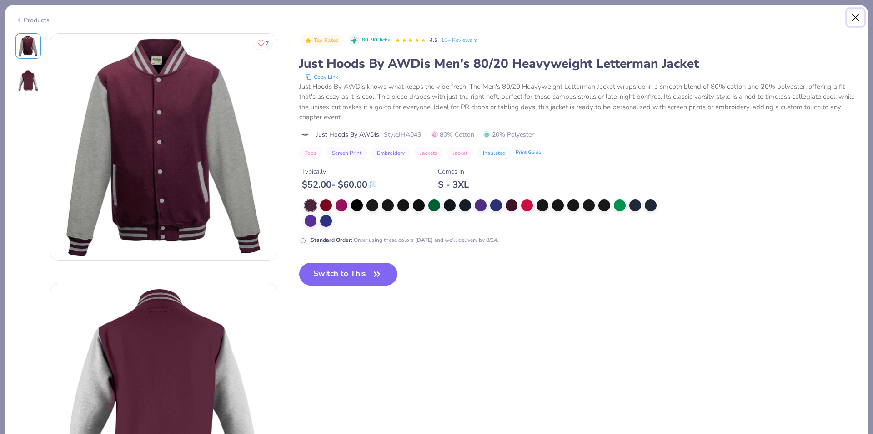
click at [858, 20] on button "Close" at bounding box center [856, 17] width 17 height 17
